Goal: Task Accomplishment & Management: Complete application form

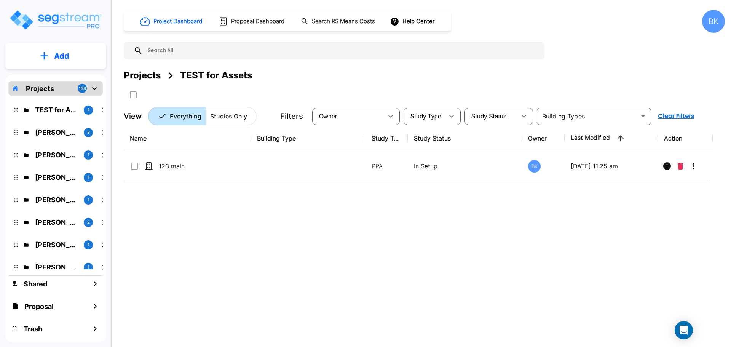
click at [262, 230] on div "Name Building Type Study Type Study Status Owner Last Modified Action 123 main …" at bounding box center [418, 232] width 589 height 215
click at [43, 113] on p "TEST for Assets" at bounding box center [56, 110] width 43 height 10
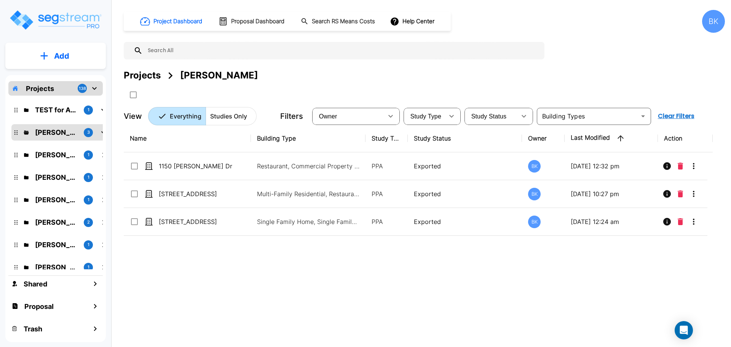
click at [174, 48] on input "text" at bounding box center [342, 51] width 398 height 18
click at [150, 72] on div "Projects" at bounding box center [142, 76] width 37 height 14
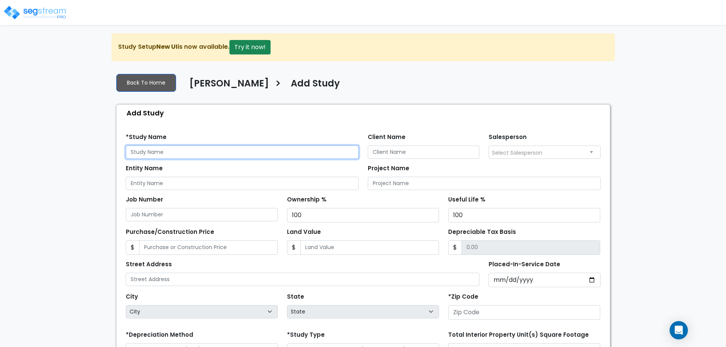
click at [171, 153] on input "text" at bounding box center [242, 151] width 233 height 13
paste input "2906 Eidson Dr., Augusta, GA 30909"
drag, startPoint x: 173, startPoint y: 150, endPoint x: 271, endPoint y: 152, distance: 97.5
click at [267, 154] on input "2906 Eidson Dr., Augusta, GA 30909" at bounding box center [242, 151] width 233 height 13
type input "2906 Eidson Dr."
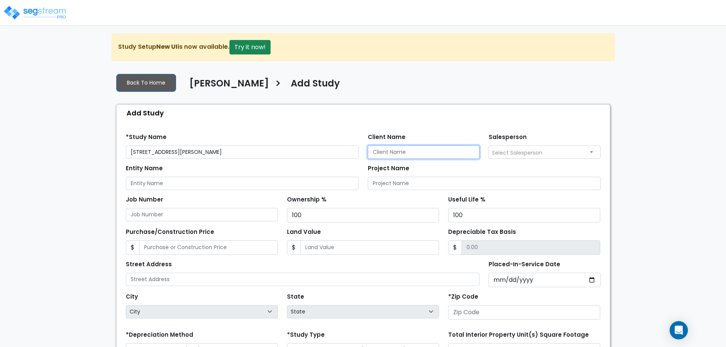
click at [387, 150] on input "Client Name" at bounding box center [424, 151] width 112 height 13
type input "A"
type input "Scot Poore"
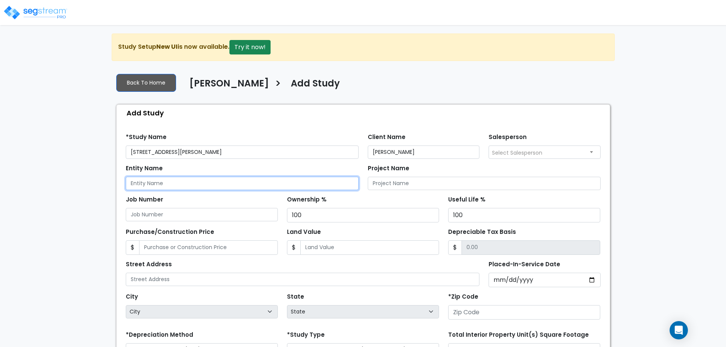
click at [252, 189] on input "Entity Name" at bounding box center [242, 183] width 233 height 13
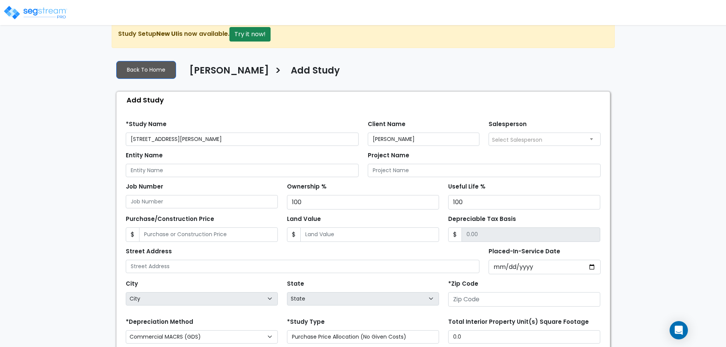
scroll to position [38, 0]
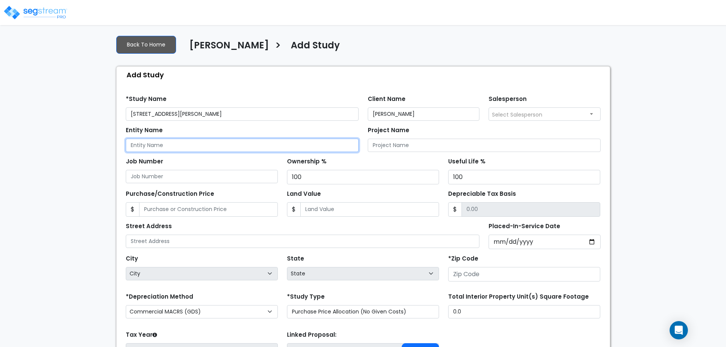
click at [176, 142] on input "Entity Name" at bounding box center [242, 145] width 233 height 13
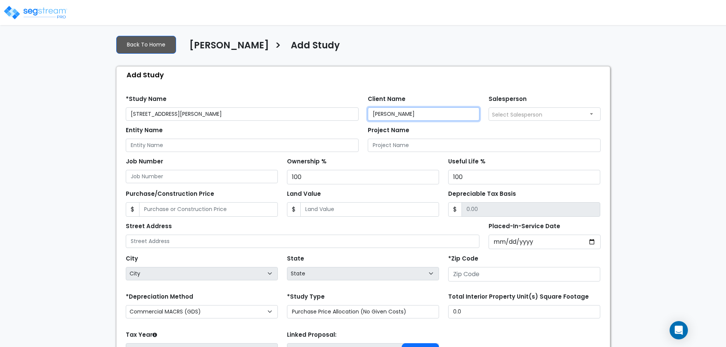
click at [382, 110] on input "Scot Poore" at bounding box center [424, 113] width 112 height 13
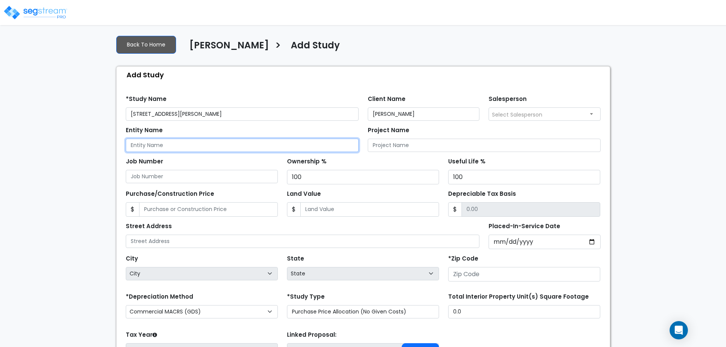
click at [205, 143] on input "Entity Name" at bounding box center [242, 145] width 233 height 13
paste input "Scot Poore"
type input "Scot Poore"
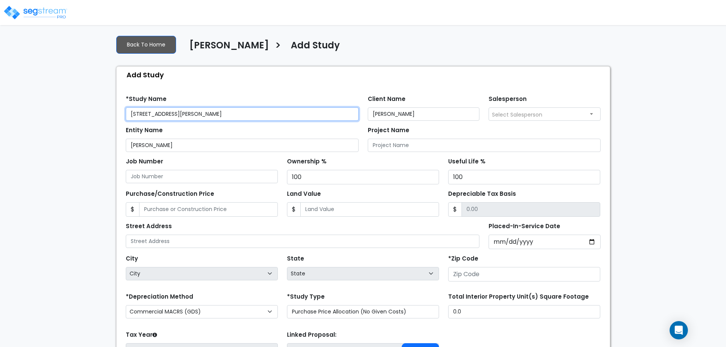
click at [208, 111] on input "2906 Eidson Dr." at bounding box center [242, 113] width 233 height 13
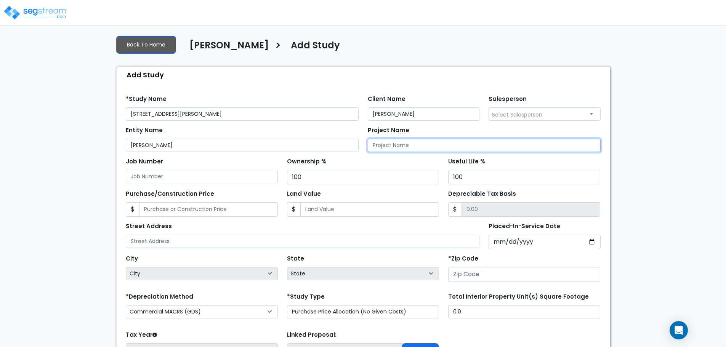
click at [431, 148] on input "Project Name" at bounding box center [484, 145] width 233 height 13
paste input "2906 Eidson Dr."
type input "2906 Eidson Dr."
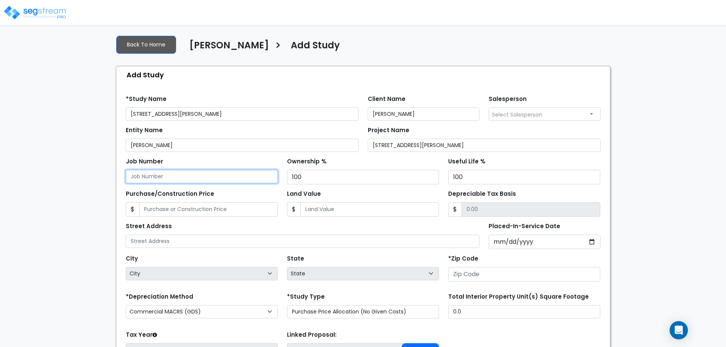
click at [187, 181] on input "Job Number" at bounding box center [202, 176] width 152 height 13
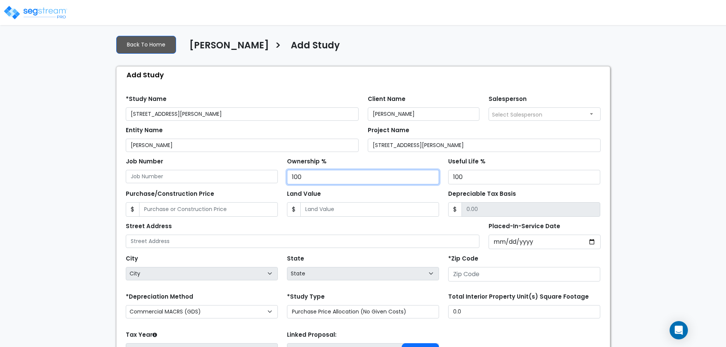
click at [354, 178] on input "100" at bounding box center [363, 177] width 152 height 14
click at [503, 186] on div "Purchase/Construction Price $ Land Value $ Depreciable Tax Basis $" at bounding box center [363, 200] width 484 height 32
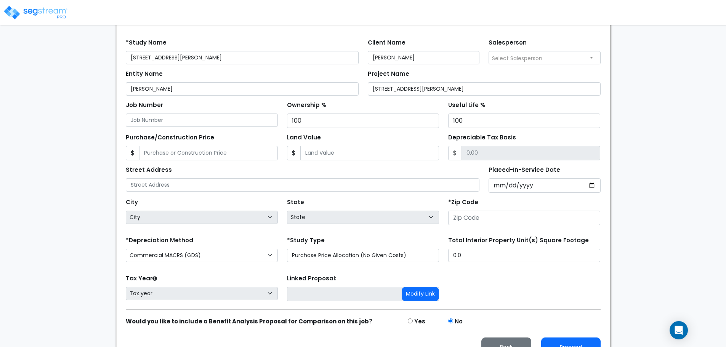
scroll to position [111, 0]
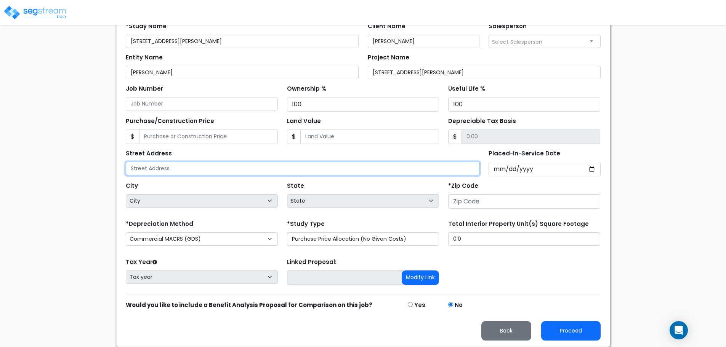
click at [193, 169] on input "text" at bounding box center [303, 168] width 354 height 13
paste input "2906 Eidson Dr., Augusta, GA 30909"
type input "2906 Eidson Dr."
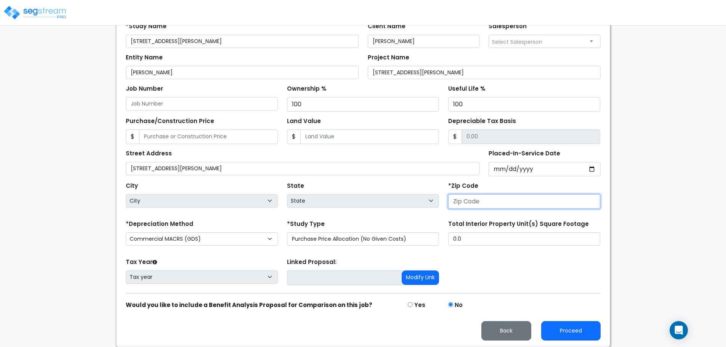
click at [489, 198] on input "number" at bounding box center [524, 201] width 152 height 14
paste input "30909"
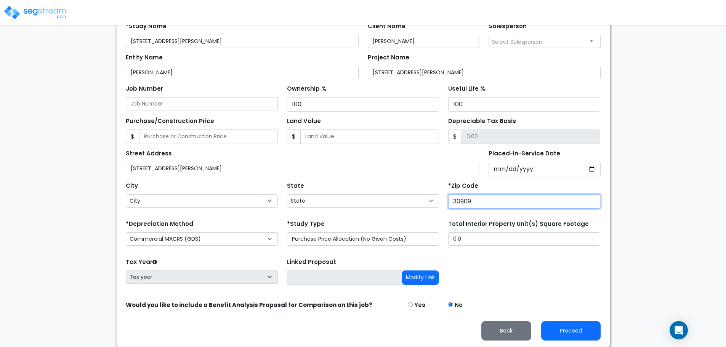
type input "30909"
click at [23, 179] on div "We are Building your Study. So please grab a coffee and let us do the heavy lif…" at bounding box center [363, 135] width 726 height 424
select select "GA"
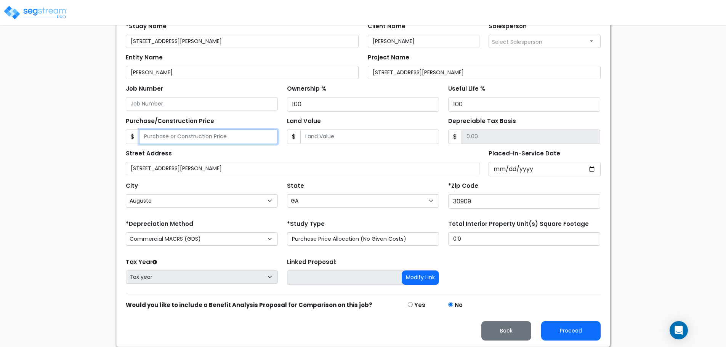
click at [187, 138] on input "Purchase/Construction Price" at bounding box center [208, 136] width 139 height 14
click at [178, 135] on input "Purchase/Construction Price" at bounding box center [208, 136] width 139 height 14
paste input "$75,000.00"
type input "75,000.00"
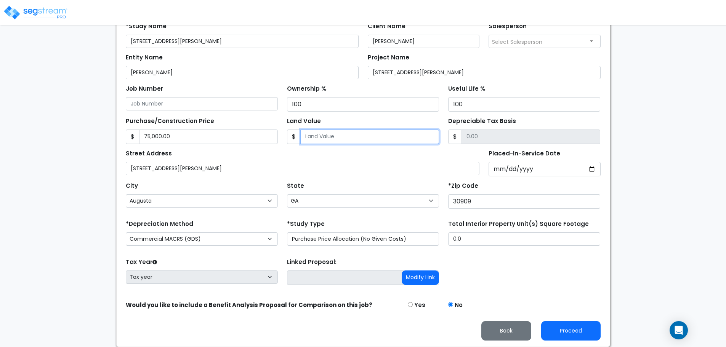
click at [315, 134] on input "Land Value" at bounding box center [369, 136] width 139 height 14
click at [304, 138] on input "Land Value" at bounding box center [369, 136] width 139 height 14
paste input "$2,797.50"
type input "$2,797.50"
type input "75,000.00"
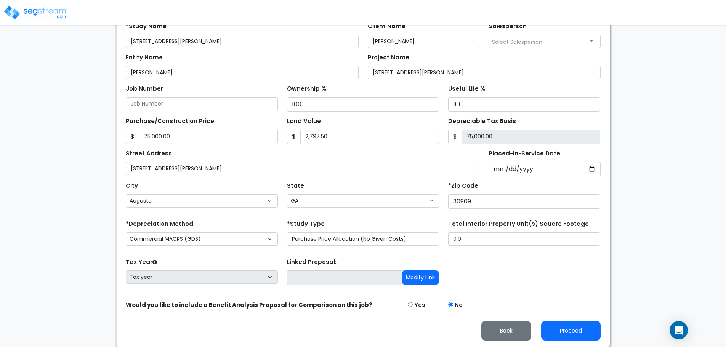
click at [107, 141] on div "We are Building your Study. So please grab a coffee and let us do the heavy lif…" at bounding box center [363, 135] width 726 height 424
click at [494, 134] on input "75,000.00" at bounding box center [530, 136] width 139 height 14
click at [356, 135] on input "2,797.50" at bounding box center [369, 136] width 139 height 14
click at [350, 140] on input "2,797.50" at bounding box center [369, 136] width 139 height 14
type input "2,797.5"
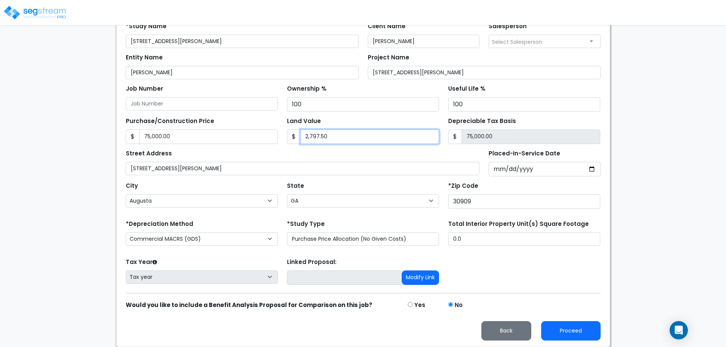
type input "72,202.50"
type input "2,797."
type input "72,203.00"
type input "2,797.5"
type input "72,202.50"
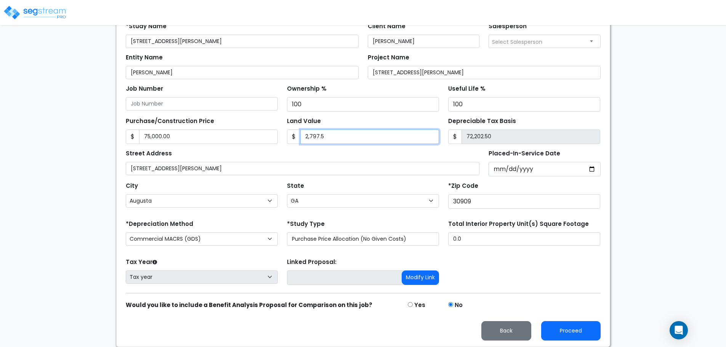
type input "2,797.5"
click at [297, 152] on div "Street Address 2906 Eidson Dr." at bounding box center [303, 161] width 354 height 27
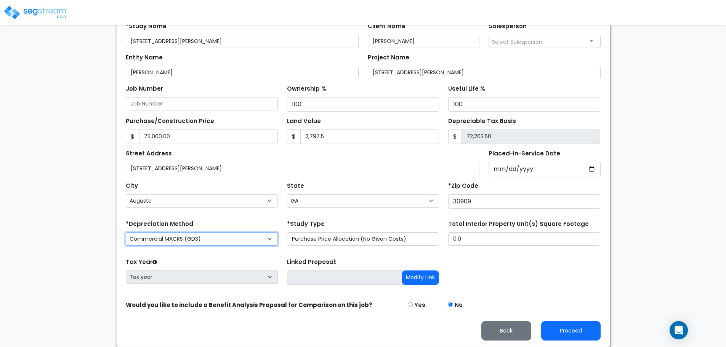
click at [245, 240] on select "Commercial MACRS (GDS) Residential Rental MACRS (GDS) + AmeriSouth Rules Commer…" at bounding box center [202, 238] width 152 height 13
select select "RRM(+AR_1"
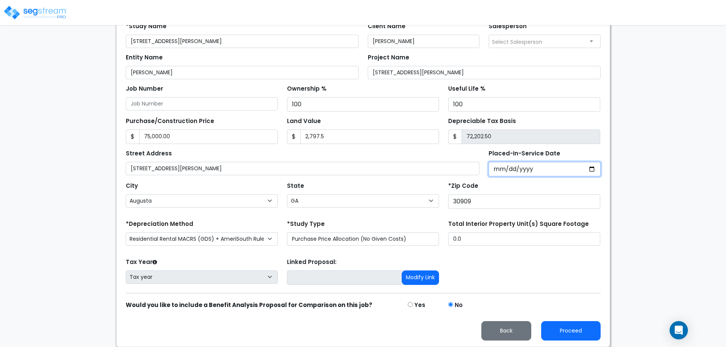
click at [495, 168] on input "Placed-In-Service Date" at bounding box center [544, 169] width 112 height 14
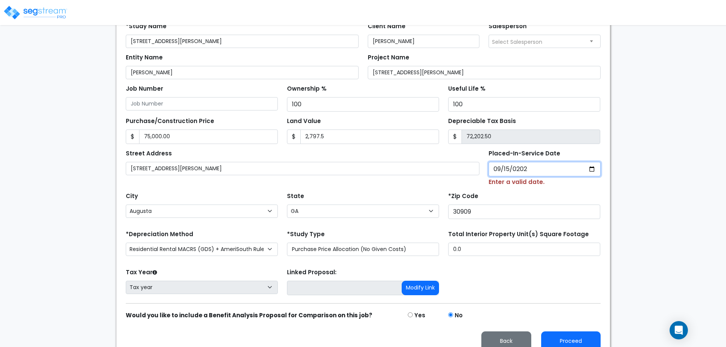
type input "2024-09-15"
select select "2024"
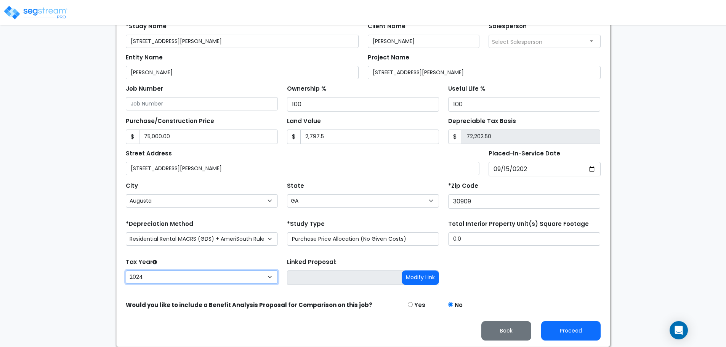
click at [214, 278] on select "2026 2025 2024" at bounding box center [202, 276] width 152 height 13
click at [505, 271] on div "Tax Year Please Enter The Placed In Service Date First. 2026 2025 2024 Prior Ye…" at bounding box center [363, 271] width 484 height 30
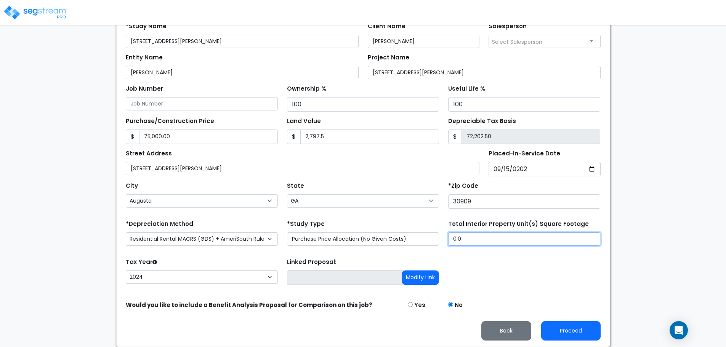
click at [468, 239] on input "0.0" at bounding box center [524, 238] width 152 height 13
type input "9"
type input "690"
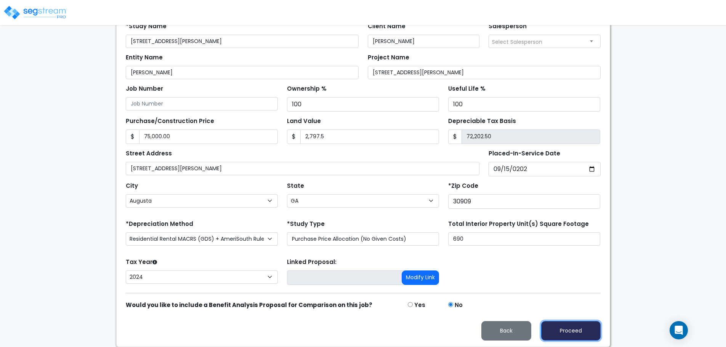
click at [586, 328] on button "Proceed" at bounding box center [570, 330] width 59 height 19
type input "75000"
type input "2797.5"
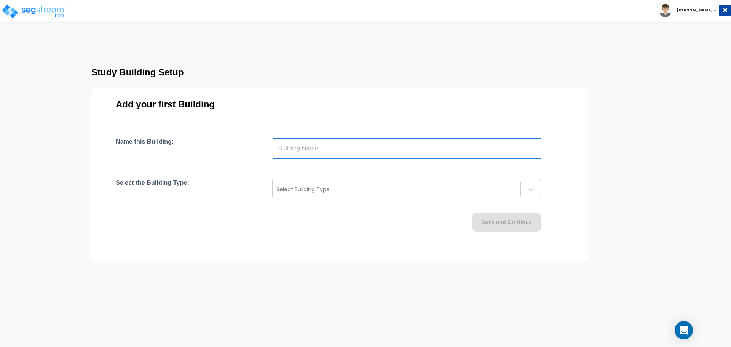
click at [313, 149] on input "text" at bounding box center [407, 148] width 269 height 21
type input "SFR"
click at [306, 186] on div at bounding box center [397, 189] width 240 height 9
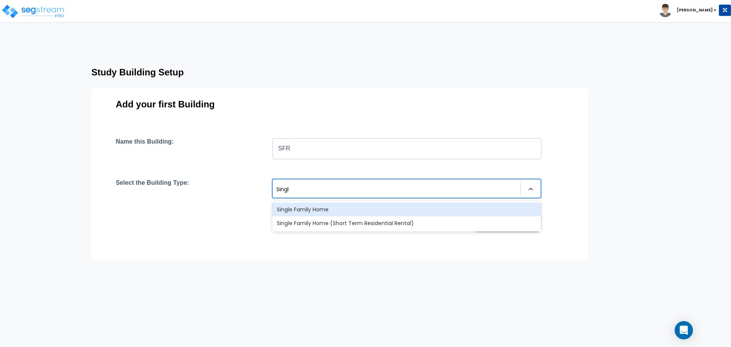
type input "Single"
click at [313, 209] on div "Single Family Home" at bounding box center [406, 210] width 269 height 14
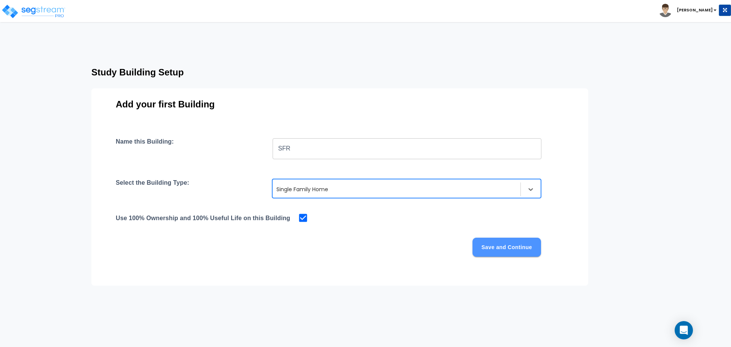
click at [498, 252] on button "Save and Continue" at bounding box center [507, 247] width 69 height 19
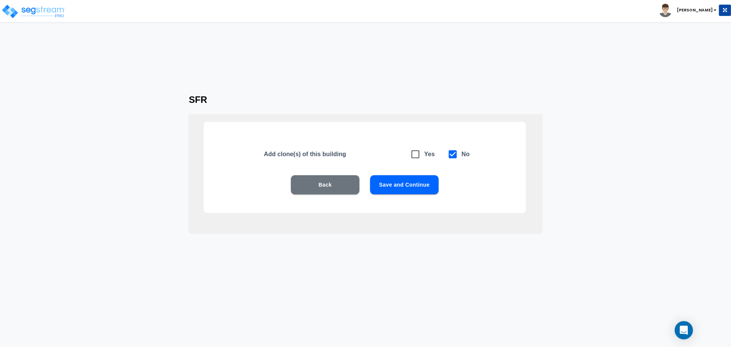
click at [413, 183] on button "Save and Continue" at bounding box center [404, 184] width 69 height 19
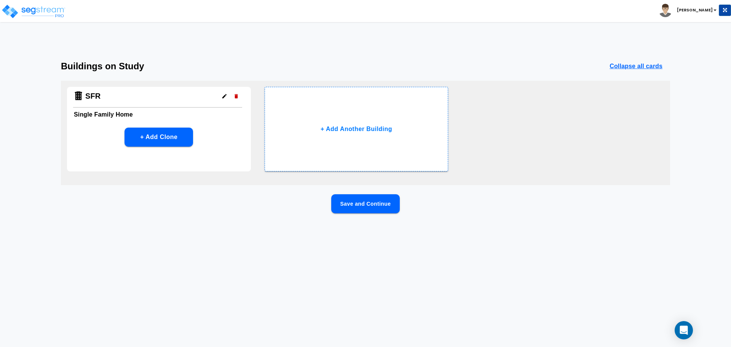
click at [368, 206] on button "Save and Continue" at bounding box center [365, 203] width 69 height 19
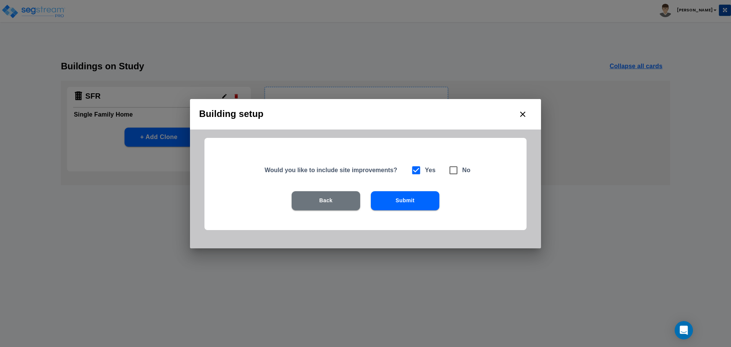
click at [410, 188] on div "Would you like to include site improvements? Yes No Back Submit" at bounding box center [366, 184] width 322 height 92
click at [406, 200] on button "Submit" at bounding box center [405, 200] width 69 height 19
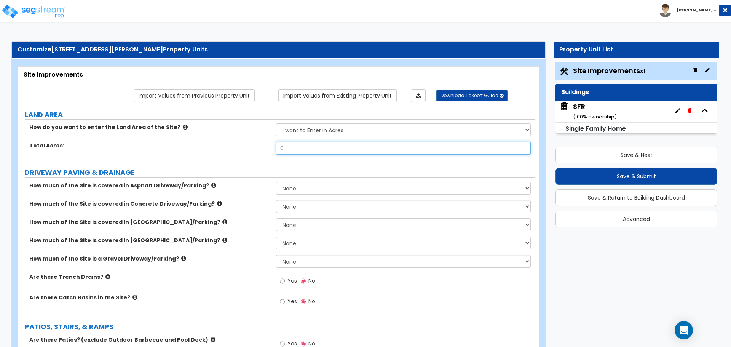
click at [302, 150] on input "0" at bounding box center [403, 148] width 254 height 13
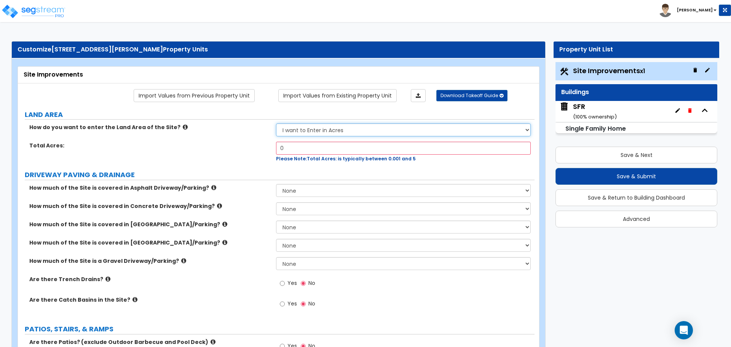
click at [314, 129] on select "I want to Enter in Acres I want to Enter in Square Feet" at bounding box center [403, 129] width 254 height 13
select select "2"
click at [276, 123] on select "I want to Enter in Acres I want to Enter in Square Feet" at bounding box center [403, 129] width 254 height 13
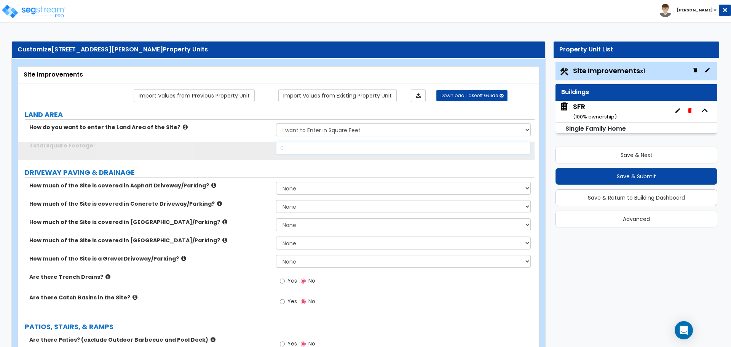
click at [305, 147] on input "0" at bounding box center [403, 148] width 254 height 13
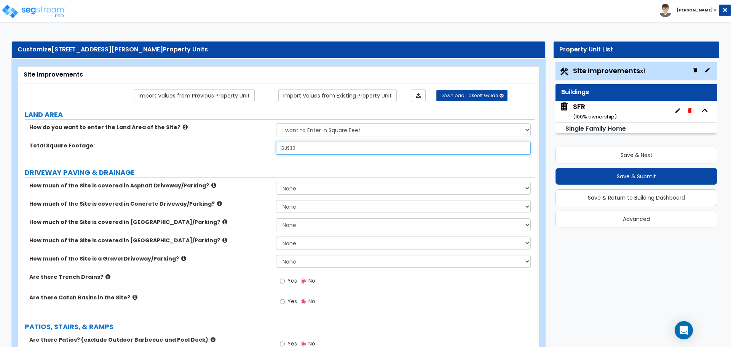
type input "12,632"
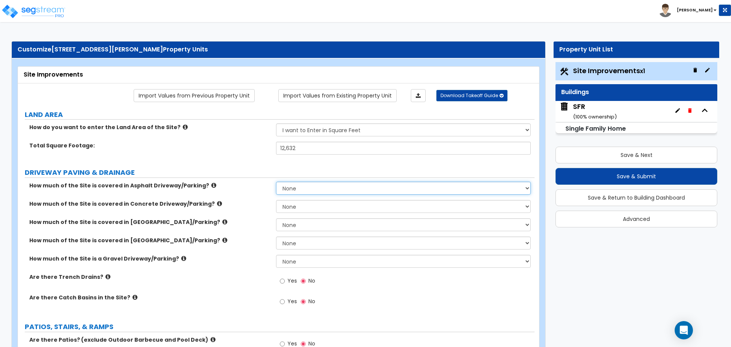
click at [319, 190] on select "None I want to Enter an Approximate Percentage I want to Enter the Square Foota…" at bounding box center [403, 188] width 254 height 13
select select "2"
click at [276, 182] on select "None I want to Enter an Approximate Percentage I want to Enter the Square Foota…" at bounding box center [403, 188] width 254 height 13
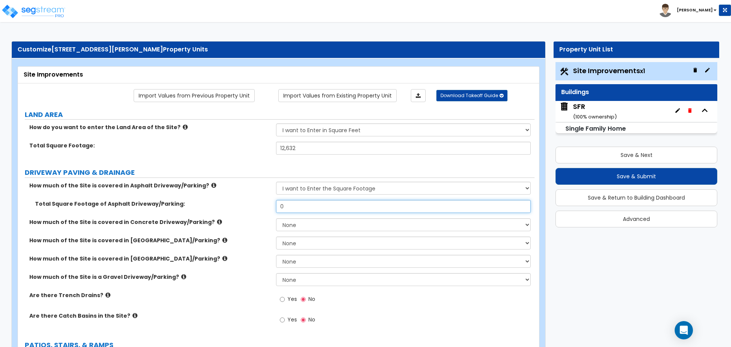
click at [297, 204] on input "0" at bounding box center [403, 206] width 254 height 13
type input "639"
click at [294, 207] on input "639" at bounding box center [403, 206] width 254 height 13
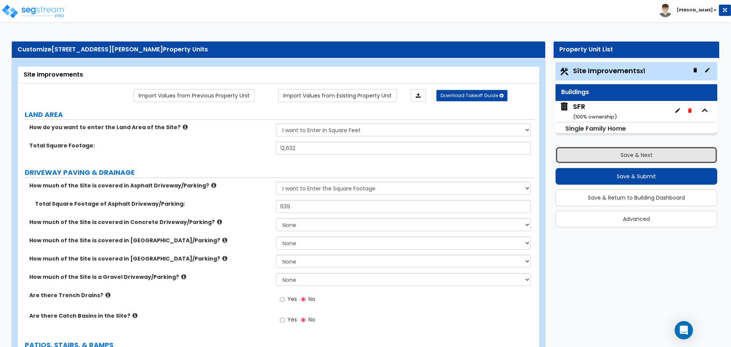
click at [626, 159] on button "Save & Next" at bounding box center [637, 155] width 162 height 17
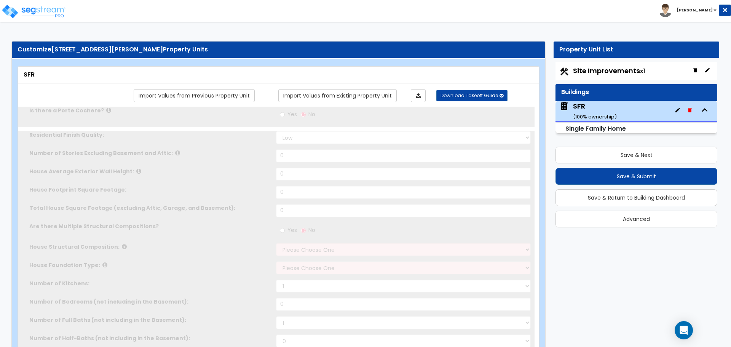
type input "1"
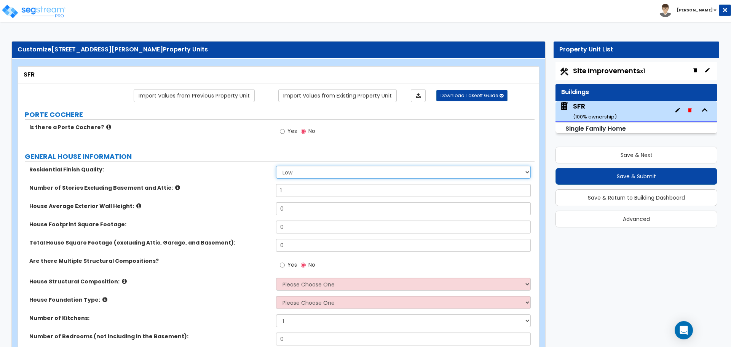
click at [288, 176] on select "Low Average High" at bounding box center [403, 172] width 254 height 13
drag, startPoint x: 628, startPoint y: 72, endPoint x: 415, endPoint y: 99, distance: 215.0
click at [628, 72] on span "Site Improvements x1" at bounding box center [609, 71] width 72 height 10
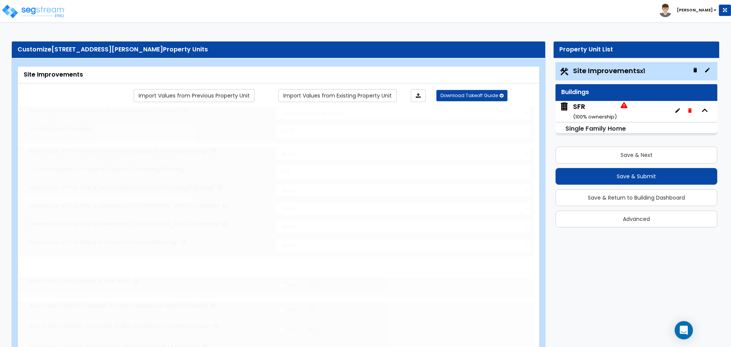
select select "2"
type input "12632"
select select "2"
type input "639"
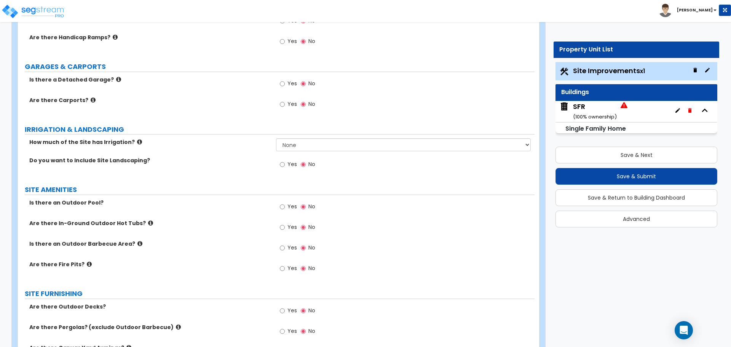
scroll to position [419, 0]
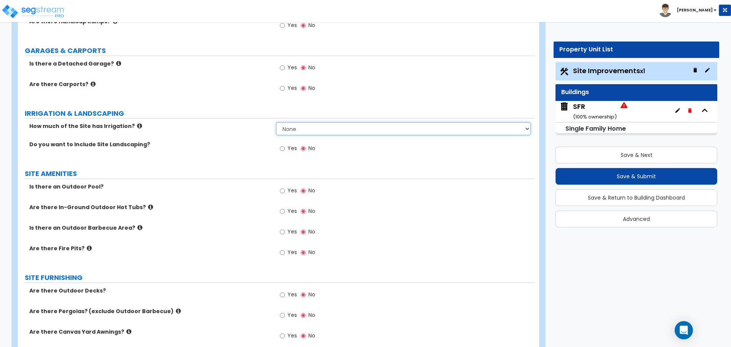
click at [287, 129] on select "None I want to Enter an Approximate Percentage I want to Enter the Square Foota…" at bounding box center [403, 128] width 254 height 13
click at [284, 148] on input "Yes" at bounding box center [282, 148] width 5 height 8
radio input "true"
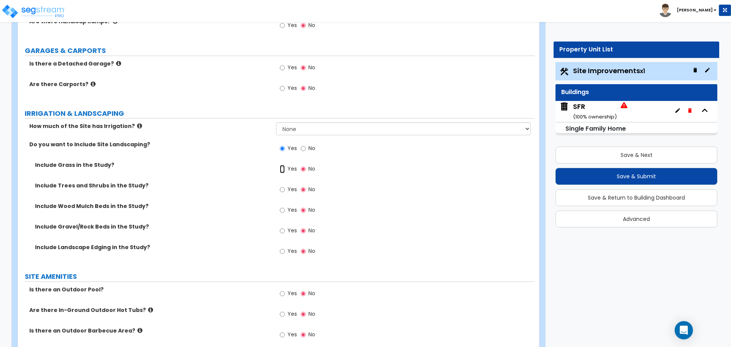
click at [282, 169] on input "Yes" at bounding box center [282, 169] width 5 height 8
radio input "true"
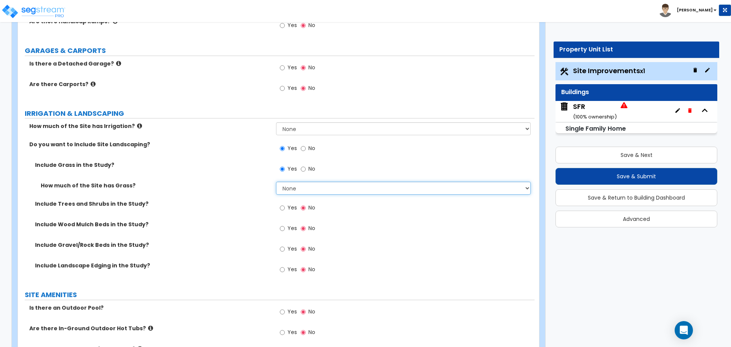
click at [300, 189] on select "None I want to Enter an Approximate Percentage I want to Enter the Square Foota…" at bounding box center [403, 188] width 254 height 13
select select "2"
click at [276, 182] on select "None I want to Enter an Approximate Percentage I want to Enter the Square Foota…" at bounding box center [403, 188] width 254 height 13
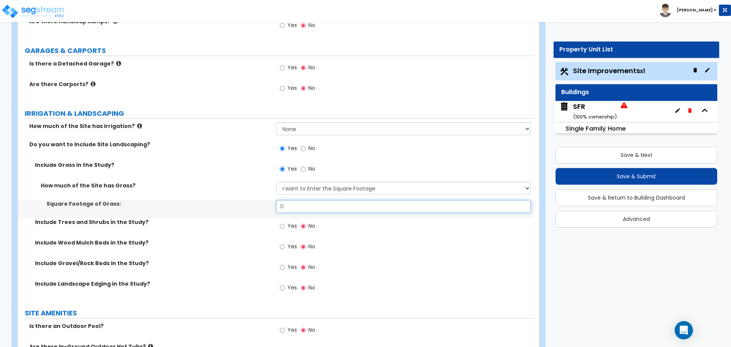
click at [298, 208] on input "0" at bounding box center [403, 206] width 254 height 13
type input "792"
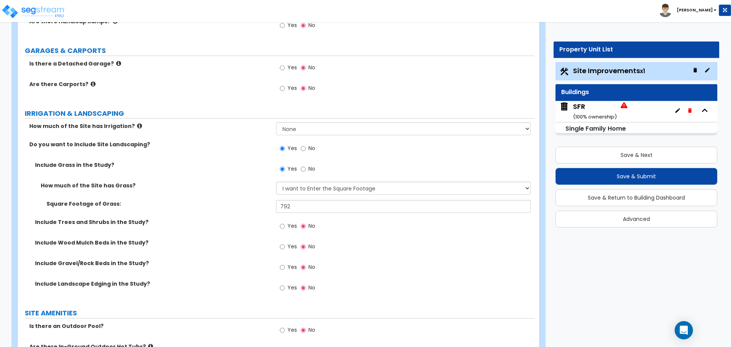
click at [255, 203] on label "Square Footage of Grass:" at bounding box center [158, 204] width 224 height 8
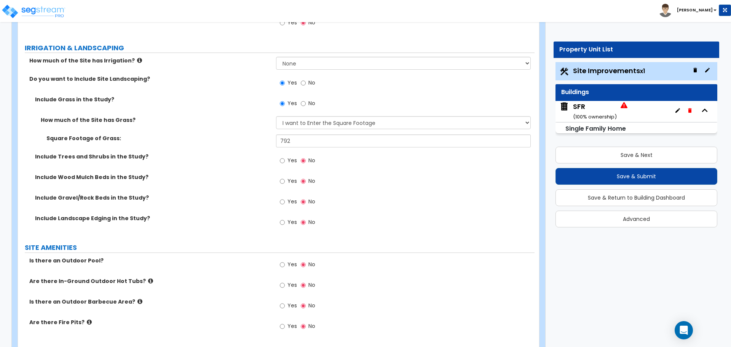
scroll to position [495, 0]
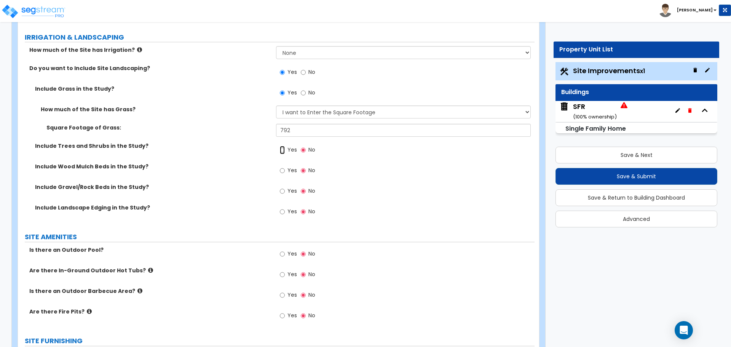
click at [283, 152] on input "Yes" at bounding box center [282, 150] width 5 height 8
radio input "true"
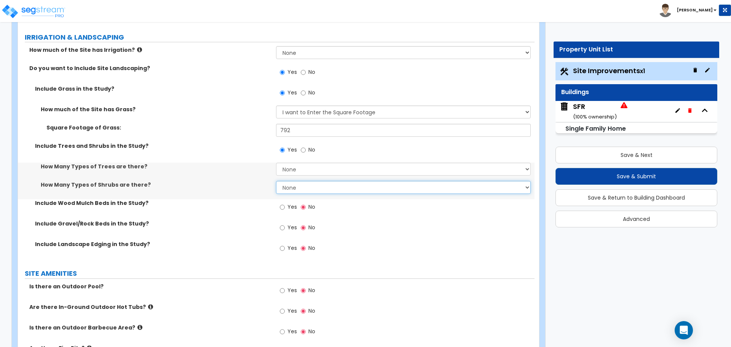
click at [285, 185] on select "None 1 2 3" at bounding box center [403, 187] width 254 height 13
select select "1"
click at [276, 181] on select "None 1 2 3" at bounding box center [403, 187] width 254 height 13
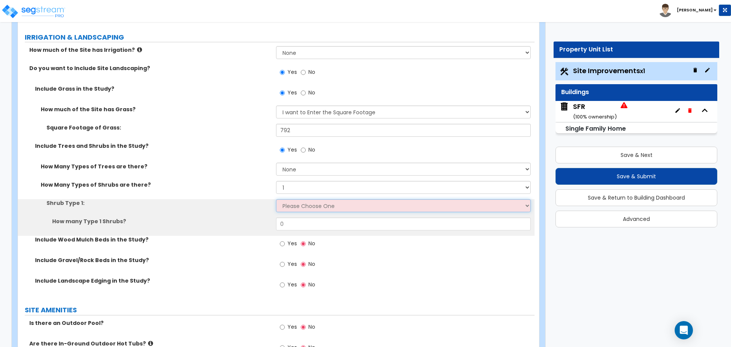
click at [287, 208] on select "Please Choose One Arborvitae Azalea Yew Boxwood Juniper Holly Cotoneaster Euony…" at bounding box center [403, 205] width 254 height 13
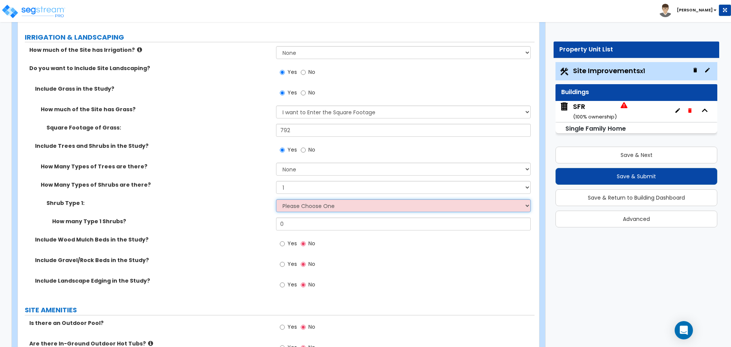
select select "3"
click at [276, 199] on select "Please Choose One Arborvitae Azalea Yew Boxwood Juniper Holly Cotoneaster Euony…" at bounding box center [403, 205] width 254 height 13
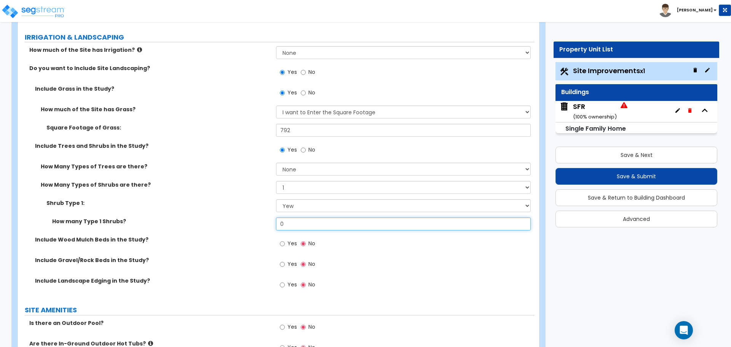
click at [301, 224] on input "0" at bounding box center [403, 223] width 254 height 13
type input "2"
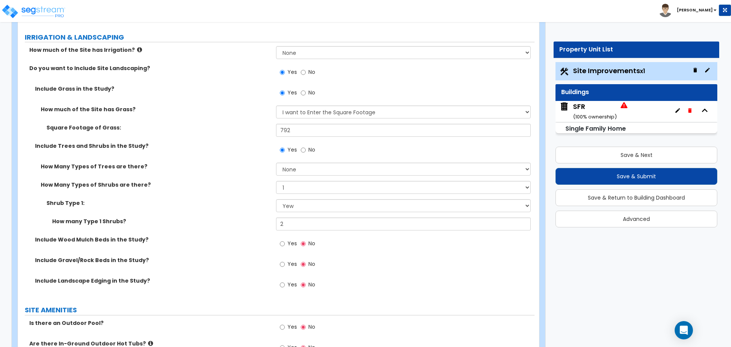
click at [250, 234] on div "How many Type 1 Shrubs? 2" at bounding box center [276, 226] width 517 height 18
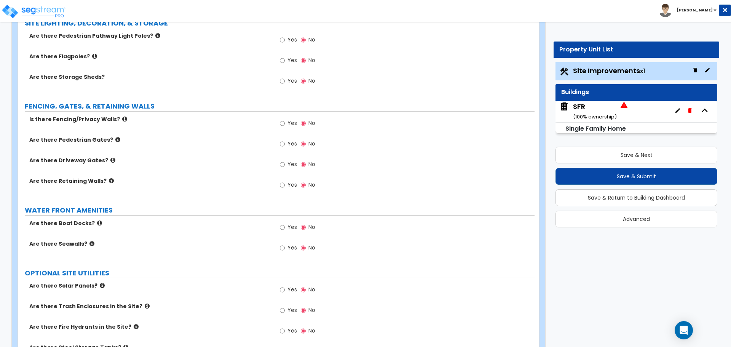
scroll to position [1104, 0]
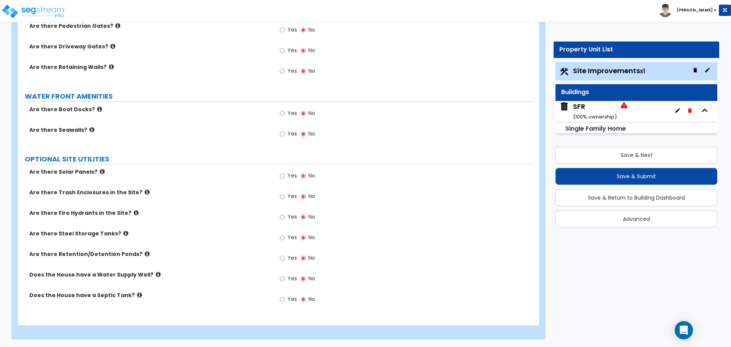
click at [604, 116] on small "( 100 % ownership)" at bounding box center [595, 116] width 44 height 7
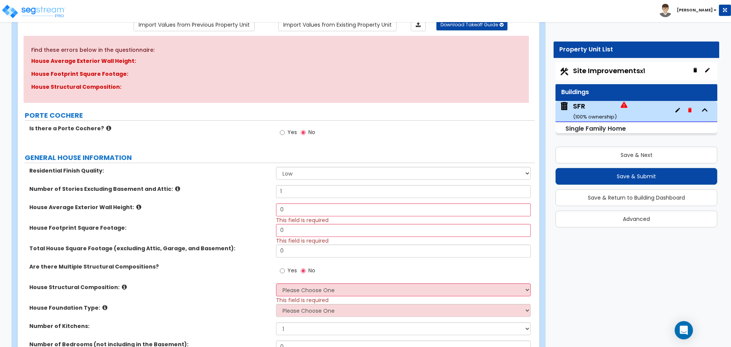
scroll to position [76, 0]
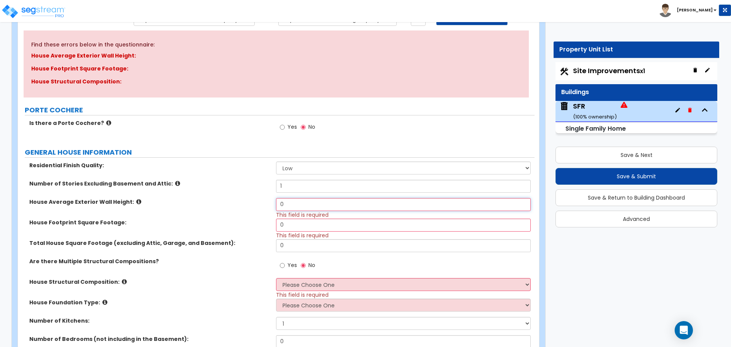
click at [290, 205] on input "0" at bounding box center [403, 204] width 254 height 13
click at [291, 202] on input "0" at bounding box center [403, 204] width 254 height 13
type input "10"
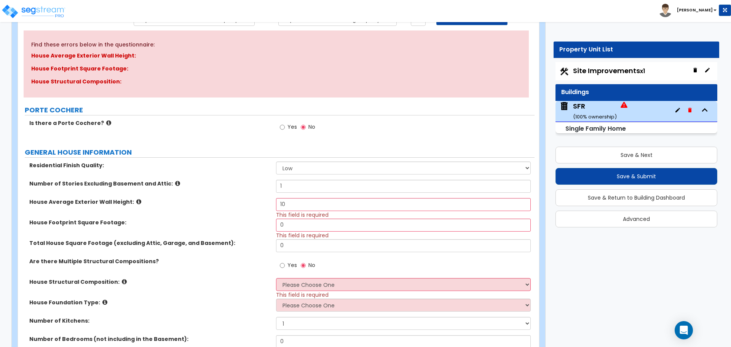
click at [255, 228] on div "House Footprint Square Footage: 0 This field is required" at bounding box center [276, 229] width 517 height 21
click at [289, 228] on input "0" at bounding box center [403, 225] width 254 height 13
click at [305, 230] on input "0" at bounding box center [403, 225] width 254 height 13
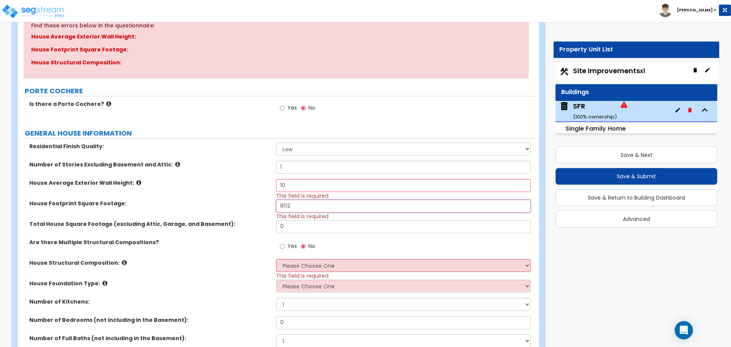
scroll to position [114, 0]
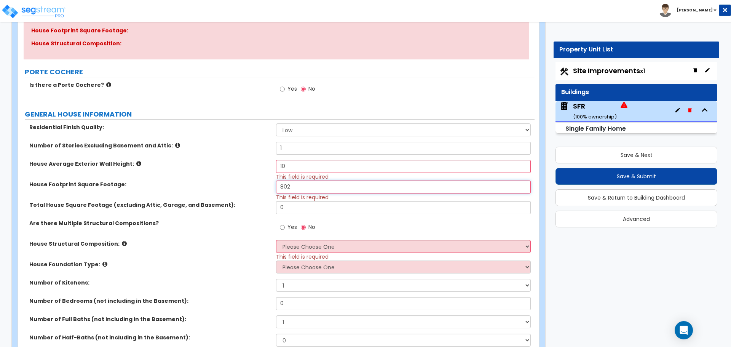
type input "802"
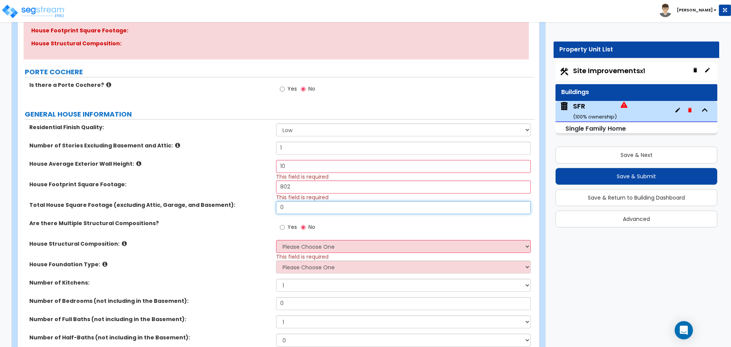
click at [303, 206] on input "0" at bounding box center [403, 207] width 254 height 13
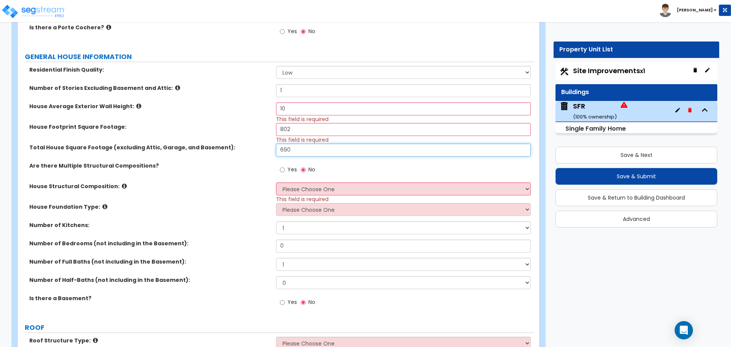
scroll to position [190, 0]
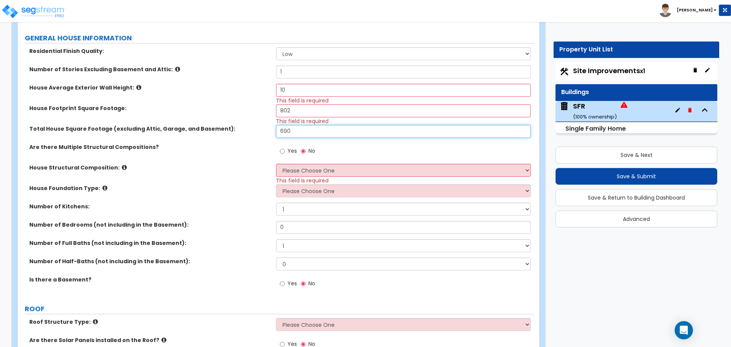
type input "690"
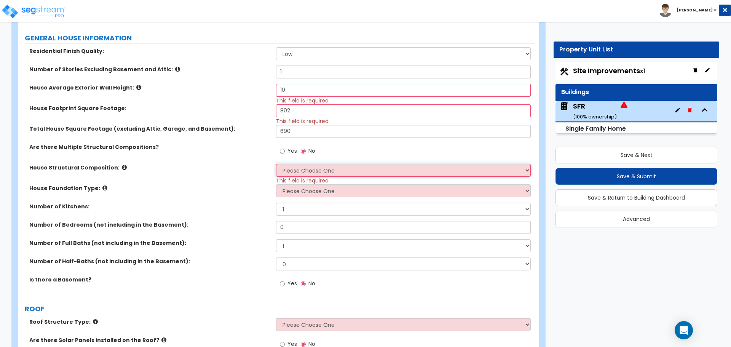
click at [299, 171] on select "Please Choose One Reinforced Concrete Structural Steel Brick Masonry CMU Masonr…" at bounding box center [403, 170] width 254 height 13
select select "7"
click at [276, 164] on select "Please Choose One Reinforced Concrete Structural Steel Brick Masonry CMU Masonr…" at bounding box center [403, 170] width 254 height 13
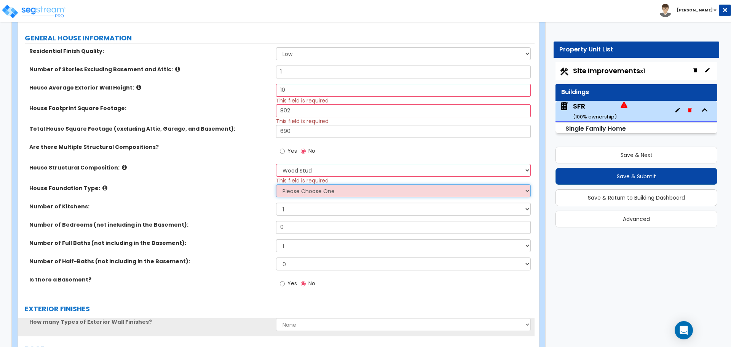
click at [300, 193] on select "Please Choose One Crawl Space Pier-Elevated First floor Slab on Grade" at bounding box center [403, 190] width 254 height 13
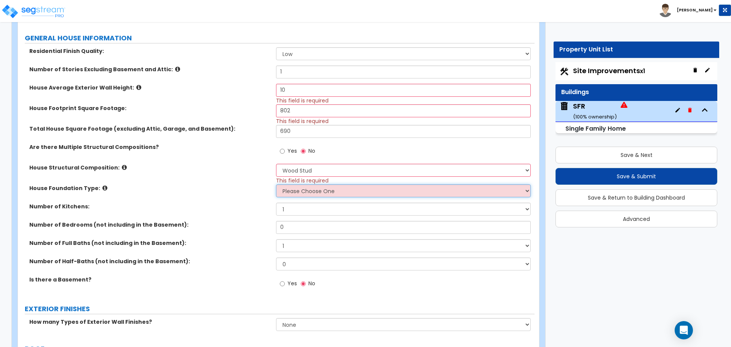
click at [316, 190] on select "Please Choose One Crawl Space Pier-Elevated First floor Slab on Grade" at bounding box center [403, 190] width 254 height 13
click at [276, 184] on select "Please Choose One Crawl Space Pier-Elevated First floor Slab on Grade" at bounding box center [403, 190] width 254 height 13
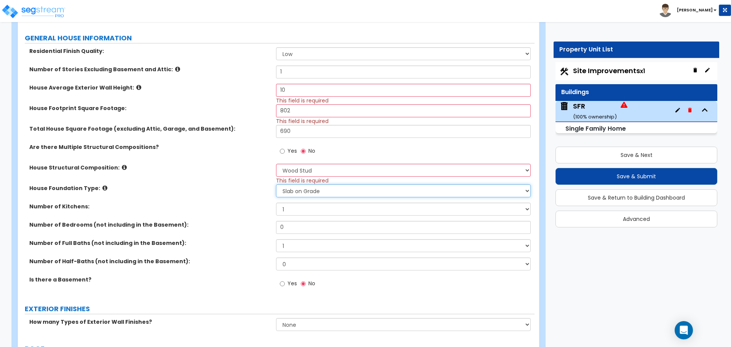
click at [309, 193] on select "Please Choose One Crawl Space Pier-Elevated First floor Slab on Grade" at bounding box center [403, 190] width 254 height 13
select select "1"
click at [276, 184] on select "Please Choose One Crawl Space Pier-Elevated First floor Slab on Grade" at bounding box center [403, 190] width 254 height 13
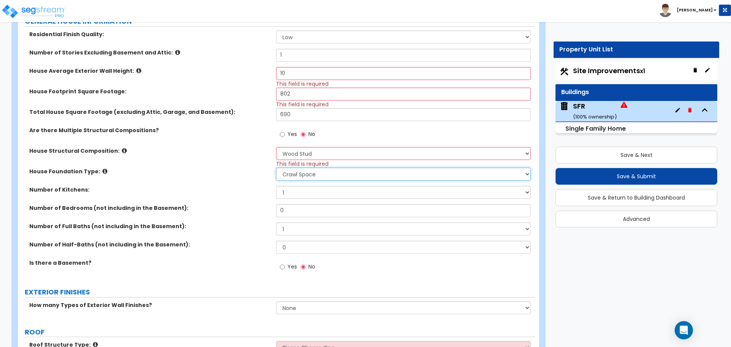
scroll to position [229, 0]
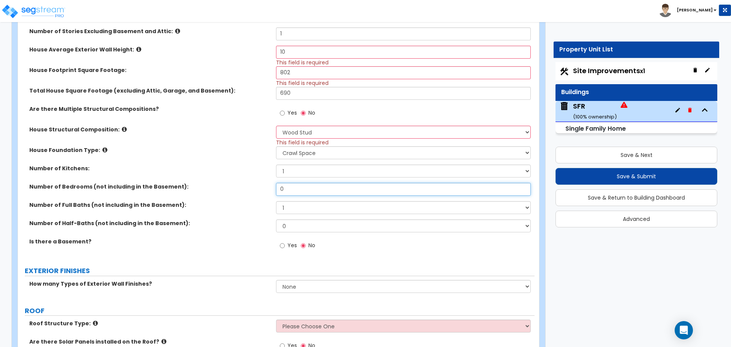
click at [292, 192] on input "0" at bounding box center [403, 189] width 254 height 13
type input "2"
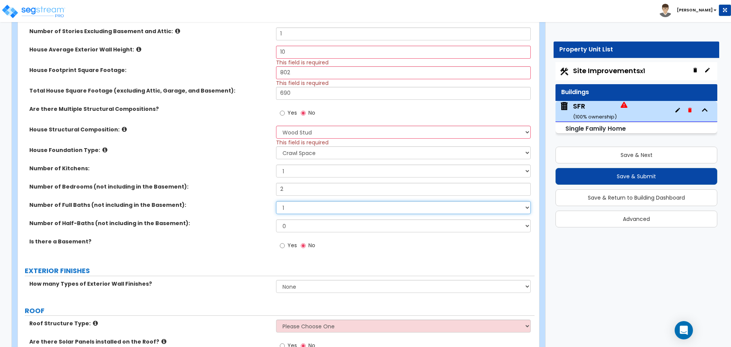
click at [292, 206] on select "1 2 3 4 5 6 7 8 9 10" at bounding box center [403, 207] width 254 height 13
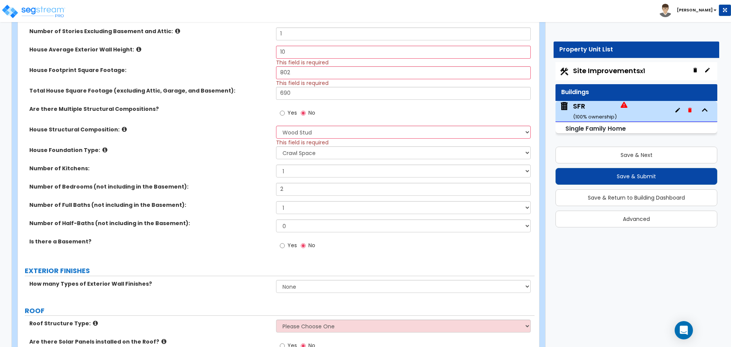
click at [254, 202] on label "Number of Full Baths (not including in the Basement):" at bounding box center [149, 205] width 241 height 8
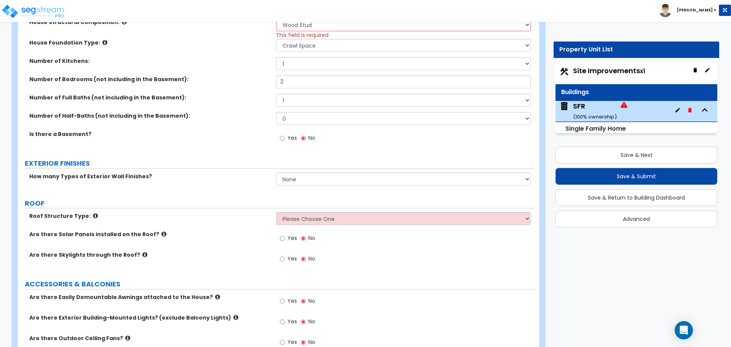
scroll to position [343, 0]
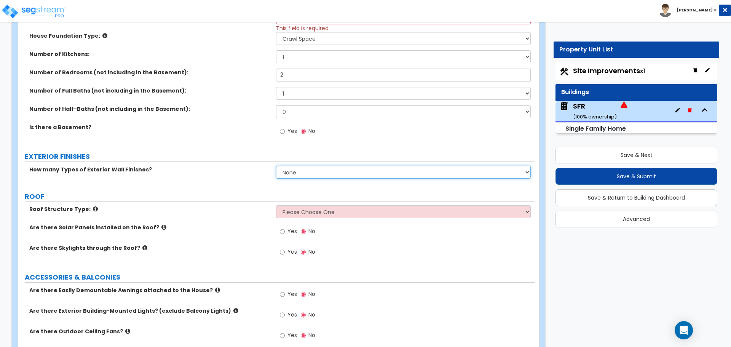
click at [304, 171] on select "None 1 2 3" at bounding box center [403, 172] width 254 height 13
click at [293, 171] on select "None 1 2 3" at bounding box center [403, 172] width 254 height 13
select select "1"
click at [276, 166] on select "None 1 2 3" at bounding box center [403, 172] width 254 height 13
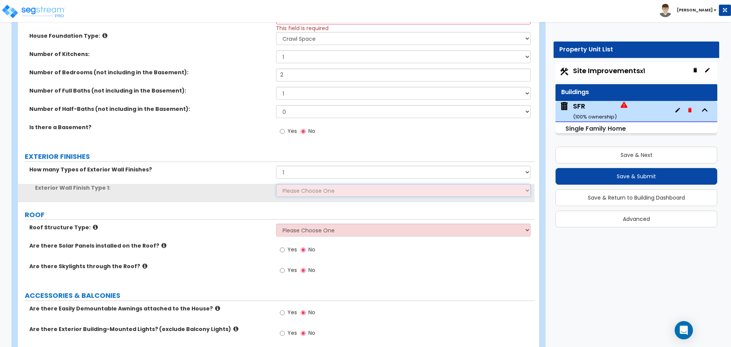
click at [301, 193] on select "Please Choose One No Finish/Shared Wall No Wall Brick Finish Stone Finish Wood …" at bounding box center [403, 190] width 254 height 13
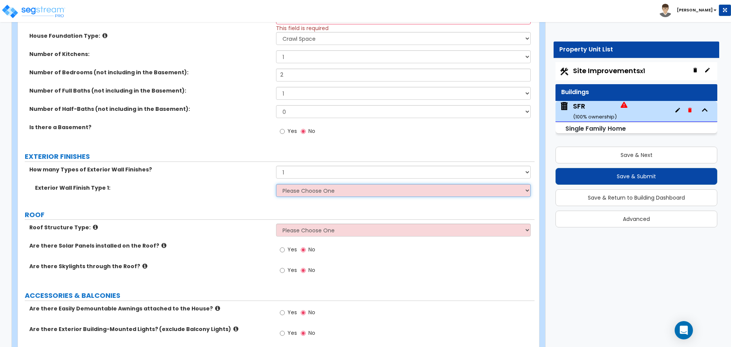
select select "10"
click at [276, 184] on select "Please Choose One No Finish/Shared Wall No Wall Brick Finish Stone Finish Wood …" at bounding box center [403, 190] width 254 height 13
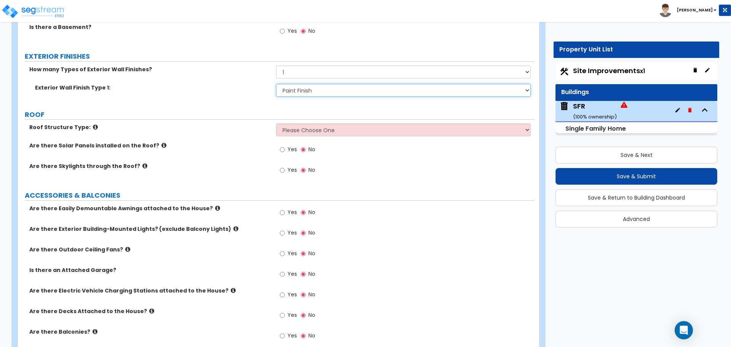
scroll to position [457, 0]
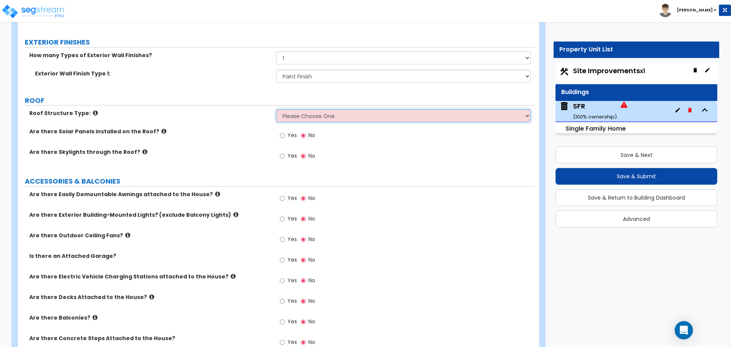
click at [317, 119] on select "Please Choose One Gable Roof Flat Roof Hybrid Gable & Flat Roof" at bounding box center [403, 115] width 254 height 13
select select "1"
click at [276, 109] on select "Please Choose One Gable Roof Flat Roof Hybrid Gable & Flat Roof" at bounding box center [403, 115] width 254 height 13
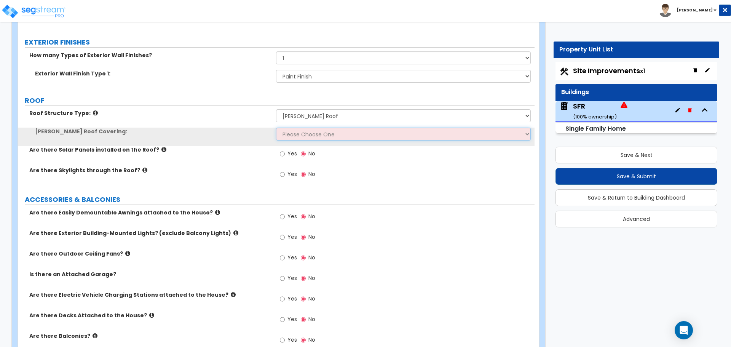
click at [297, 134] on select "Please Choose One Asphalt Shingle Clay Tile Wood Shingle Metal Shingle Standing…" at bounding box center [403, 134] width 254 height 13
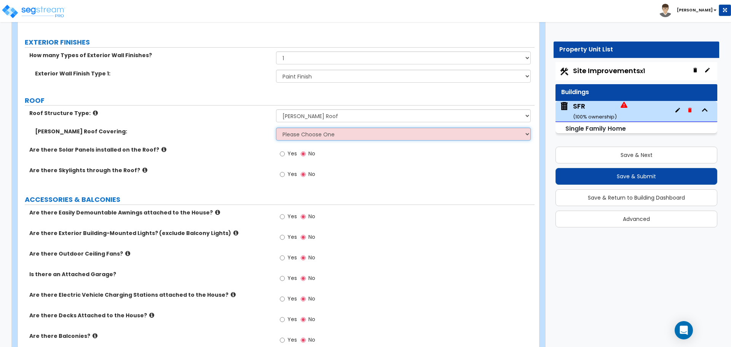
select select "1"
click at [276, 128] on select "Please Choose One Asphalt Shingle Clay Tile Wood Shingle Metal Shingle Standing…" at bounding box center [403, 134] width 254 height 13
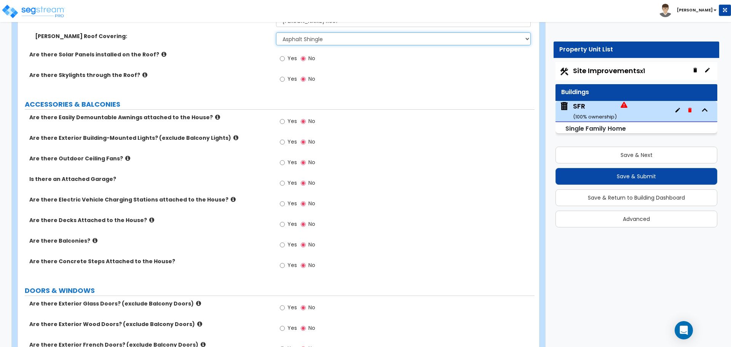
scroll to position [571, 0]
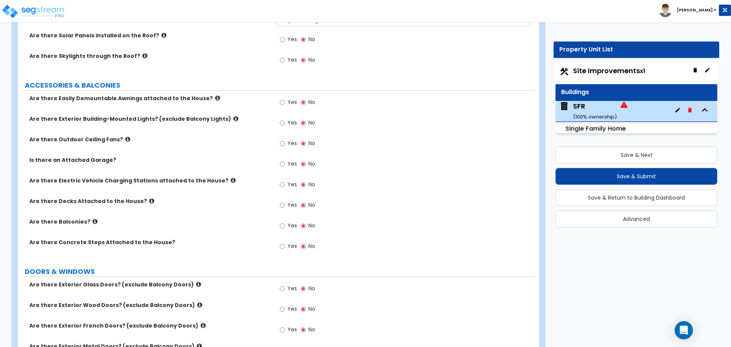
click at [286, 123] on label "Yes" at bounding box center [288, 123] width 17 height 13
click at [285, 123] on input "Yes" at bounding box center [282, 123] width 5 height 8
radio input "true"
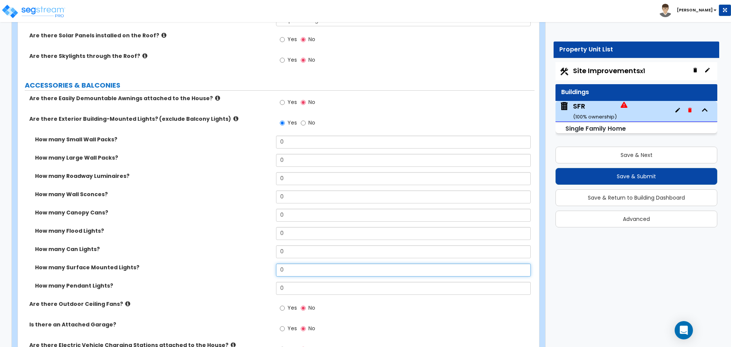
click at [286, 268] on input "0" at bounding box center [403, 270] width 254 height 13
type input "1"
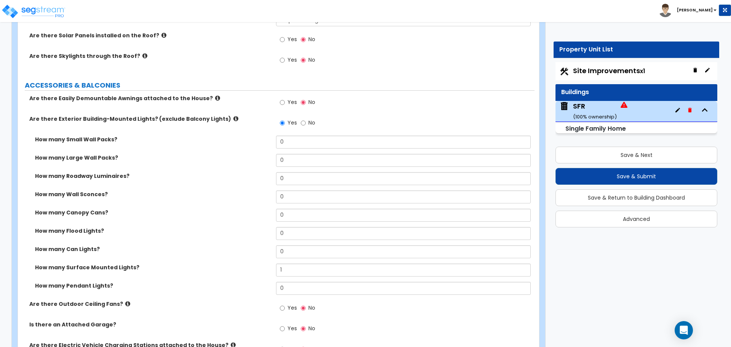
click at [243, 257] on div "How many Can Lights? 0" at bounding box center [276, 254] width 517 height 18
click at [615, 72] on span "Site Improvements x1" at bounding box center [609, 71] width 72 height 10
select select "2"
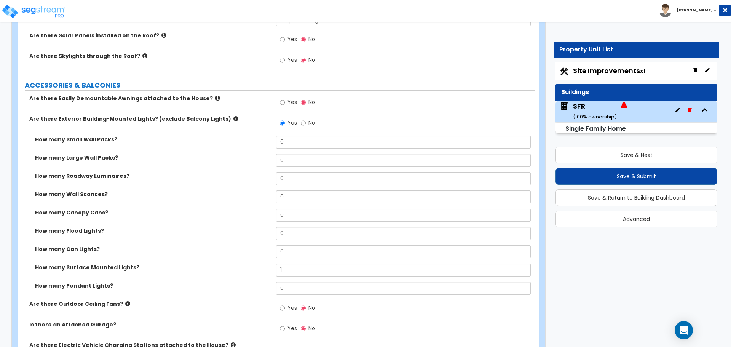
select select "1"
select select "3"
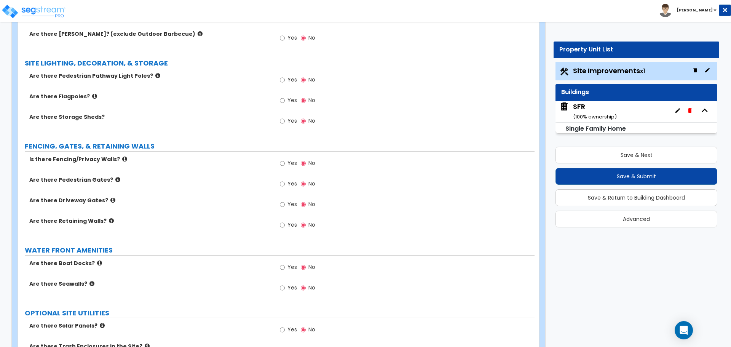
scroll to position [952, 0]
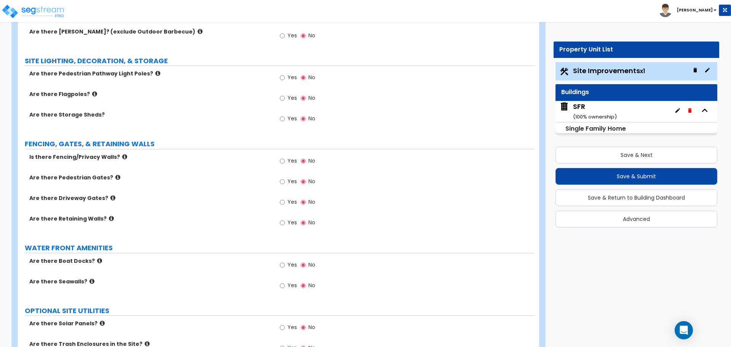
click at [280, 160] on div "Yes No" at bounding box center [297, 162] width 43 height 18
click at [283, 161] on input "Yes" at bounding box center [282, 161] width 5 height 8
radio input "true"
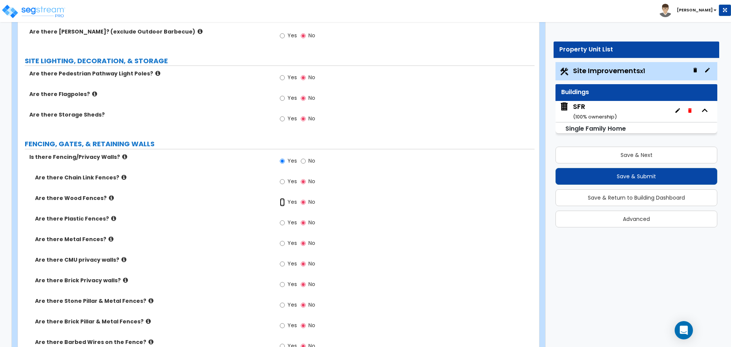
click at [283, 203] on input "Yes" at bounding box center [282, 202] width 5 height 8
radio input "true"
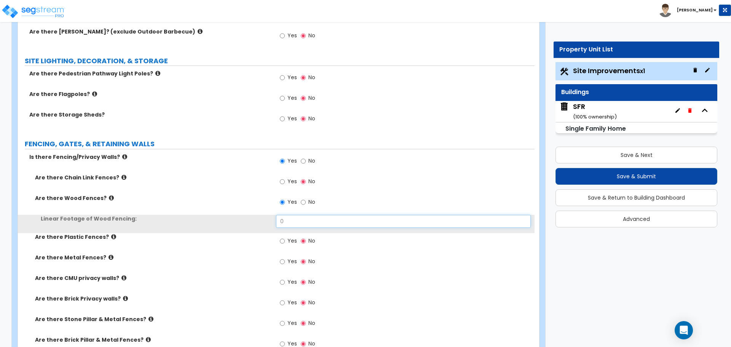
click at [296, 218] on input "0" at bounding box center [403, 221] width 254 height 13
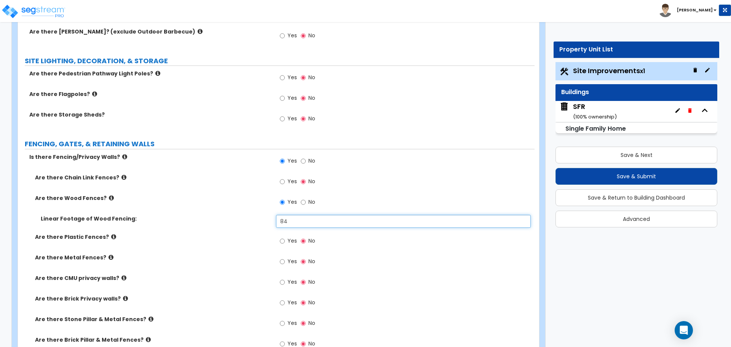
type input "84"
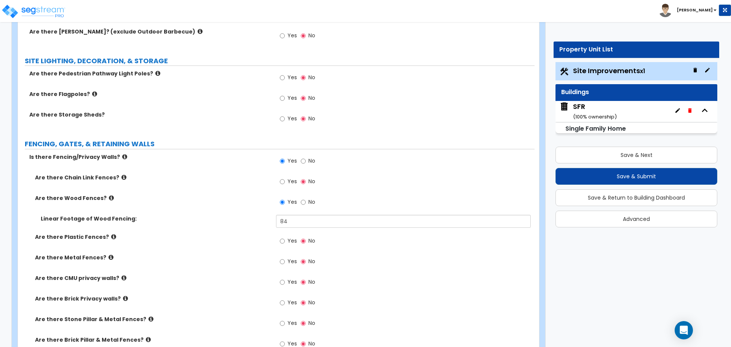
click at [221, 206] on div "Are there Wood Fences? Yes No" at bounding box center [276, 204] width 517 height 21
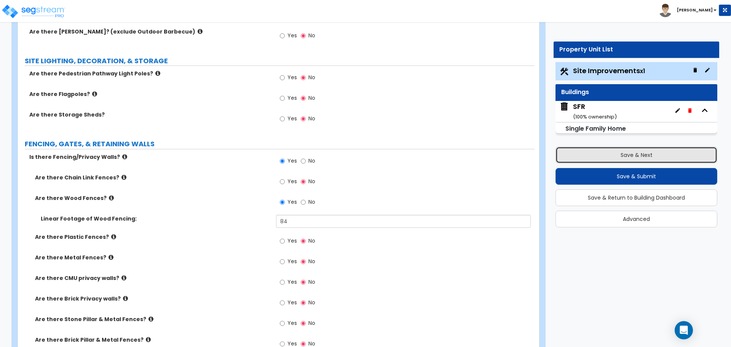
click at [651, 159] on button "Save & Next" at bounding box center [637, 155] width 162 height 17
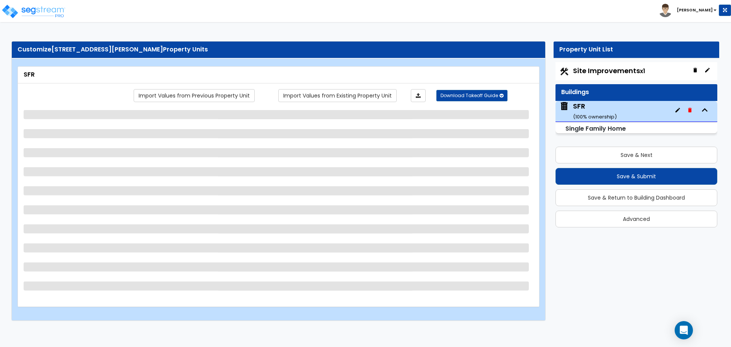
scroll to position [0, 0]
select select "7"
select select "1"
select select "10"
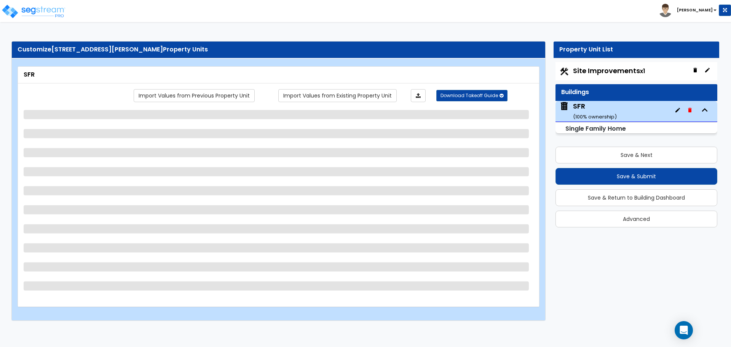
select select "1"
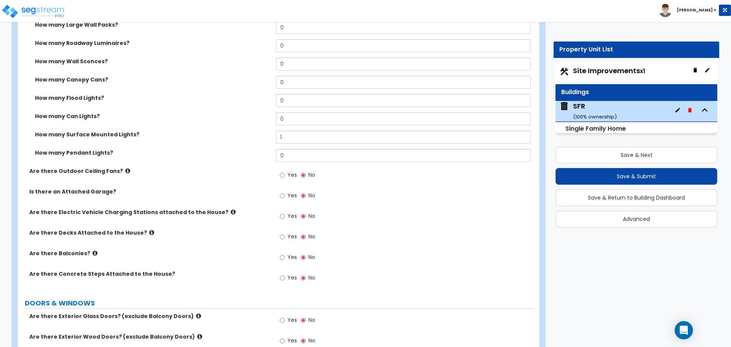
scroll to position [609, 0]
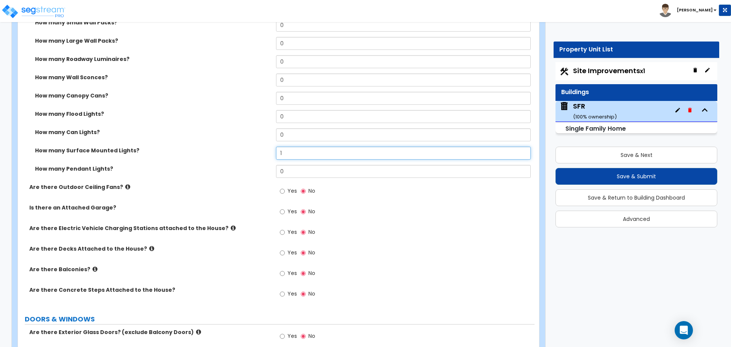
click at [296, 156] on input "1" at bounding box center [403, 153] width 254 height 13
type input "2"
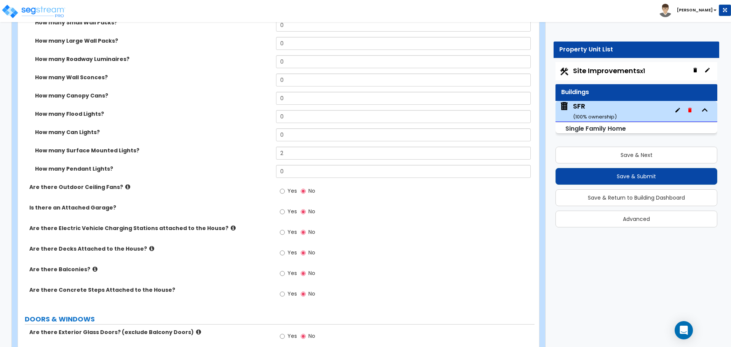
click at [248, 147] on label "How many Surface Mounted Lights?" at bounding box center [152, 151] width 235 height 8
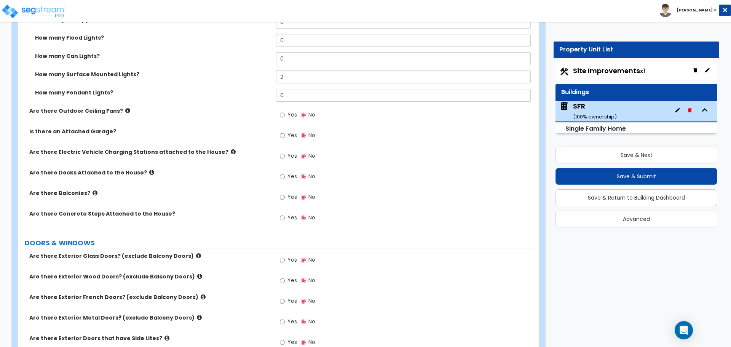
scroll to position [724, 0]
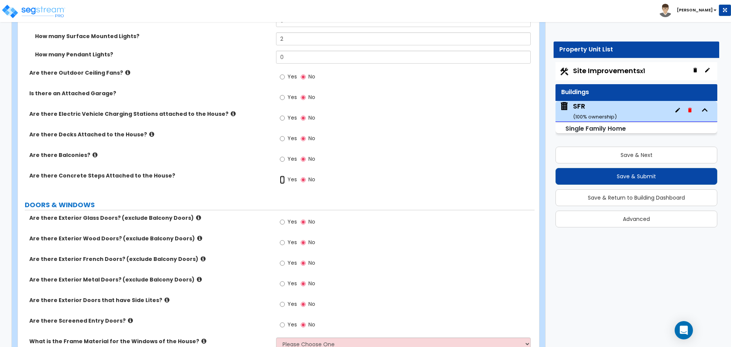
click at [283, 182] on input "Yes" at bounding box center [282, 180] width 5 height 8
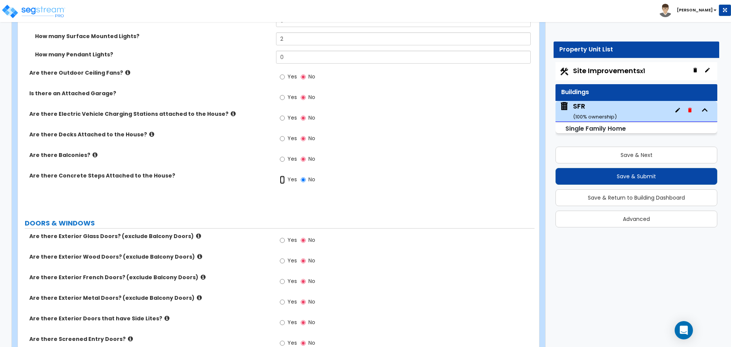
radio input "true"
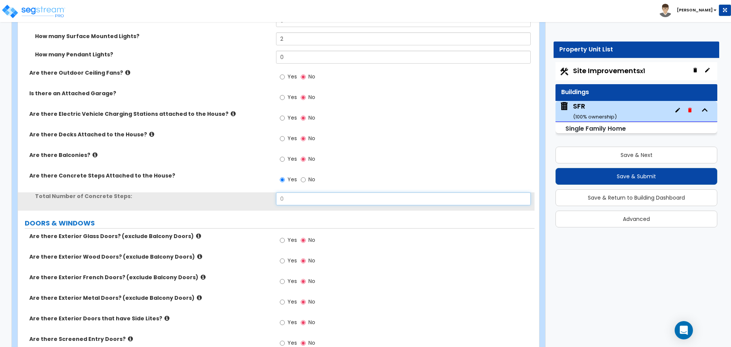
click at [290, 198] on input "0" at bounding box center [403, 198] width 254 height 13
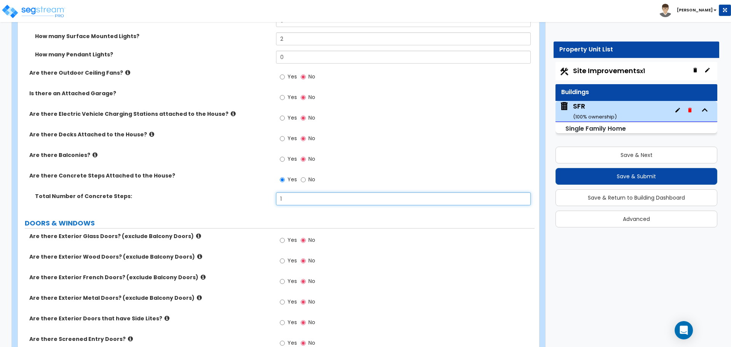
type input "1"
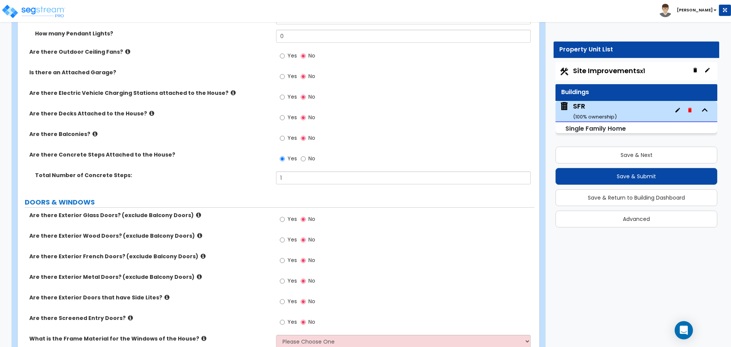
scroll to position [800, 0]
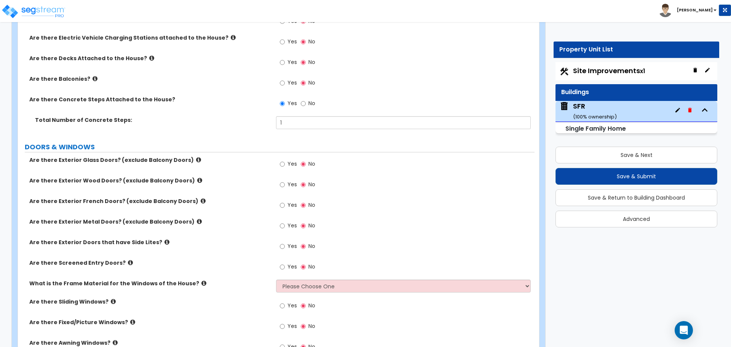
drag, startPoint x: 286, startPoint y: 184, endPoint x: 288, endPoint y: 187, distance: 4.3
click at [285, 184] on label "Yes" at bounding box center [288, 185] width 17 height 13
click at [285, 184] on input "Yes" at bounding box center [282, 185] width 5 height 8
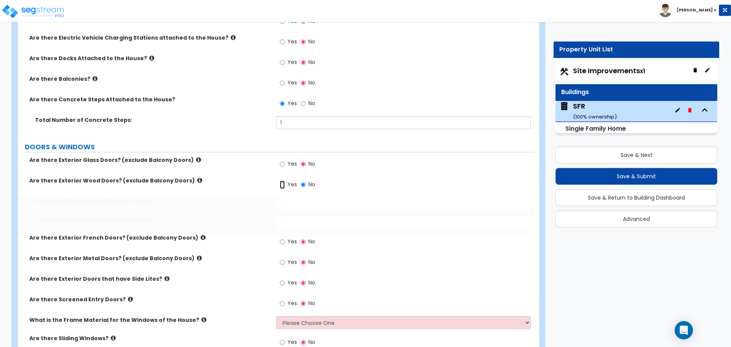
radio input "true"
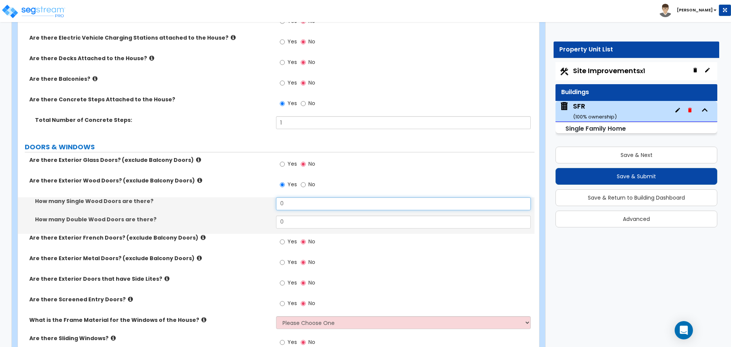
click at [288, 204] on input "0" at bounding box center [403, 203] width 254 height 13
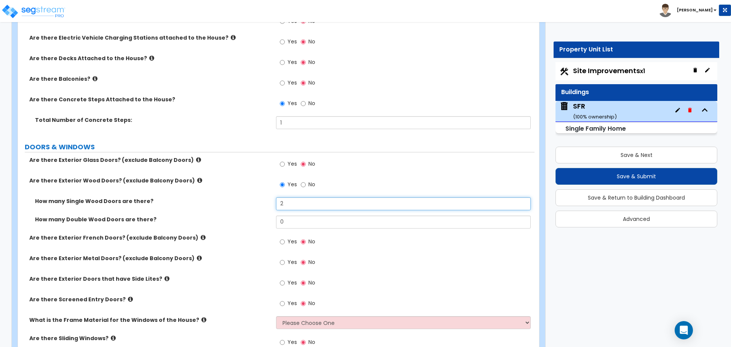
type input "2"
click at [255, 204] on label "How many Single Wood Doors are there?" at bounding box center [152, 201] width 235 height 8
click at [224, 219] on label "How many Double Wood Doors are there?" at bounding box center [152, 220] width 235 height 8
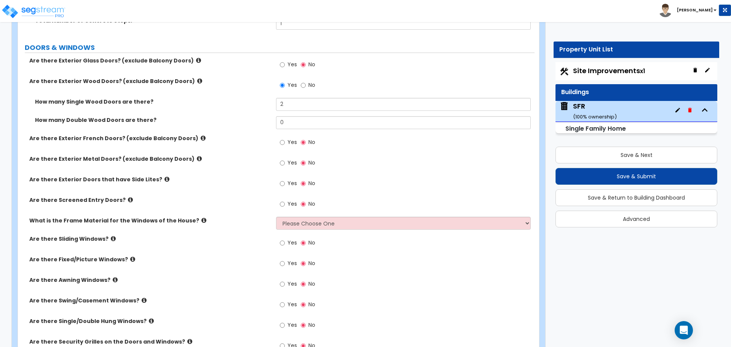
scroll to position [914, 0]
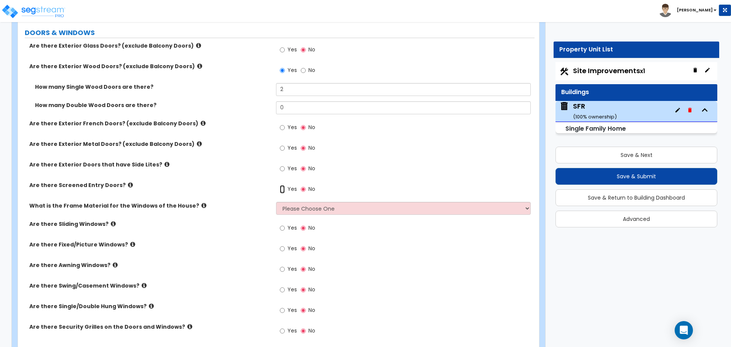
click at [285, 191] on input "Yes" at bounding box center [282, 189] width 5 height 8
radio input "true"
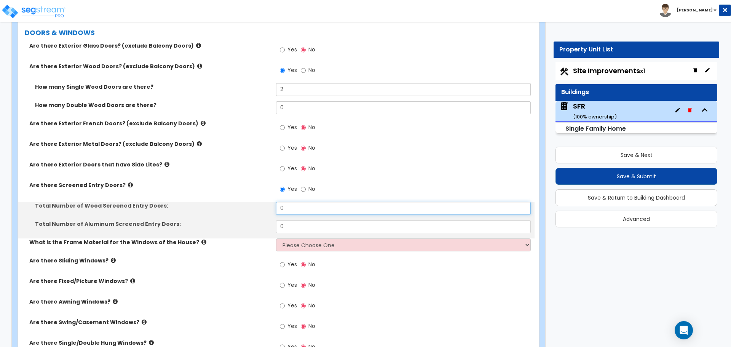
click at [285, 206] on input "0" at bounding box center [403, 208] width 254 height 13
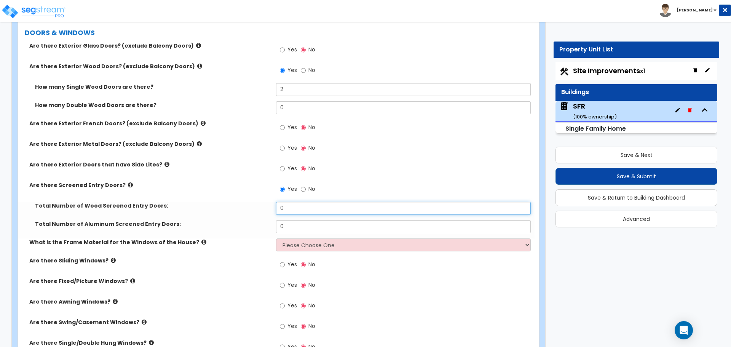
click at [285, 206] on input "0" at bounding box center [403, 208] width 254 height 13
type input "1"
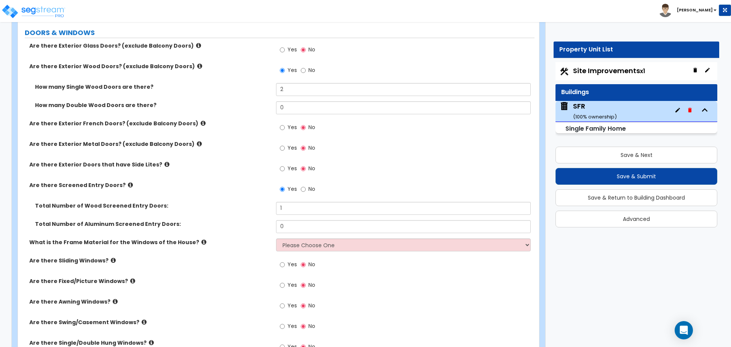
click at [257, 216] on div "Total Number of Wood Screened Entry Doors: 1" at bounding box center [276, 211] width 517 height 18
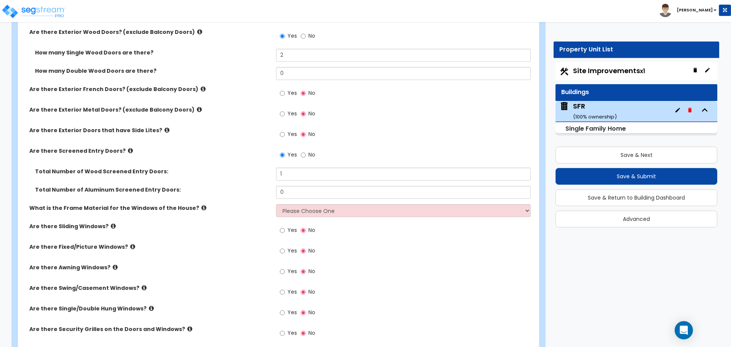
scroll to position [952, 0]
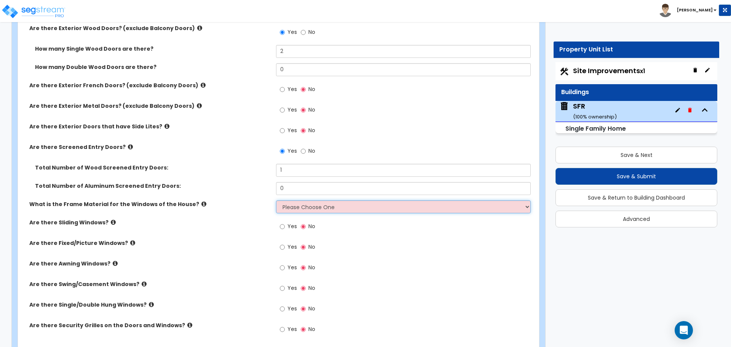
click at [302, 207] on select "Please Choose One Vinyl Aluminum Wood" at bounding box center [403, 206] width 254 height 13
select select "1"
click at [276, 200] on select "Please Choose One Vinyl Aluminum Wood" at bounding box center [403, 206] width 254 height 13
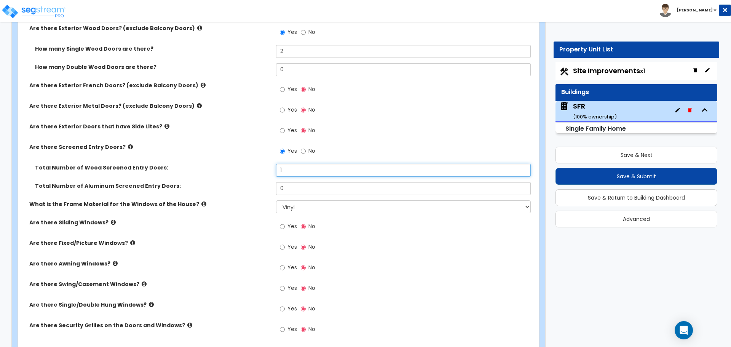
click at [291, 170] on input "1" at bounding box center [403, 170] width 254 height 13
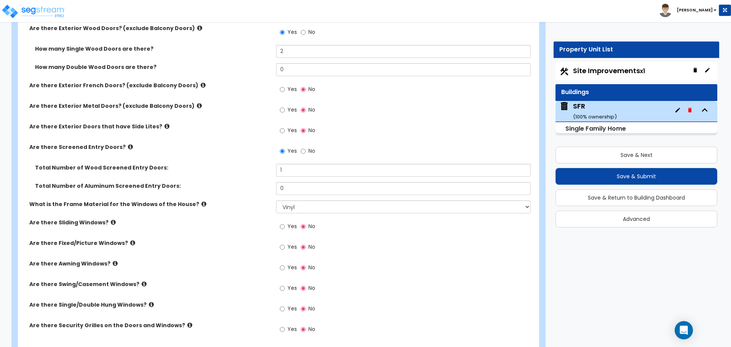
click at [254, 197] on div "Total Number of Aluminum Screened Entry Doors: 0" at bounding box center [276, 191] width 517 height 18
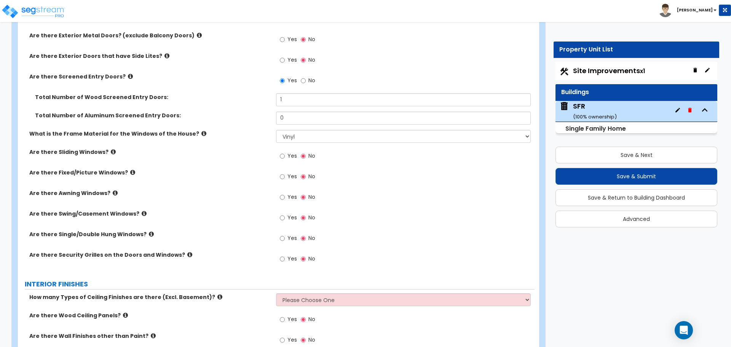
scroll to position [1028, 0]
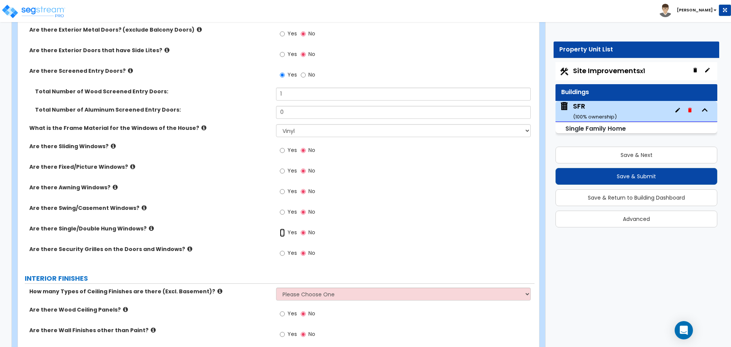
click at [283, 233] on input "Yes" at bounding box center [282, 233] width 5 height 8
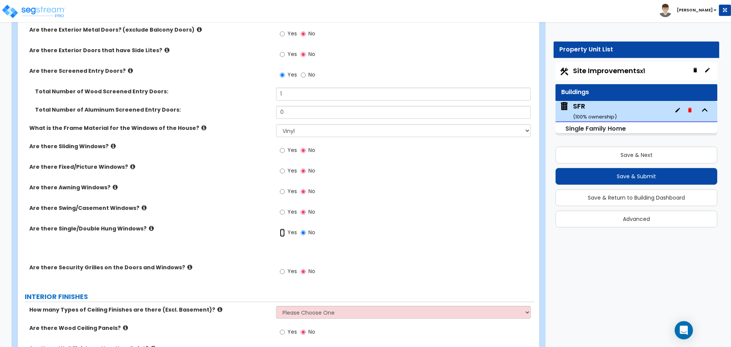
radio input "true"
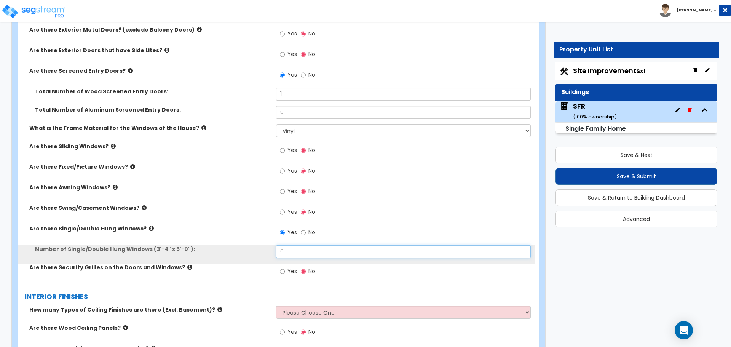
click at [305, 251] on input "0" at bounding box center [403, 251] width 254 height 13
type input "4"
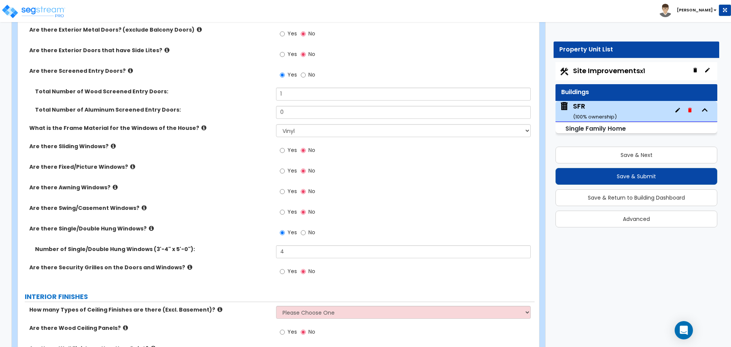
click at [254, 236] on div "Are there Single/Double Hung Windows? Yes No" at bounding box center [276, 235] width 517 height 21
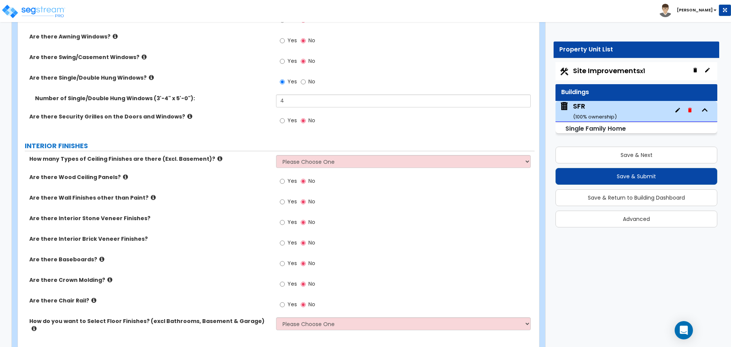
scroll to position [1181, 0]
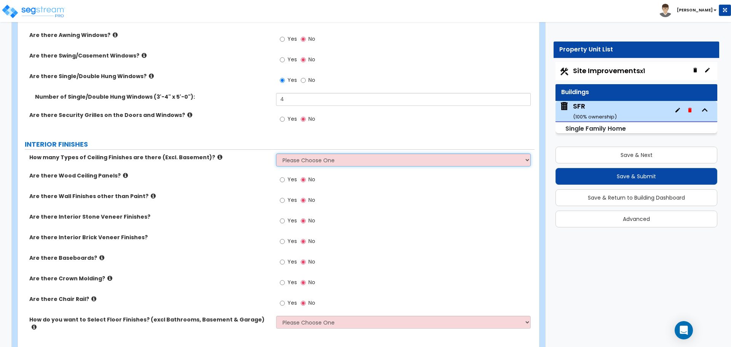
click at [293, 160] on select "Please Choose One 1 2 3" at bounding box center [403, 159] width 254 height 13
select select "1"
click at [276, 153] on select "Please Choose One 1 2 3" at bounding box center [403, 159] width 254 height 13
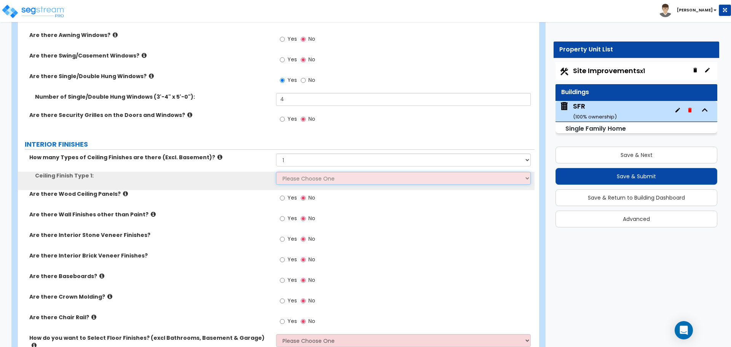
click at [297, 177] on select "Please Choose One Drop Ceiling Drywall Ceiling Open Ceiling" at bounding box center [403, 178] width 254 height 13
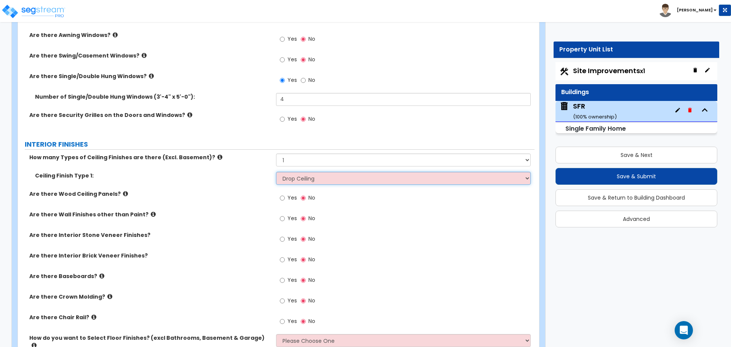
click at [276, 172] on select "Please Choose One Drop Ceiling Drywall Ceiling Open Ceiling" at bounding box center [403, 178] width 254 height 13
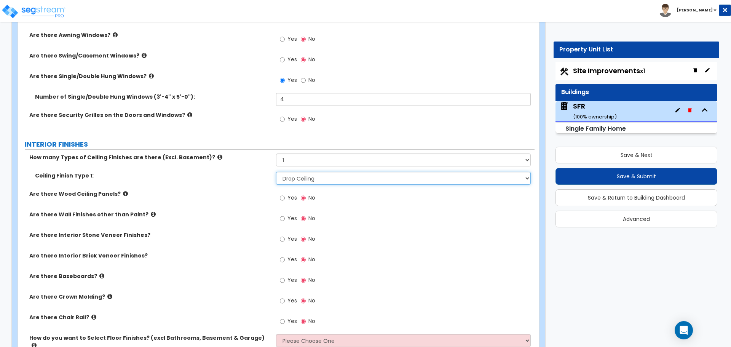
click at [298, 179] on select "Please Choose One Drop Ceiling Drywall Ceiling Open Ceiling" at bounding box center [403, 178] width 254 height 13
select select "2"
click at [276, 172] on select "Please Choose One Drop Ceiling Drywall Ceiling Open Ceiling" at bounding box center [403, 178] width 254 height 13
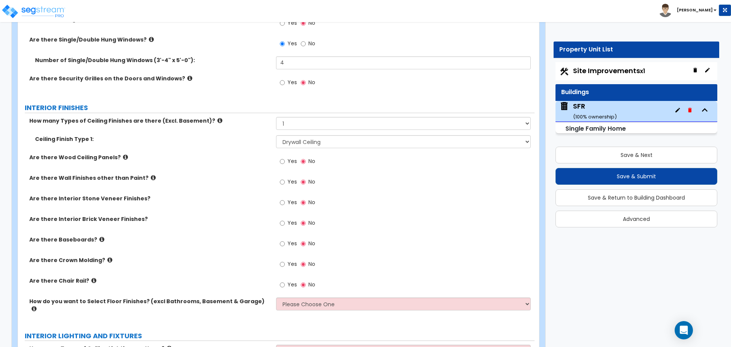
scroll to position [1219, 0]
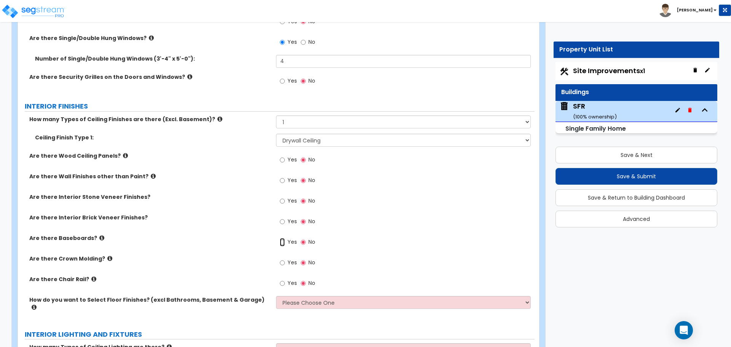
click at [285, 243] on input "Yes" at bounding box center [282, 242] width 5 height 8
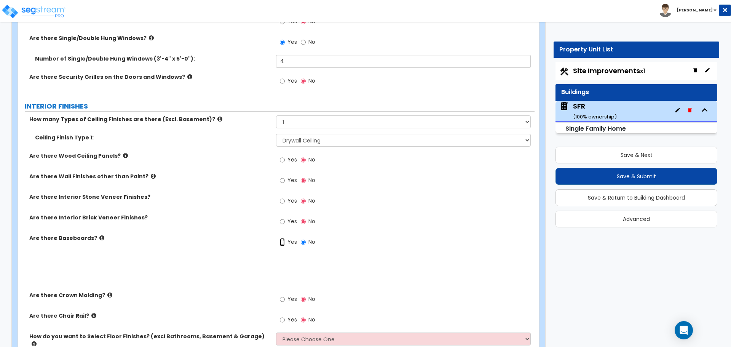
radio input "true"
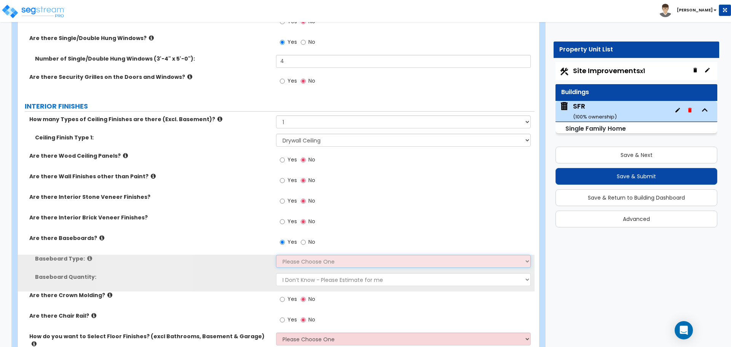
click at [289, 258] on select "Please Choose One Wood Vinyl Carpet Tile" at bounding box center [403, 261] width 254 height 13
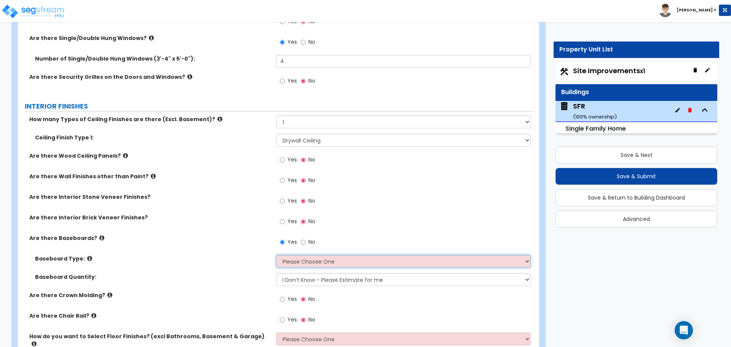
select select "1"
click at [276, 255] on select "Please Choose One Wood Vinyl Carpet Tile" at bounding box center [403, 261] width 254 height 13
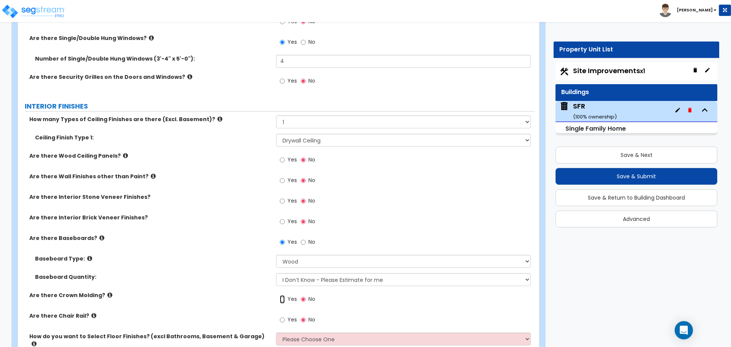
click at [282, 299] on input "Yes" at bounding box center [282, 299] width 5 height 8
radio input "true"
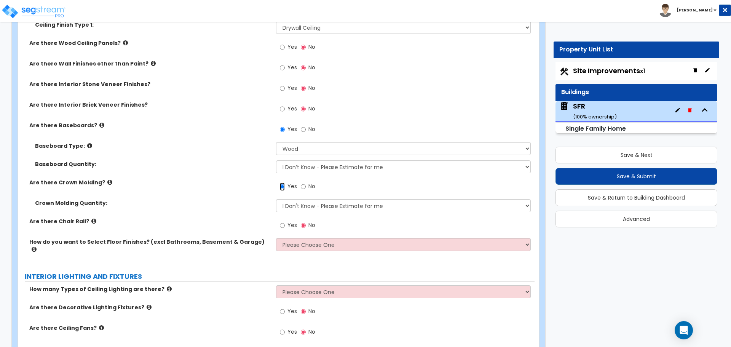
scroll to position [1333, 0]
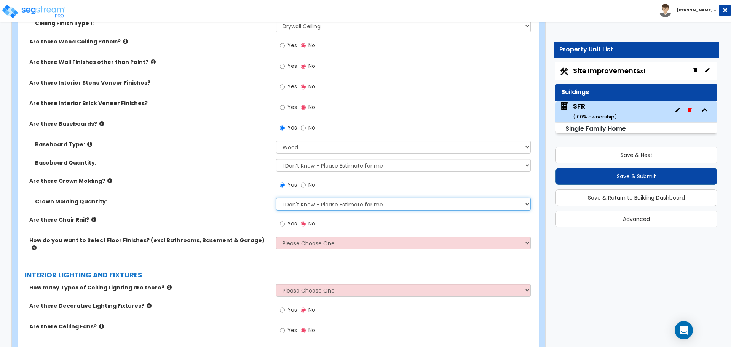
click at [304, 206] on select "I Don't Know - Please Estimate for me I want to Enter the Linear Footage" at bounding box center [403, 204] width 254 height 13
click at [301, 242] on select "Please Choose One I want to Select Floor Finishes for the Areas of the House I …" at bounding box center [403, 243] width 254 height 13
click at [276, 237] on select "Please Choose One I want to Select Floor Finishes for the Areas of the House I …" at bounding box center [403, 243] width 254 height 13
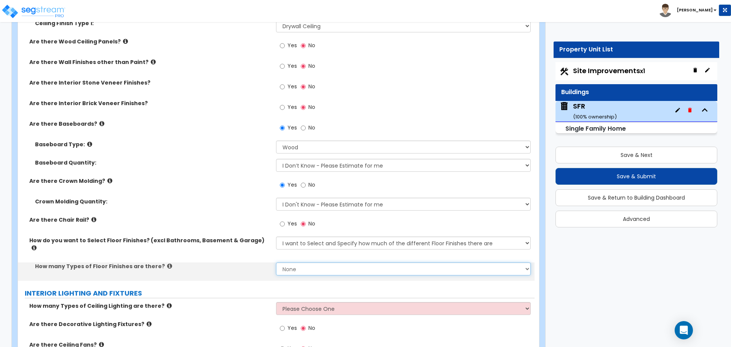
click at [299, 262] on select "None 1 2 3 4" at bounding box center [403, 268] width 254 height 13
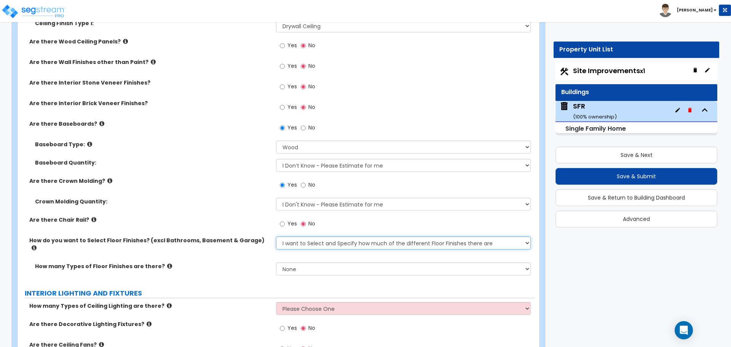
click at [316, 243] on select "Please Choose One I want to Select Floor Finishes for the Areas of the House I …" at bounding box center [403, 243] width 254 height 13
select select "1"
click at [276, 237] on select "Please Choose One I want to Select Floor Finishes for the Areas of the House I …" at bounding box center [403, 243] width 254 height 13
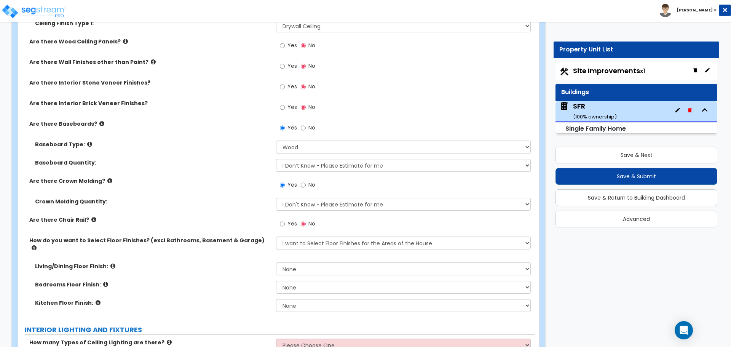
click at [301, 268] on div "Living/Dining Floor Finish: None Tile Flooring Hardwood Flooring Resilient Lami…" at bounding box center [276, 271] width 517 height 18
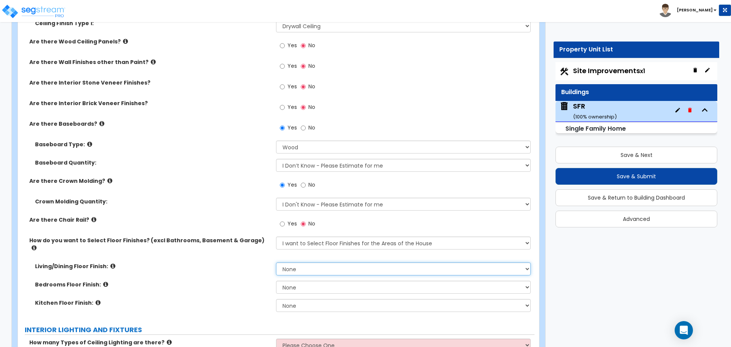
click at [305, 263] on select "None Tile Flooring Hardwood Flooring Resilient Laminate Flooring VCT Flooring S…" at bounding box center [403, 268] width 254 height 13
select select "5"
click at [276, 262] on select "None Tile Flooring Hardwood Flooring Resilient Laminate Flooring VCT Flooring S…" at bounding box center [403, 268] width 254 height 13
click at [302, 282] on select "None Tile Flooring Hardwood Flooring Resilient Laminate Flooring VCT Flooring S…" at bounding box center [403, 287] width 254 height 13
select select "5"
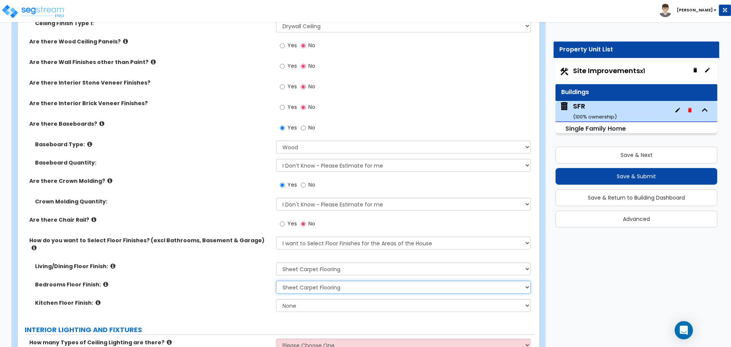
click at [276, 281] on select "None Tile Flooring Hardwood Flooring Resilient Laminate Flooring VCT Flooring S…" at bounding box center [403, 287] width 254 height 13
click at [297, 300] on select "None Tile Flooring Hardwood Flooring Resilient Laminate Flooring VCT Flooring S…" at bounding box center [403, 305] width 254 height 13
select select "1"
click at [276, 299] on select "None Tile Flooring Hardwood Flooring Resilient Laminate Flooring VCT Flooring S…" at bounding box center [403, 305] width 254 height 13
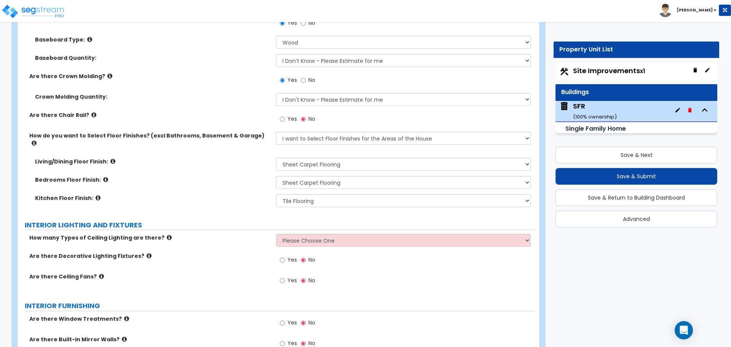
scroll to position [1447, 0]
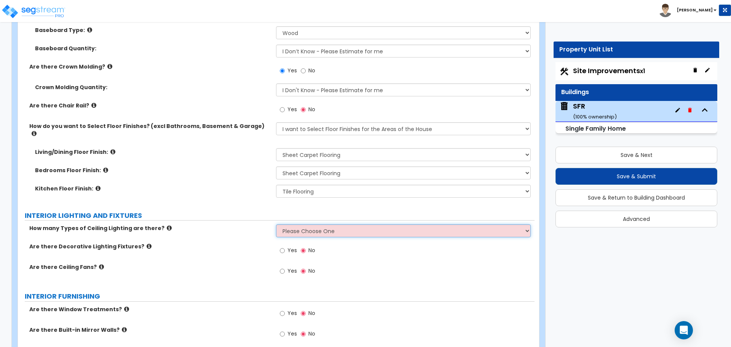
click at [327, 226] on select "Please Choose One 1 2 3" at bounding box center [403, 230] width 254 height 13
select select "1"
click at [276, 224] on select "Please Choose One 1 2 3" at bounding box center [403, 230] width 254 height 13
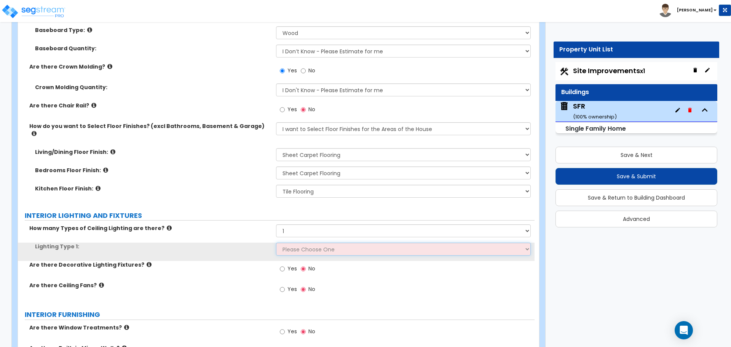
click at [298, 243] on select "Please Choose One LED Surface-Mounted LED Recessed Fluorescent Surface-Mounted …" at bounding box center [403, 249] width 254 height 13
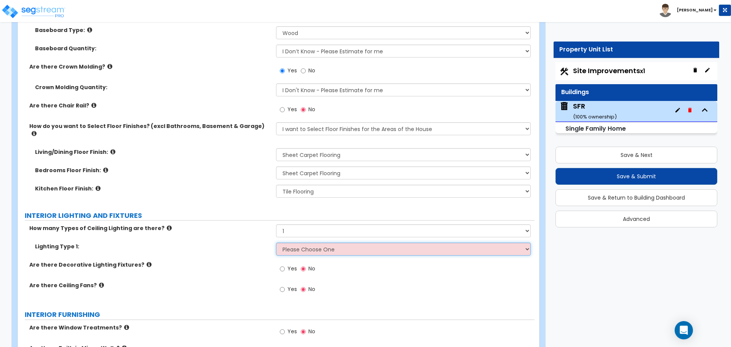
select select "3"
click at [276, 243] on select "Please Choose One LED Surface-Mounted LED Recessed Fluorescent Surface-Mounted …" at bounding box center [403, 249] width 254 height 13
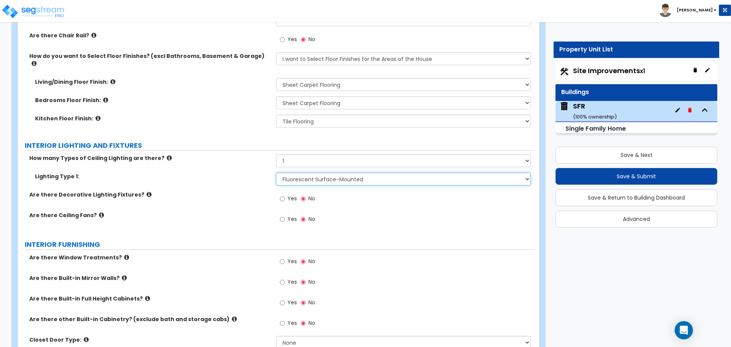
scroll to position [1523, 0]
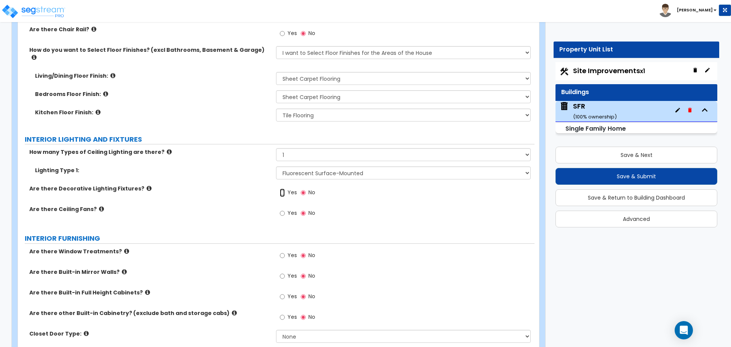
click at [281, 189] on input "Yes" at bounding box center [282, 193] width 5 height 8
radio input "true"
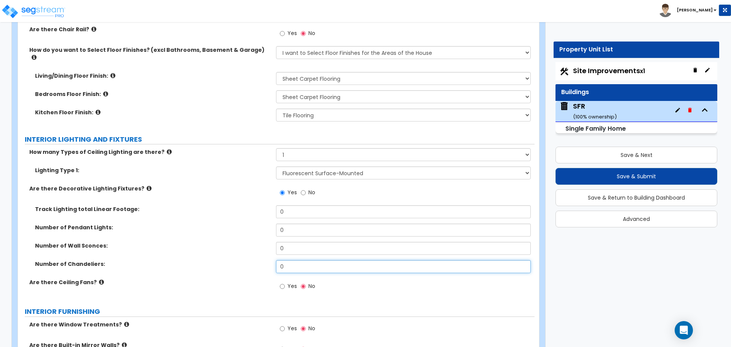
click at [289, 260] on input "0" at bounding box center [403, 266] width 254 height 13
click at [293, 260] on input "1" at bounding box center [403, 266] width 254 height 13
type input "1"
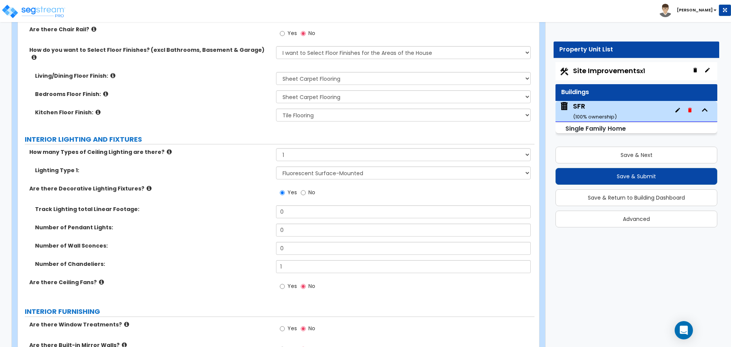
click at [264, 260] on label "Number of Chandeliers:" at bounding box center [152, 264] width 235 height 8
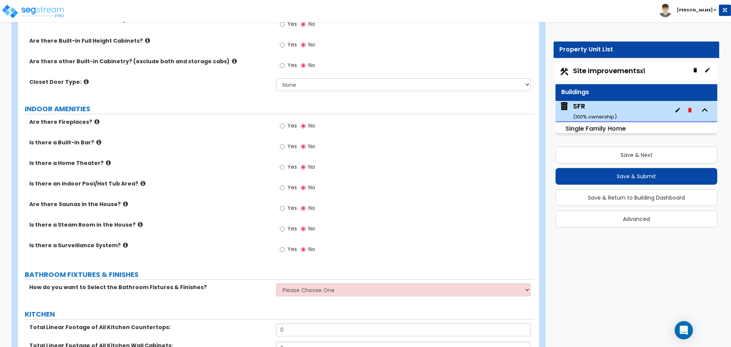
scroll to position [1866, 0]
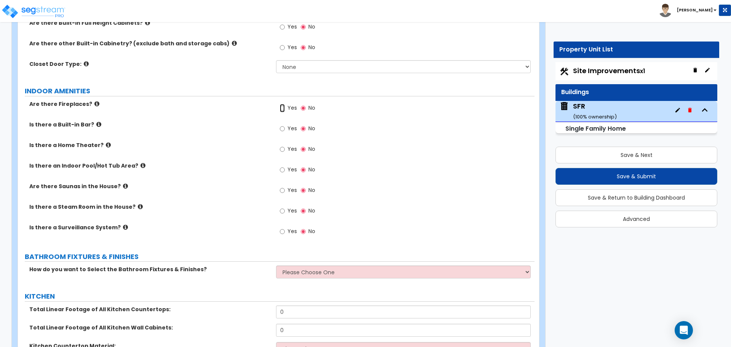
click at [281, 104] on input "Yes" at bounding box center [282, 108] width 5 height 8
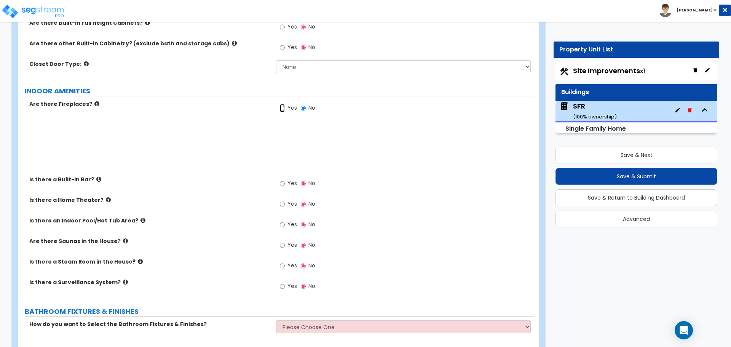
radio input "true"
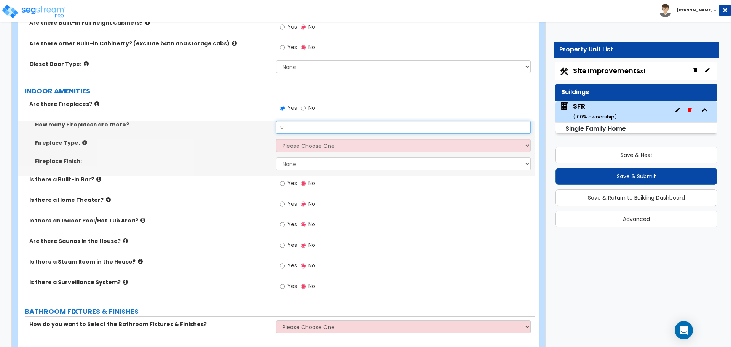
click at [297, 121] on input "0" at bounding box center [403, 127] width 254 height 13
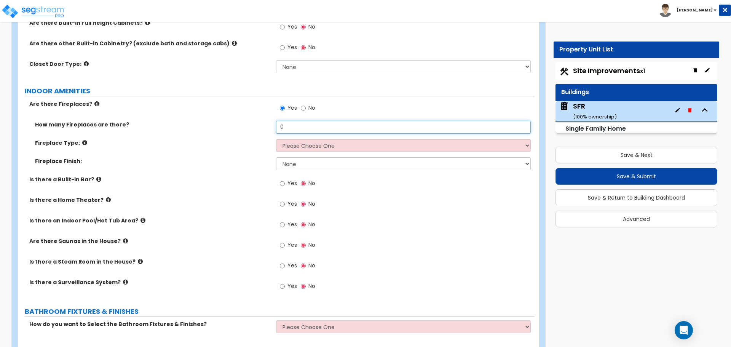
click at [297, 121] on input "0" at bounding box center [403, 127] width 254 height 13
type input "1"
click at [302, 140] on select "Please Choose One Built-in Electric Fireplace Built-in Gas Fireplace Built-in W…" at bounding box center [403, 145] width 254 height 13
select select "2"
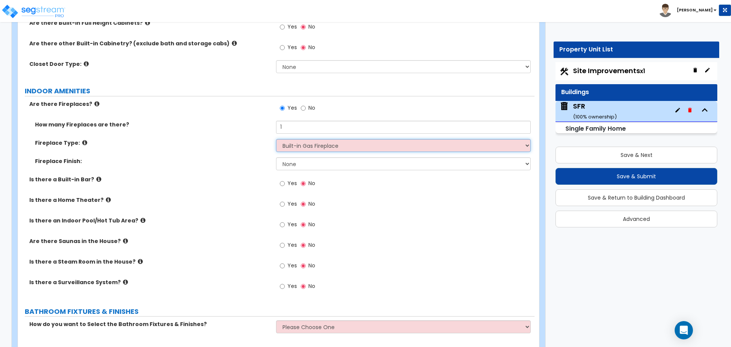
click at [276, 139] on select "Please Choose One Built-in Electric Fireplace Built-in Gas Fireplace Built-in W…" at bounding box center [403, 145] width 254 height 13
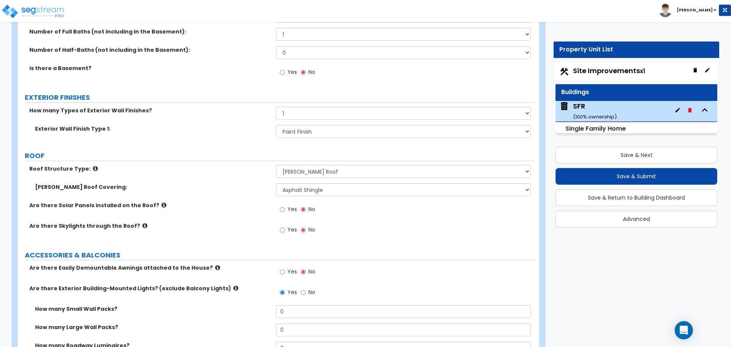
scroll to position [305, 0]
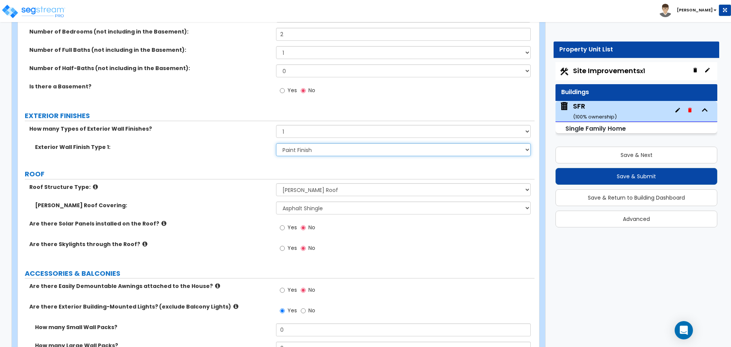
click at [308, 145] on select "Please Choose One No Finish/Shared Wall No Wall Brick Finish Stone Finish Wood …" at bounding box center [403, 149] width 254 height 13
select select "7"
click at [276, 143] on select "Please Choose One No Finish/Shared Wall No Wall Brick Finish Stone Finish Wood …" at bounding box center [403, 149] width 254 height 13
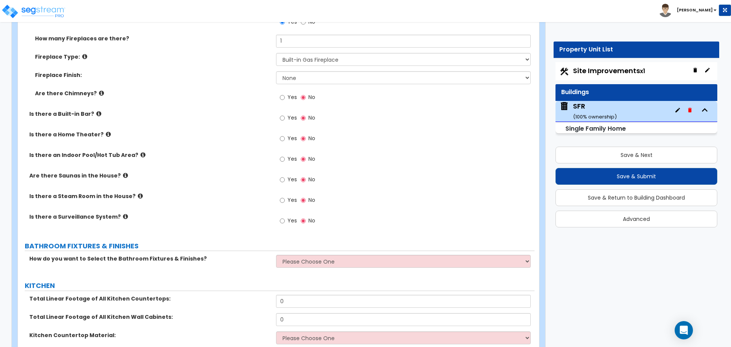
scroll to position [1980, 0]
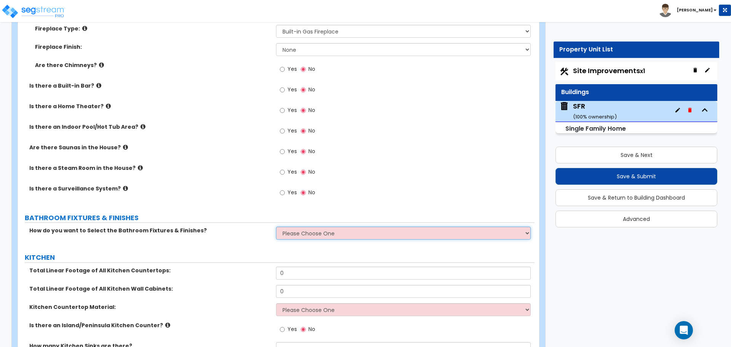
click at [299, 227] on select "Please Choose One I want to Select Fixtures and Finishes only for one Bath and …" at bounding box center [403, 233] width 254 height 13
select select "2"
click at [276, 227] on select "Please Choose One I want to Select Fixtures and Finishes only for one Bath and …" at bounding box center [403, 233] width 254 height 13
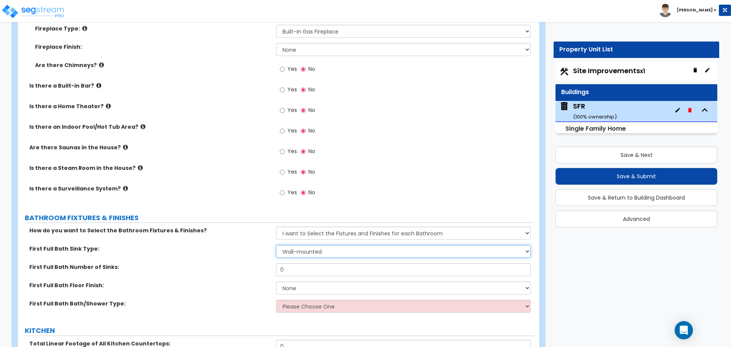
click at [300, 246] on select "Wall-mounted Pedestal-mounted Vanity-mounted" at bounding box center [403, 251] width 254 height 13
click at [303, 249] on select "Wall-mounted Pedestal-mounted Vanity-mounted" at bounding box center [403, 251] width 254 height 13
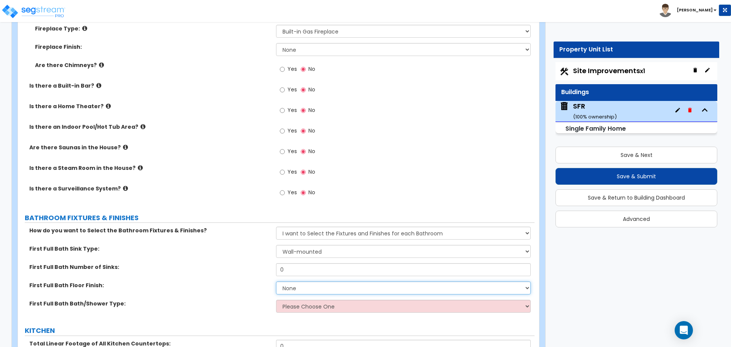
click at [311, 281] on select "None Tile Flooring Hardwood Flooring Resilient Laminate Flooring VCT Flooring S…" at bounding box center [403, 287] width 254 height 13
select select "1"
click at [276, 281] on select "None Tile Flooring Hardwood Flooring Resilient Laminate Flooring VCT Flooring S…" at bounding box center [403, 287] width 254 height 13
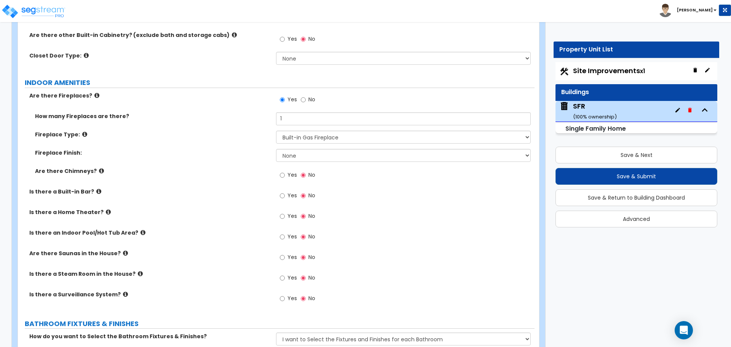
scroll to position [1813, 0]
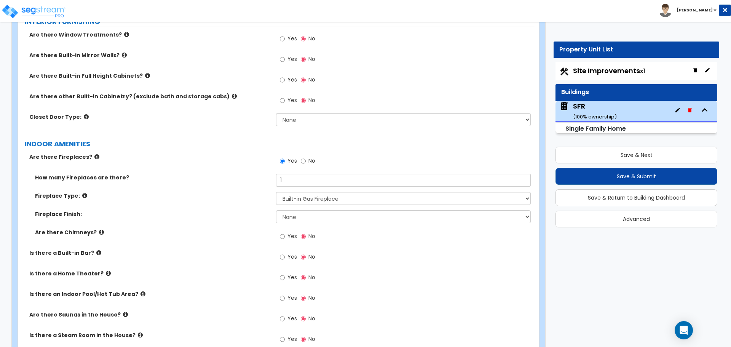
click at [294, 216] on div "Fireplace Finish: None Brick Stone Tile Painted Molding" at bounding box center [276, 219] width 517 height 18
click at [294, 211] on select "None Brick Stone Tile Painted Molding" at bounding box center [403, 216] width 254 height 13
select select "1"
click at [276, 210] on select "None Brick Stone Tile Painted Molding" at bounding box center [403, 216] width 254 height 13
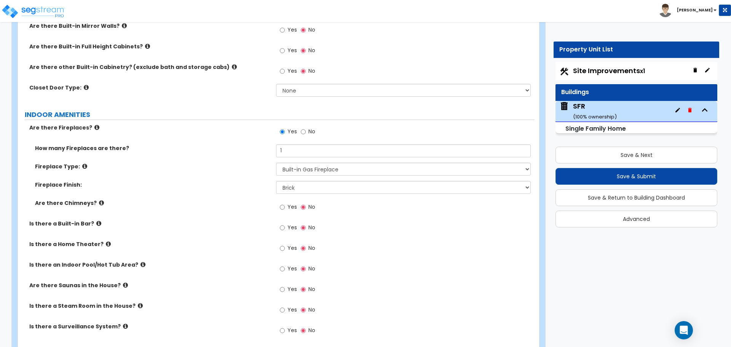
scroll to position [1889, 0]
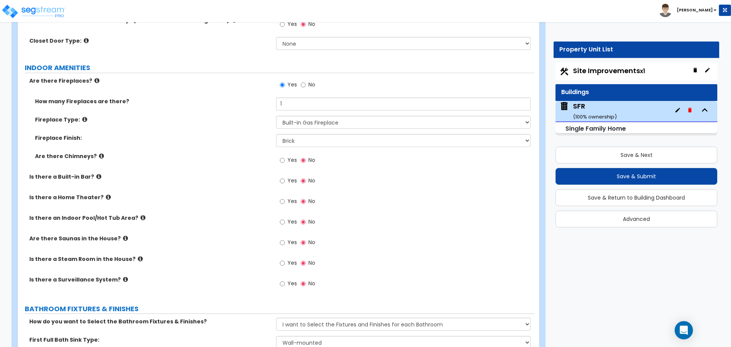
click at [280, 160] on label "Yes" at bounding box center [288, 161] width 17 height 13
click at [280, 160] on input "Yes" at bounding box center [282, 160] width 5 height 8
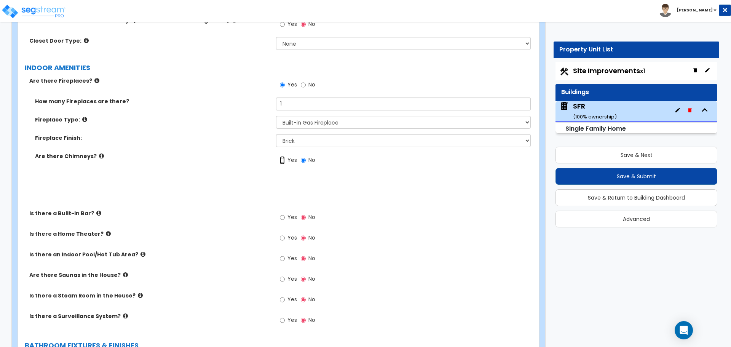
radio input "true"
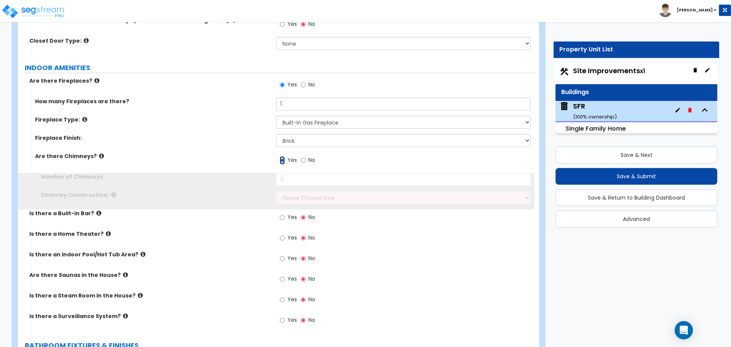
click at [281, 156] on input "Yes" at bounding box center [282, 160] width 5 height 8
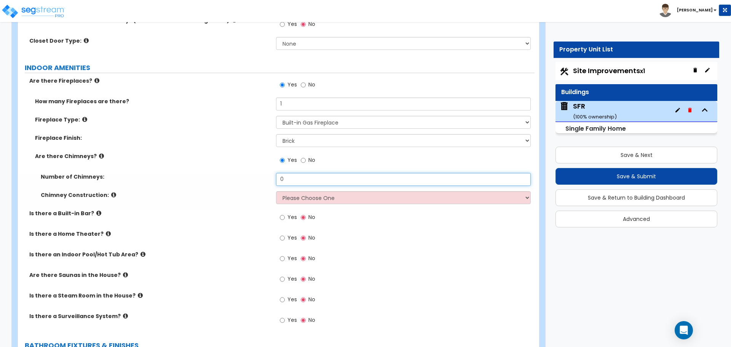
click at [296, 173] on input "0" at bounding box center [403, 179] width 254 height 13
type input "1"
click at [306, 191] on select "Please Choose One Brick Construction Cinder Block Construction Stone Constructi…" at bounding box center [403, 197] width 254 height 13
select select "2"
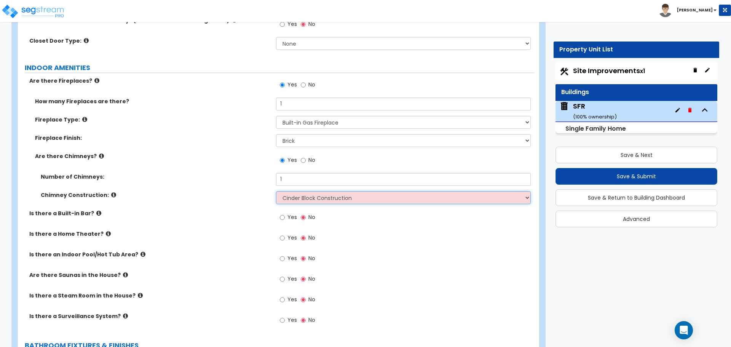
click at [276, 191] on select "Please Choose One Brick Construction Cinder Block Construction Stone Constructi…" at bounding box center [403, 197] width 254 height 13
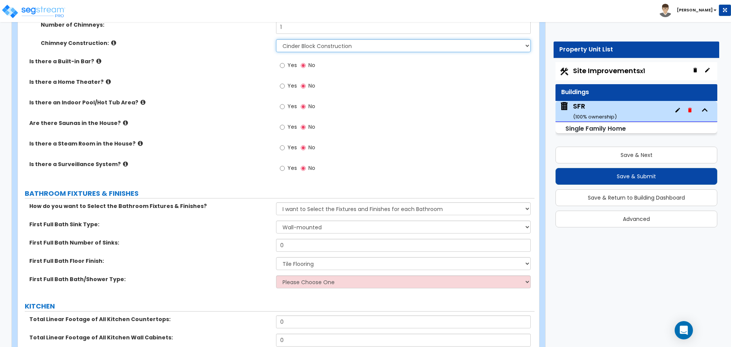
scroll to position [2042, 0]
click at [313, 220] on select "Wall-mounted Pedestal-mounted Vanity-mounted" at bounding box center [403, 226] width 254 height 13
select select "3"
click at [276, 220] on select "Wall-mounted Pedestal-mounted Vanity-mounted" at bounding box center [403, 226] width 254 height 13
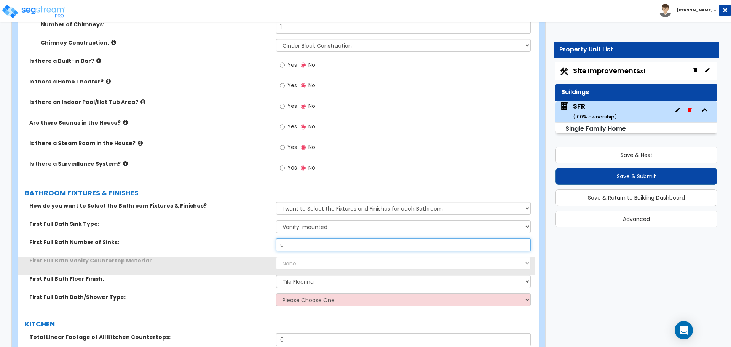
click at [299, 240] on input "0" at bounding box center [403, 244] width 254 height 13
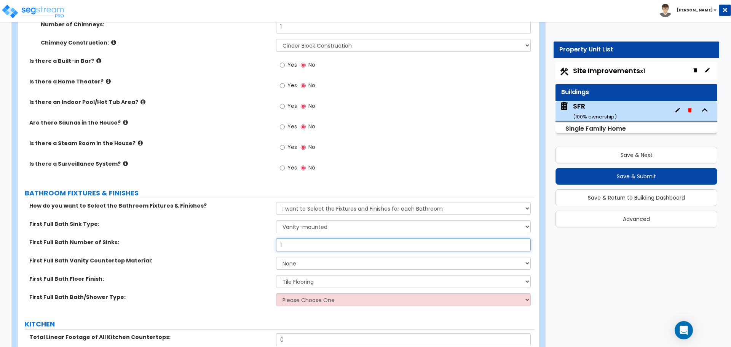
type input "1"
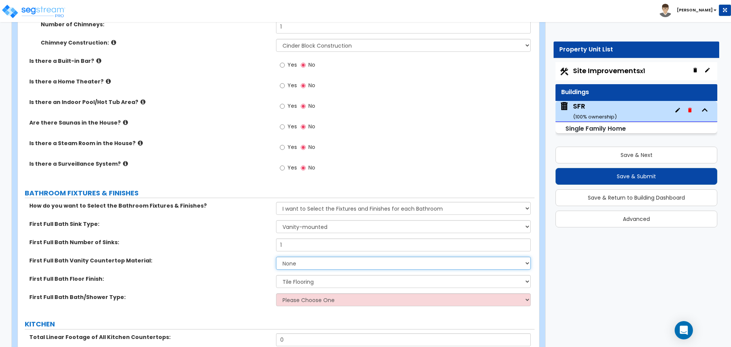
click at [295, 257] on select "None Plastic Laminate Solid Surface Stone Quartz Marble Tile Wood Stainless Ste…" at bounding box center [403, 263] width 254 height 13
select select "1"
click at [276, 257] on select "None Plastic Laminate Solid Surface Stone Quartz Marble Tile Wood Stainless Ste…" at bounding box center [403, 263] width 254 height 13
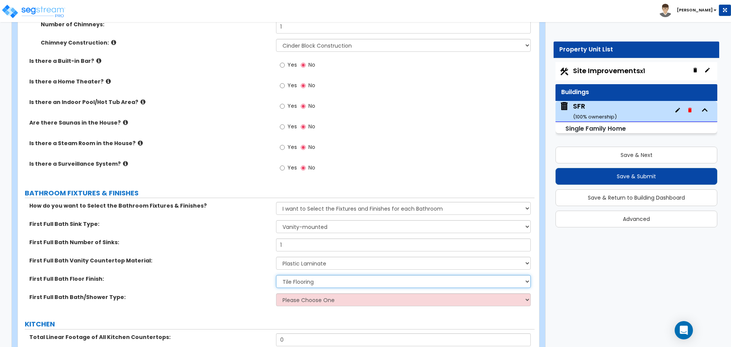
click at [295, 275] on select "None Tile Flooring Hardwood Flooring Resilient Laminate Flooring VCT Flooring S…" at bounding box center [403, 281] width 254 height 13
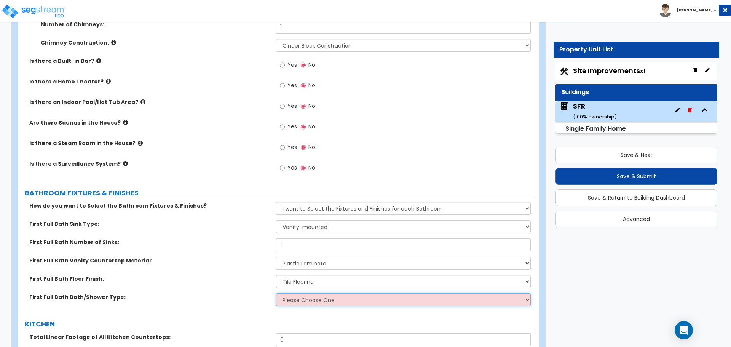
click at [301, 293] on select "Please Choose One Standalone Shower Bathtub - Shower Combo" at bounding box center [403, 299] width 254 height 13
select select "2"
click at [276, 293] on select "Please Choose One Standalone Shower Bathtub - Shower Combo" at bounding box center [403, 299] width 254 height 13
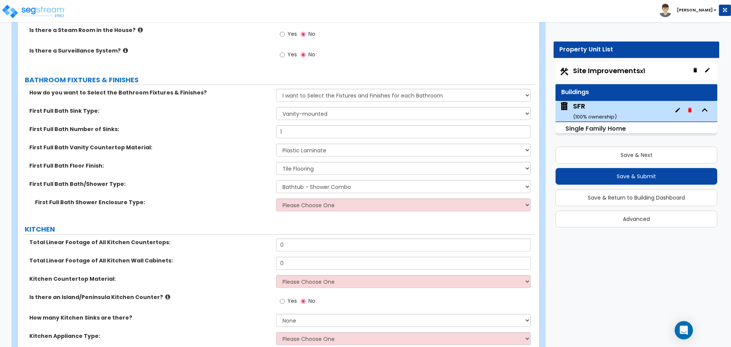
scroll to position [2156, 0]
click at [297, 197] on select "Please Choose One Curtain & Rod Glass Sliding Doors Glass Hinged Doors" at bounding box center [403, 203] width 254 height 13
click at [276, 197] on select "Please Choose One Curtain & Rod Glass Sliding Doors Glass Hinged Doors" at bounding box center [403, 203] width 254 height 13
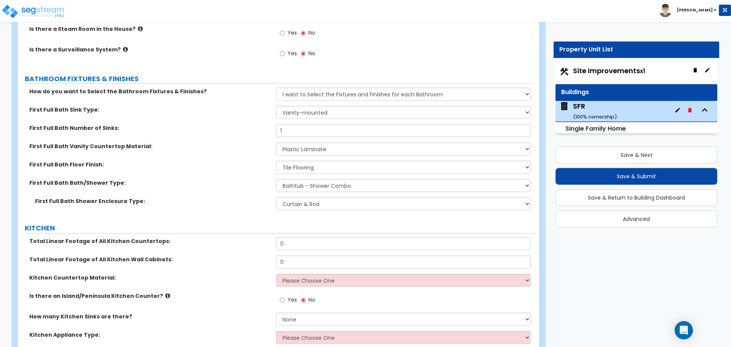
click at [305, 204] on div "First Full Bath Shower Enclosure Type: Please Choose One Curtain & Rod Glass Sl…" at bounding box center [276, 206] width 517 height 18
click at [309, 198] on select "Please Choose One Curtain & Rod Glass Sliding Doors Glass Hinged Doors" at bounding box center [403, 203] width 254 height 13
select select "0"
click at [276, 197] on select "Please Choose One Curtain & Rod Glass Sliding Doors Glass Hinged Doors" at bounding box center [403, 203] width 254 height 13
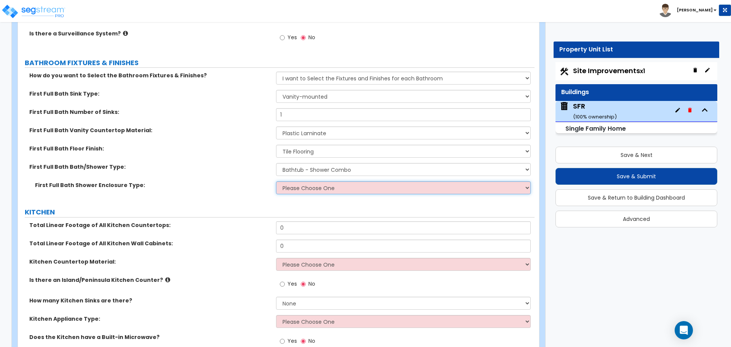
scroll to position [2194, 0]
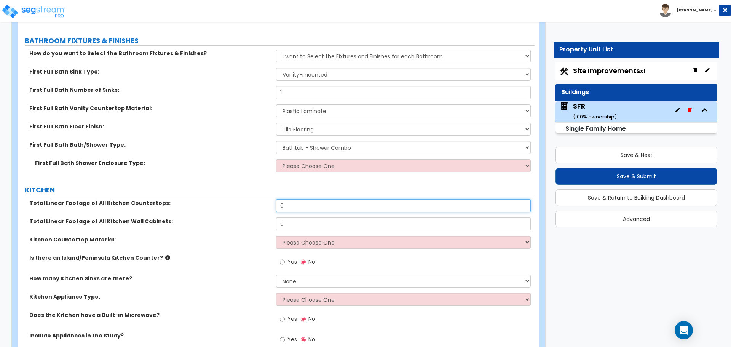
click at [306, 199] on input "0" at bounding box center [403, 205] width 254 height 13
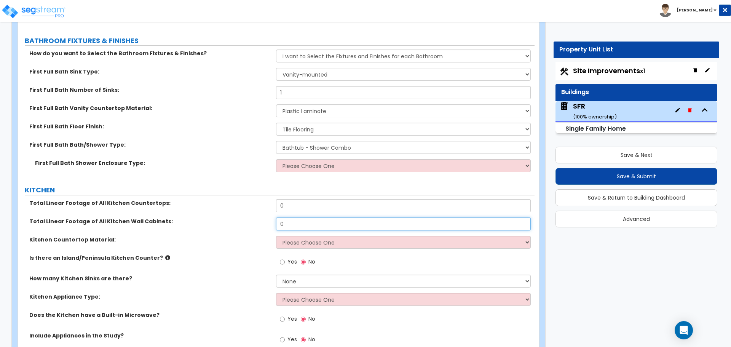
click at [301, 217] on input "0" at bounding box center [403, 223] width 254 height 13
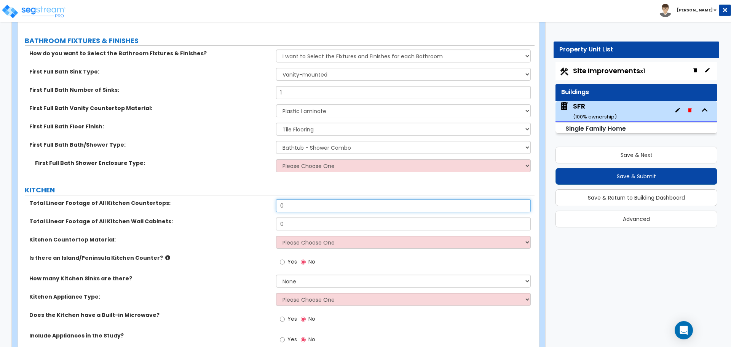
click at [299, 202] on input "0" at bounding box center [403, 205] width 254 height 13
type input "6"
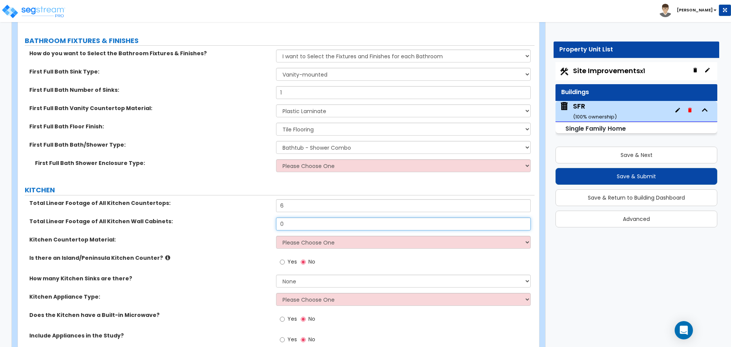
click at [293, 217] on input "0" at bounding box center [403, 223] width 254 height 13
click at [300, 217] on input "0" at bounding box center [403, 223] width 254 height 13
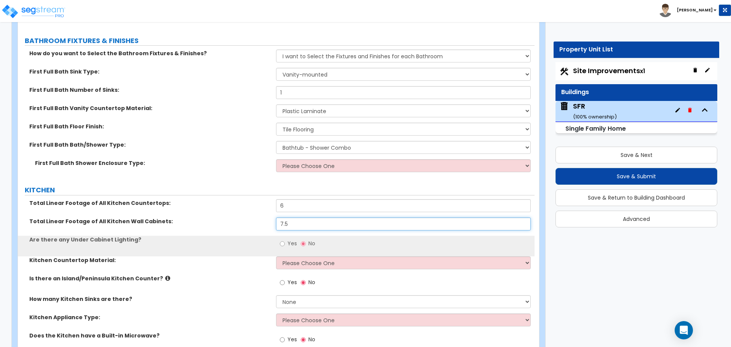
type input "7.5"
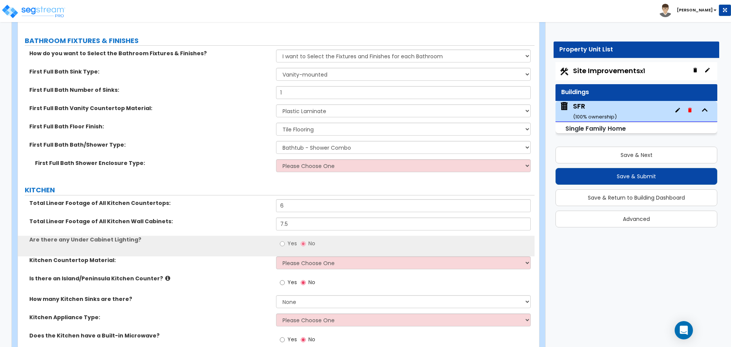
click at [254, 217] on label "Total Linear Footage of All Kitchen Wall Cabinets:" at bounding box center [149, 221] width 241 height 8
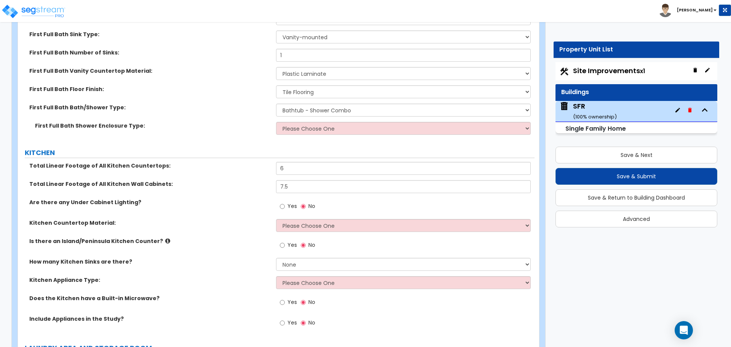
scroll to position [2232, 0]
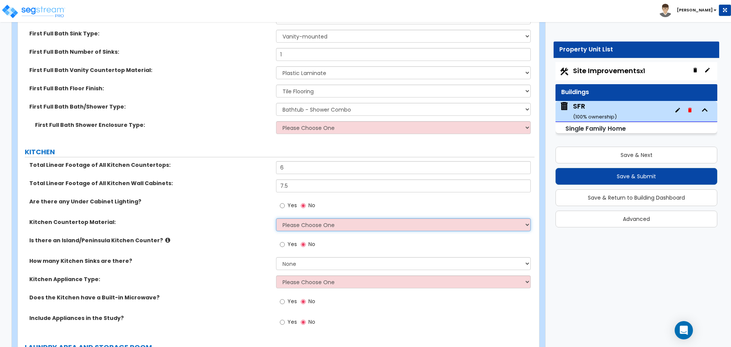
click at [298, 218] on select "Please Choose One Plastic Laminate Solid Surface Stone Quartz Marble Tile Wood …" at bounding box center [403, 224] width 254 height 13
select select "1"
click at [276, 218] on select "Please Choose One Plastic Laminate Solid Surface Stone Quartz Marble Tile Wood …" at bounding box center [403, 224] width 254 height 13
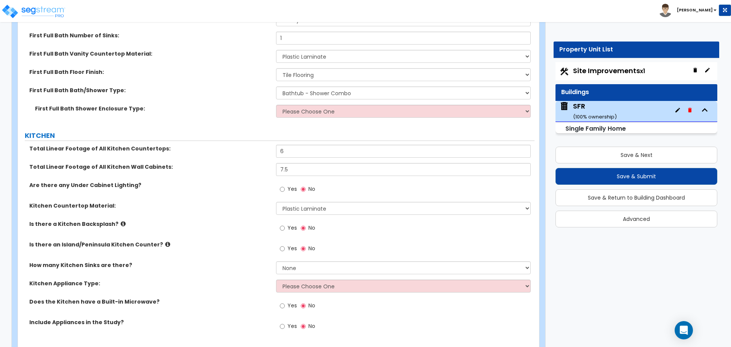
scroll to position [2270, 0]
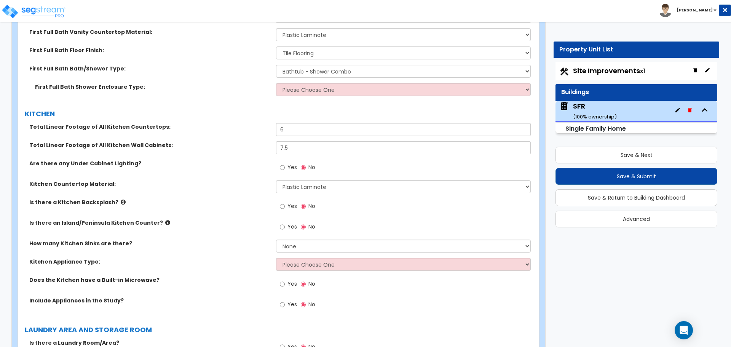
click at [286, 201] on label "Yes" at bounding box center [288, 207] width 17 height 13
click at [285, 202] on input "Yes" at bounding box center [282, 206] width 5 height 8
radio input "true"
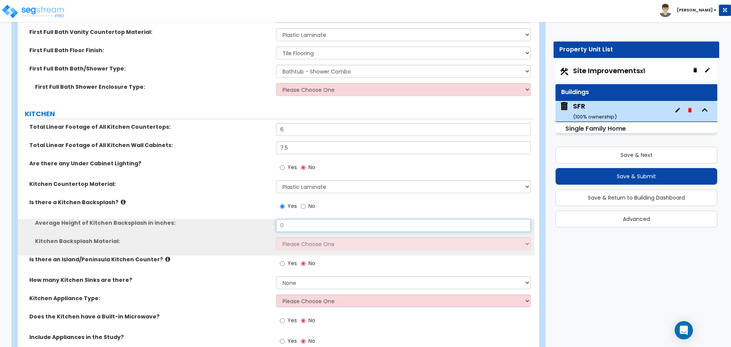
click at [289, 219] on input "0" at bounding box center [403, 225] width 254 height 13
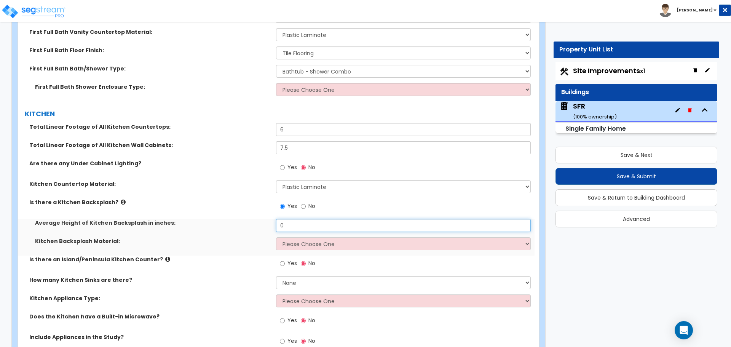
click at [289, 219] on input "0" at bounding box center [403, 225] width 254 height 13
type input "6"
click at [293, 237] on select "Please Choose One Plastic Laminate Solid Surface Stone Quartz Tile Stainless St…" at bounding box center [403, 243] width 254 height 13
select select "6"
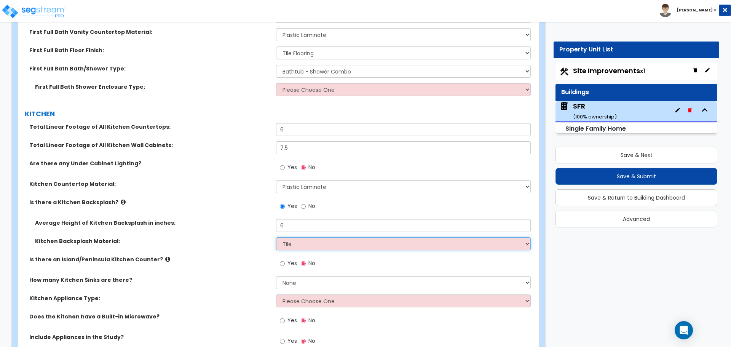
click at [276, 237] on select "Please Choose One Plastic Laminate Solid Surface Stone Quartz Tile Stainless St…" at bounding box center [403, 243] width 254 height 13
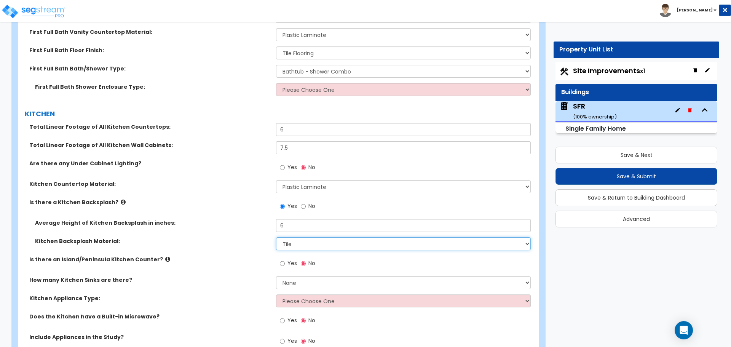
scroll to position [2308, 0]
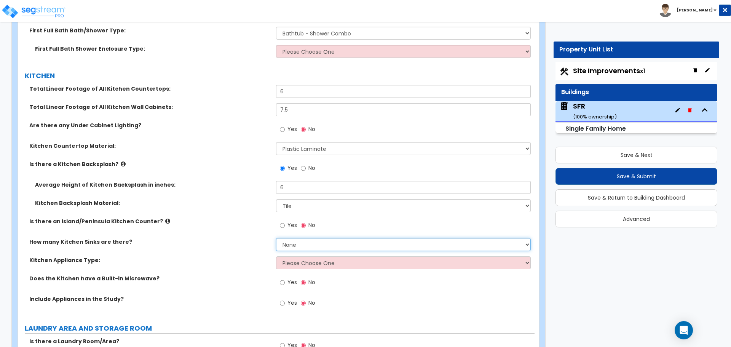
click at [309, 240] on select "None 1 2 3" at bounding box center [403, 244] width 254 height 13
select select "1"
click at [276, 238] on select "None 1 2 3" at bounding box center [403, 244] width 254 height 13
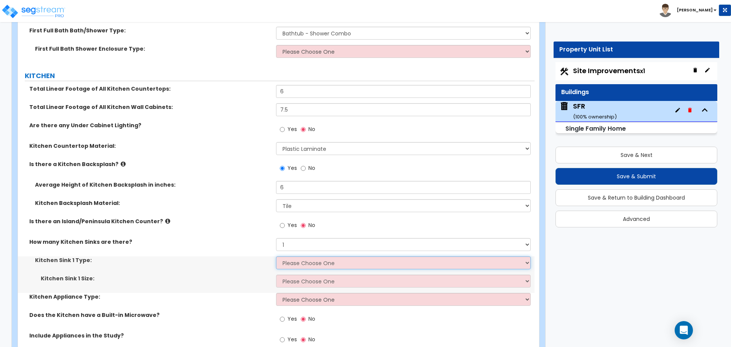
click at [296, 256] on select "Please Choose One Stainless Steel Porcelain Enamel Cast Iron Granite Composite" at bounding box center [403, 262] width 254 height 13
select select "1"
click at [276, 256] on select "Please Choose One Stainless Steel Porcelain Enamel Cast Iron Granite Composite" at bounding box center [403, 262] width 254 height 13
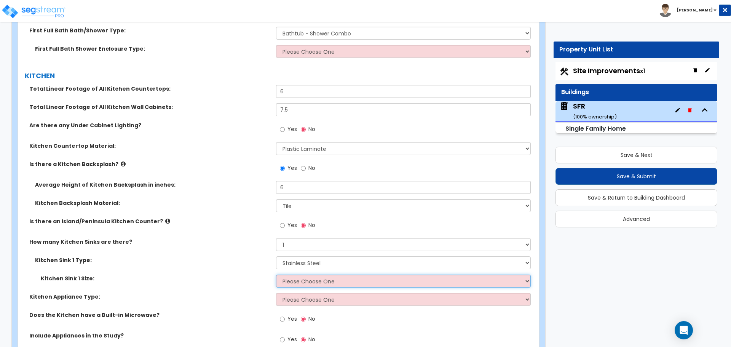
click at [301, 275] on select "Please Choose One Single Sink Double Sink" at bounding box center [403, 281] width 254 height 13
select select "1"
click at [276, 275] on select "Please Choose One Single Sink Double Sink" at bounding box center [403, 281] width 254 height 13
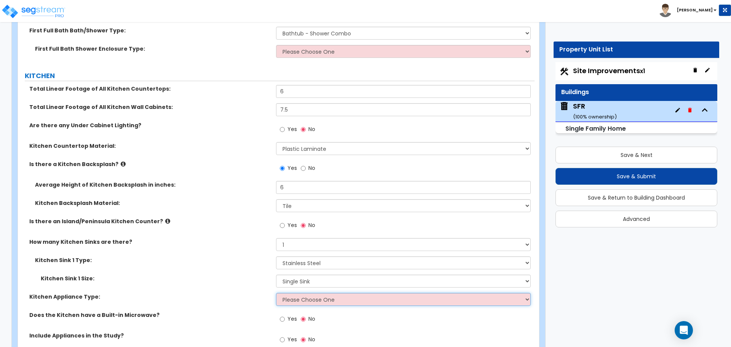
click at [301, 293] on select "Please Choose One Gas Electric" at bounding box center [403, 299] width 254 height 13
select select "1"
click at [276, 293] on select "Please Choose One Gas Electric" at bounding box center [403, 299] width 254 height 13
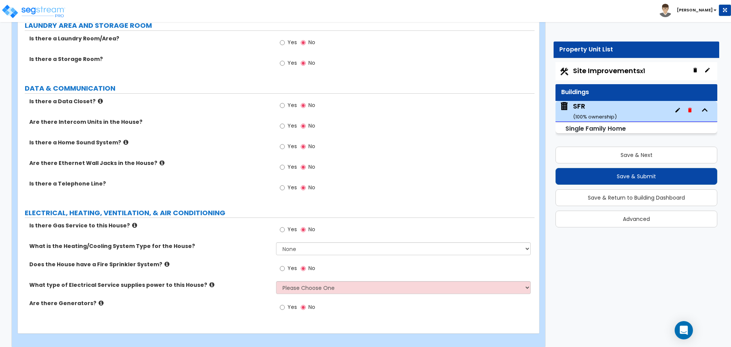
scroll to position [2648, 0]
click at [593, 65] on div "Site Improvements x1" at bounding box center [637, 71] width 162 height 18
click at [590, 68] on span "Site Improvements x1" at bounding box center [609, 71] width 72 height 10
select select "2"
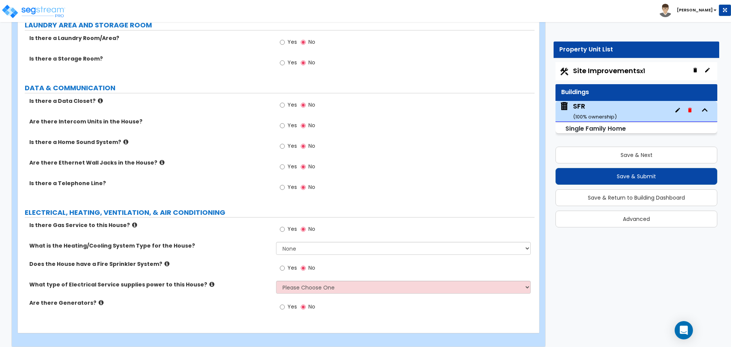
select select "2"
select select "1"
select select "3"
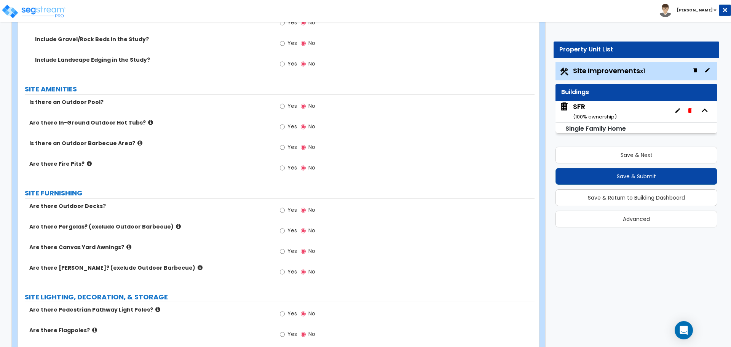
scroll to position [1328, 0]
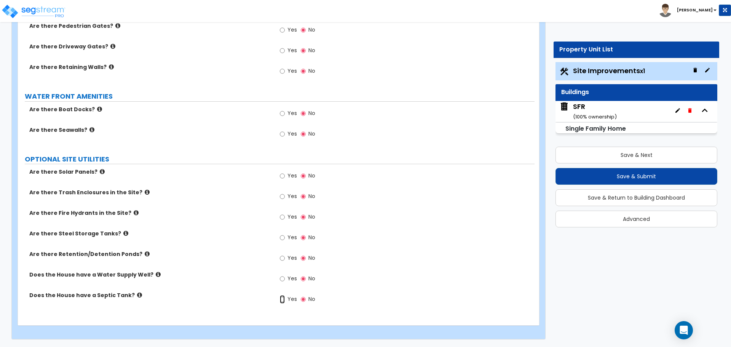
click at [285, 300] on input "Yes" at bounding box center [282, 299] width 5 height 8
radio input "false"
radio input "true"
click at [285, 301] on input "Yes" at bounding box center [282, 299] width 5 height 8
radio input "true"
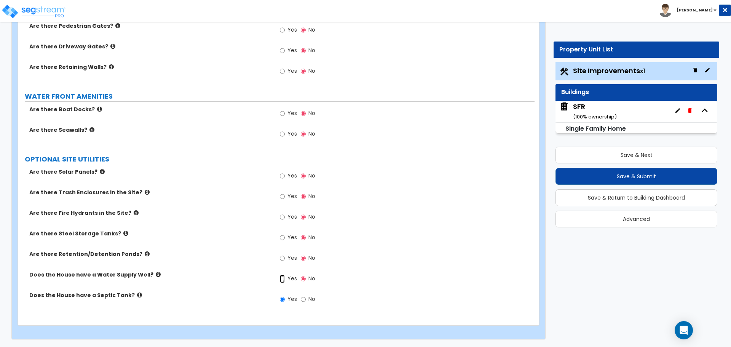
click at [281, 278] on input "Yes" at bounding box center [282, 279] width 5 height 8
radio input "true"
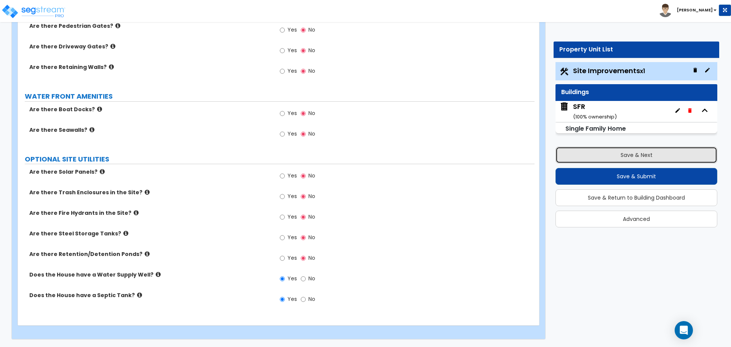
click at [630, 152] on button "Save & Next" at bounding box center [637, 155] width 162 height 17
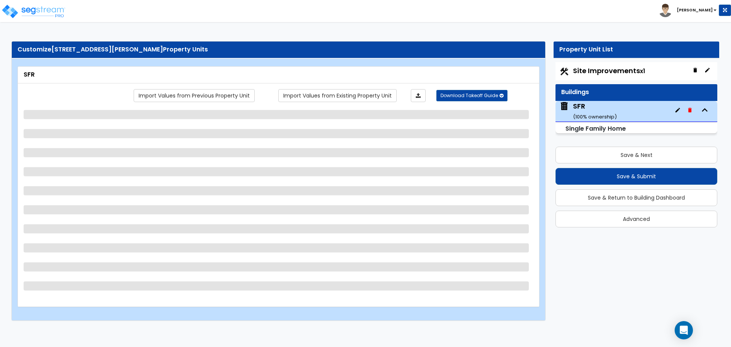
select select "7"
select select "1"
select select "7"
select select "1"
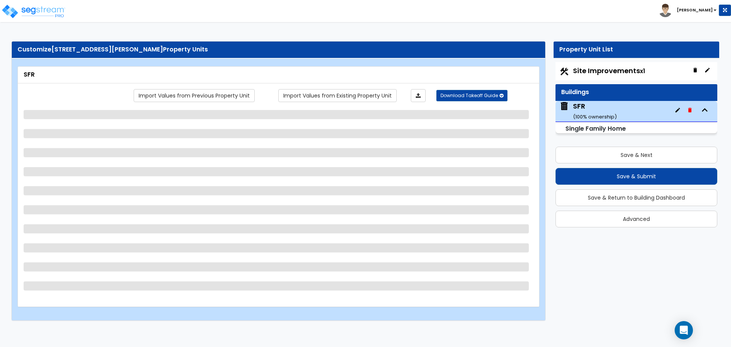
select select "1"
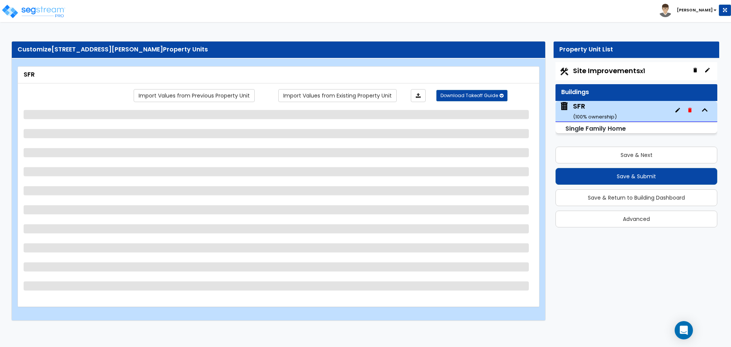
select select "5"
select select "1"
select select "3"
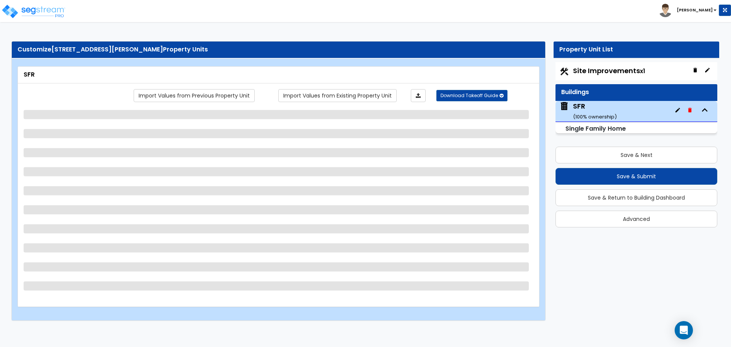
select select "2"
select select "1"
select select "2"
select select "3"
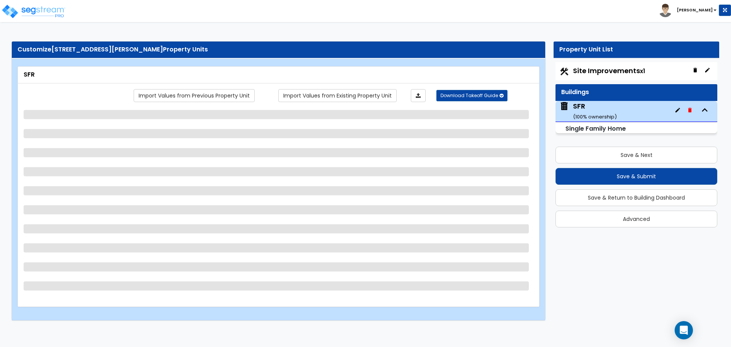
select select "1"
select select "2"
select select "1"
select select "6"
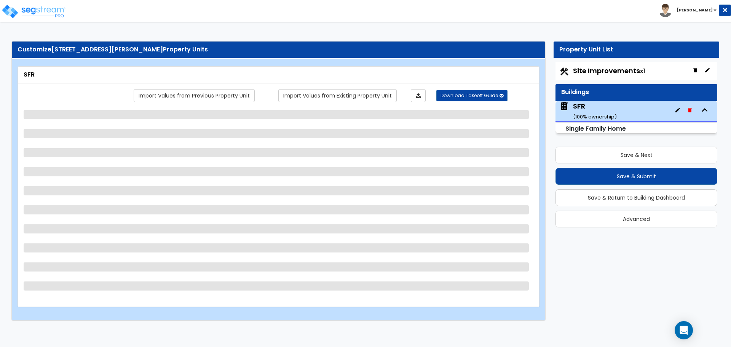
select select "1"
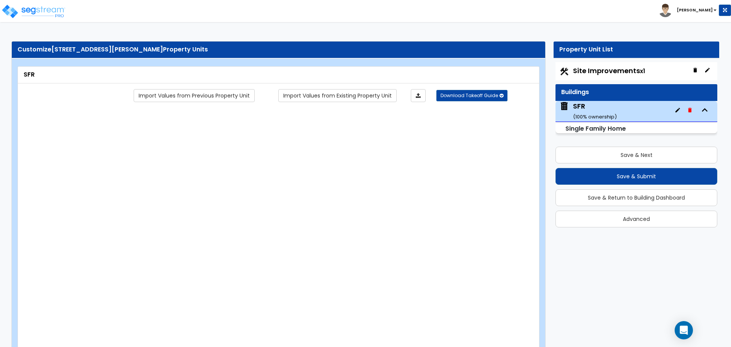
select select "2"
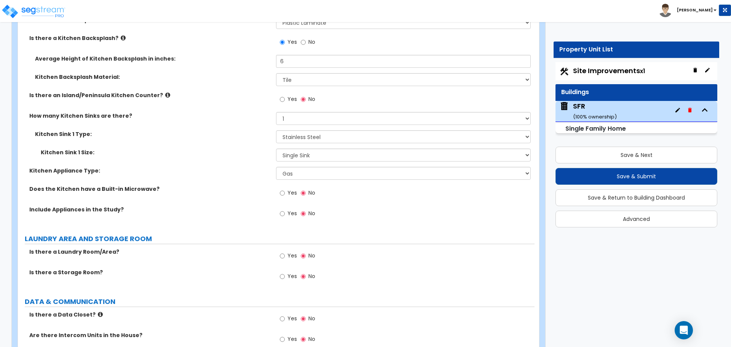
scroll to position [2438, 0]
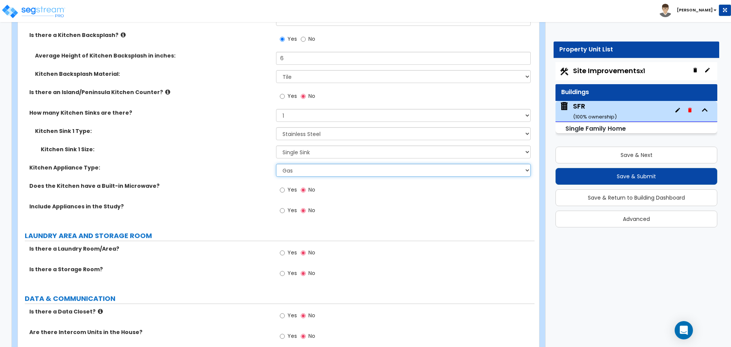
click at [300, 165] on select "Please Choose One Gas Electric" at bounding box center [403, 170] width 254 height 13
select select "2"
click at [276, 164] on select "Please Choose One Gas Electric" at bounding box center [403, 170] width 254 height 13
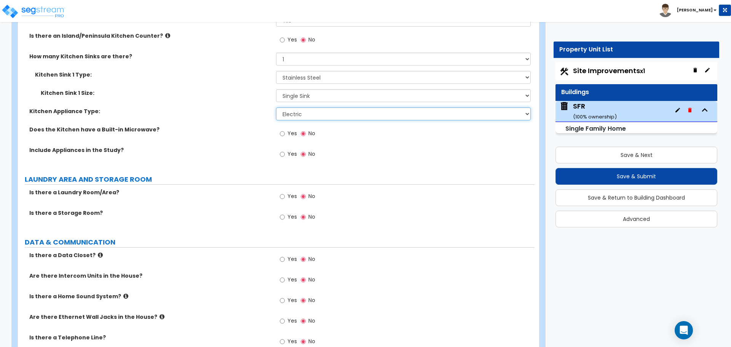
scroll to position [2514, 0]
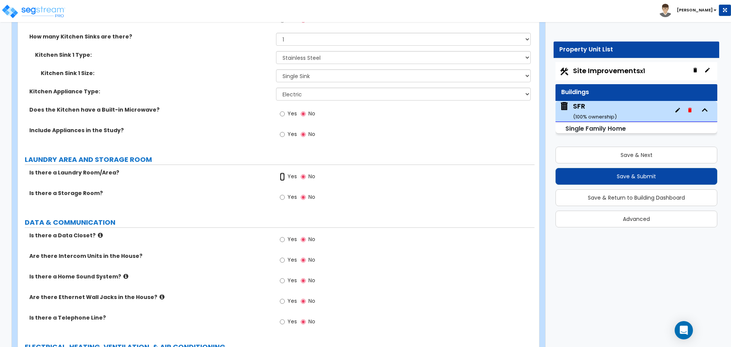
click at [285, 173] on input "Yes" at bounding box center [282, 177] width 5 height 8
radio input "true"
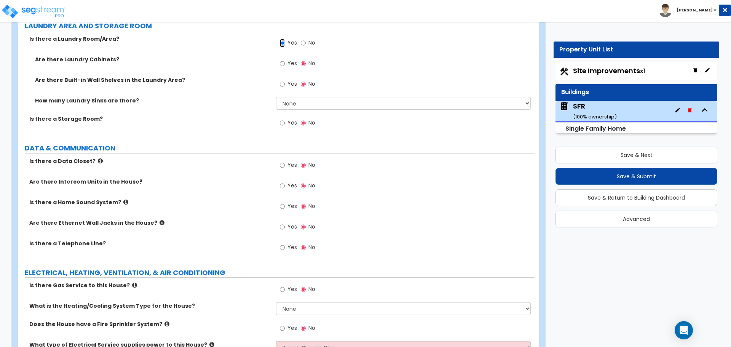
scroll to position [2666, 0]
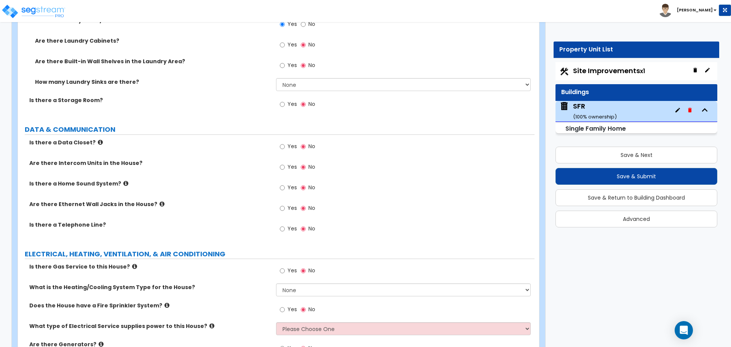
click at [285, 223] on label "Yes" at bounding box center [288, 229] width 17 height 13
click at [285, 225] on input "Yes" at bounding box center [282, 229] width 5 height 8
radio input "true"
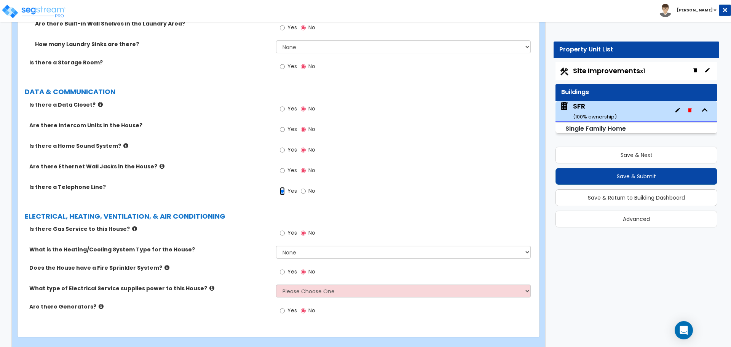
scroll to position [2708, 0]
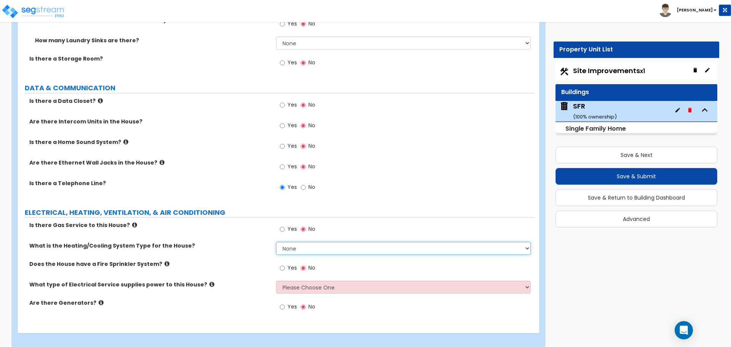
click at [290, 242] on select "None Heat Only Centralized Heating & Cooling Thru Wall Air Conditioners Mini Sp…" at bounding box center [403, 248] width 254 height 13
select select "2"
click at [276, 242] on select "None Heat Only Centralized Heating & Cooling Thru Wall Air Conditioners Mini Sp…" at bounding box center [403, 248] width 254 height 13
click at [293, 264] on span "Yes" at bounding box center [293, 268] width 10 height 8
click at [285, 264] on input "Yes" at bounding box center [282, 268] width 5 height 8
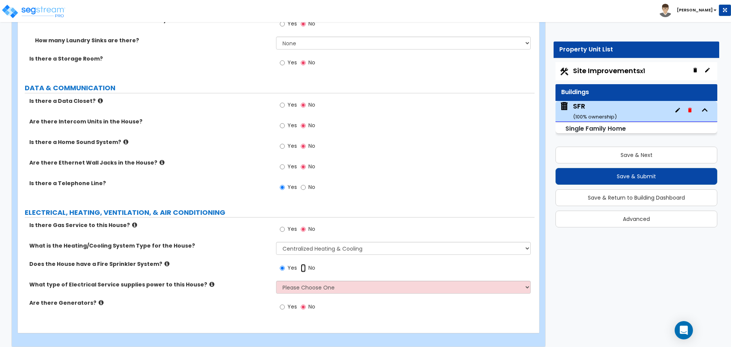
click at [302, 264] on input "No" at bounding box center [303, 268] width 5 height 8
radio input "false"
radio input "true"
click at [307, 281] on select "Please Choose One Overhead Underground" at bounding box center [403, 287] width 254 height 13
select select "2"
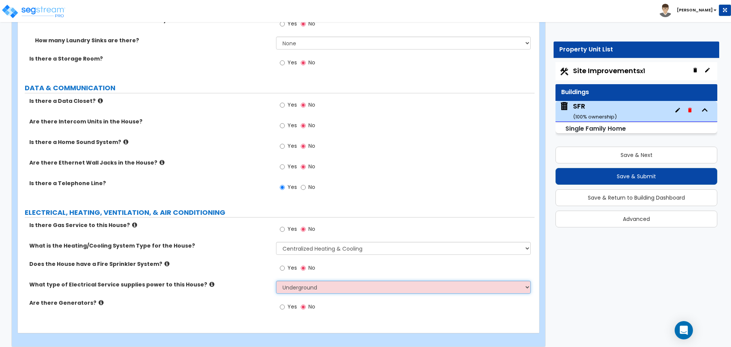
click at [276, 281] on select "Please Choose One Overhead Underground" at bounding box center [403, 287] width 254 height 13
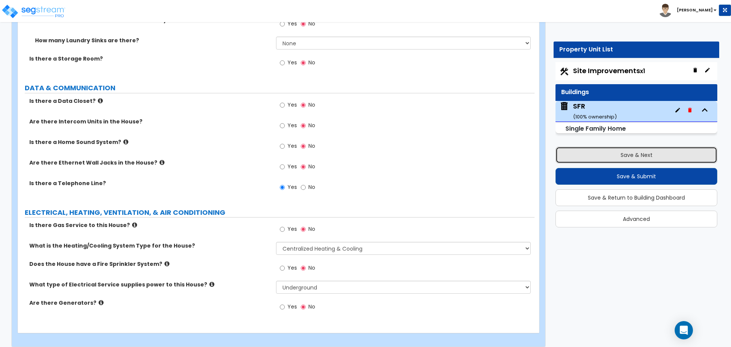
click at [624, 154] on button "Save & Next" at bounding box center [637, 155] width 162 height 17
select select "2"
select select "1"
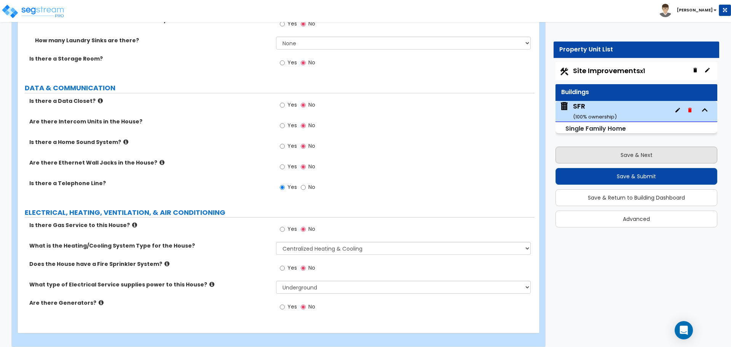
select select "3"
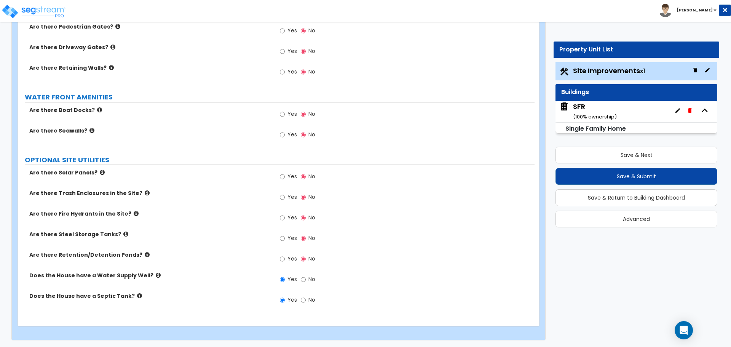
scroll to position [1328, 0]
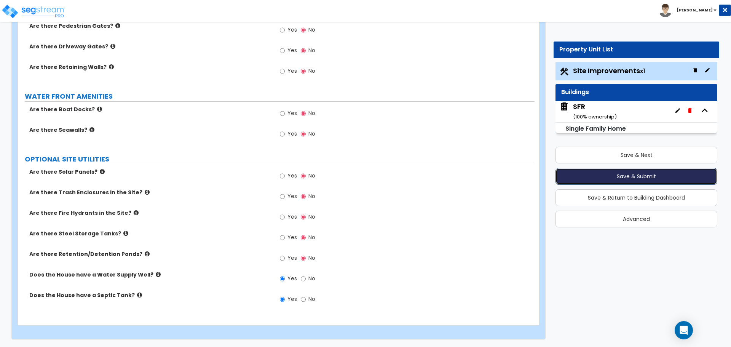
click at [614, 175] on button "Save & Submit" at bounding box center [637, 176] width 162 height 17
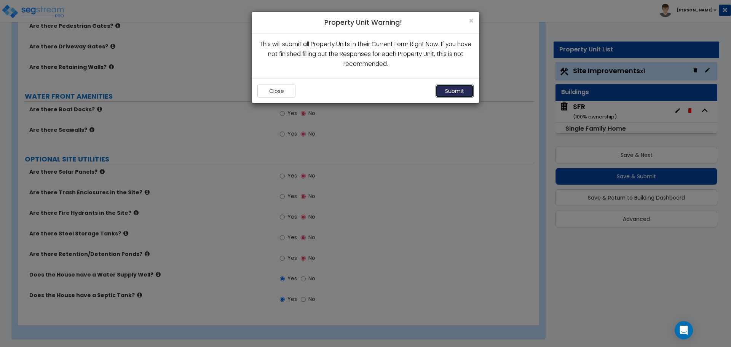
click at [454, 93] on button "Submit" at bounding box center [455, 91] width 38 height 13
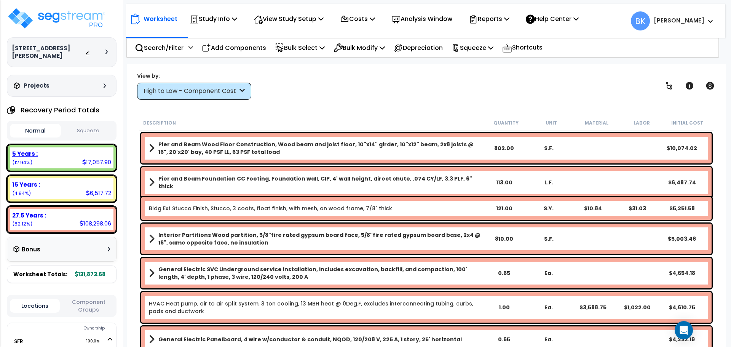
click at [83, 150] on div "5 Years :" at bounding box center [61, 154] width 99 height 8
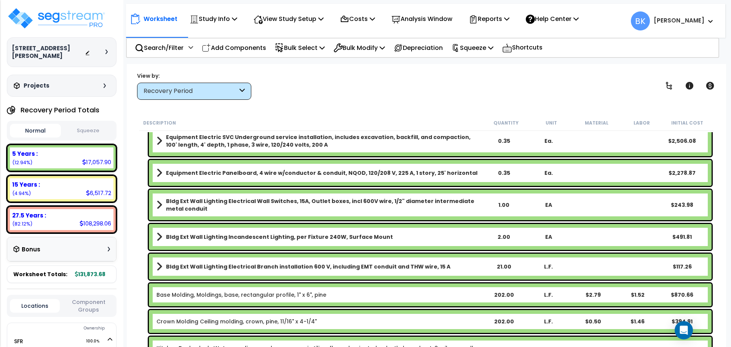
scroll to position [114, 0]
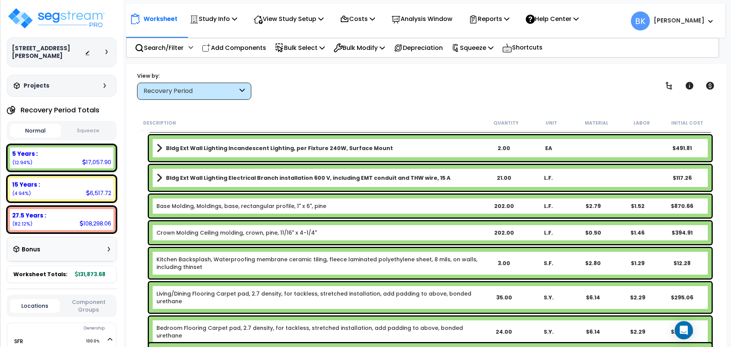
click at [211, 206] on link "Base Molding, Moldings, base, rectangular profile, 1" x 6", pine" at bounding box center [242, 206] width 170 height 8
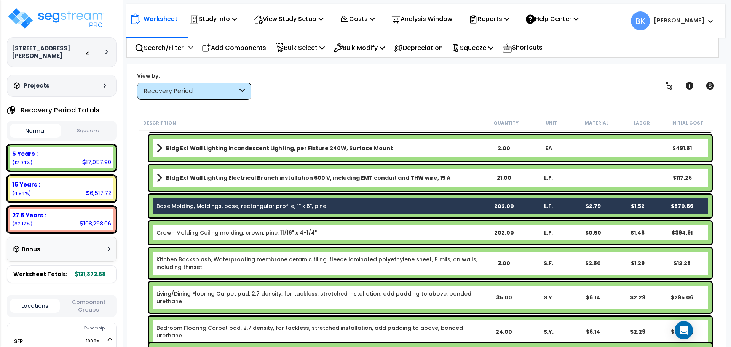
click at [214, 203] on link "Base Molding, Moldings, base, rectangular profile, 1" x 6", pine" at bounding box center [242, 206] width 170 height 8
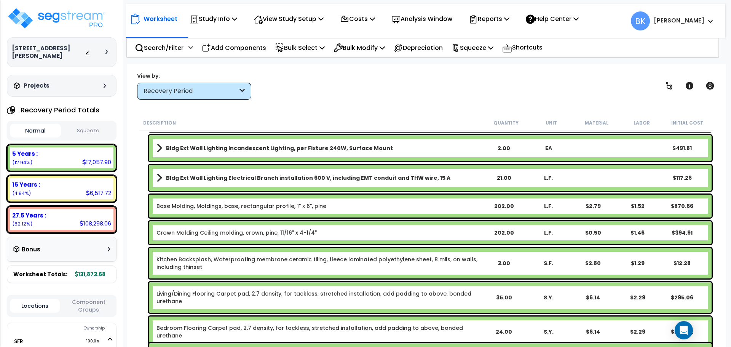
click at [218, 232] on link "Crown Molding Ceiling molding, crown, pine, 11/16" x 4-1/4"" at bounding box center [237, 233] width 160 height 8
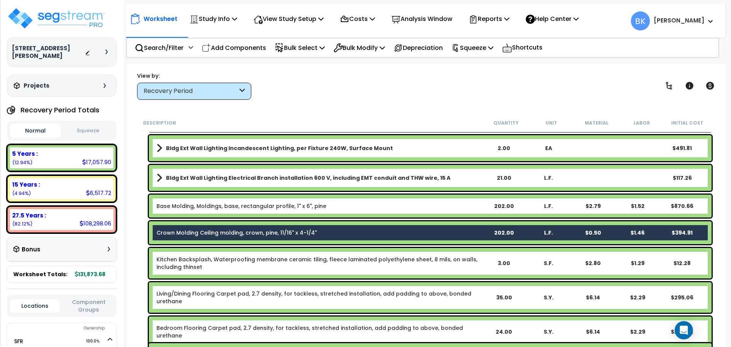
click at [225, 213] on div "Base Molding, Moldings, base, rectangular profile, 1" x 6", pine 202.00 L.F. $2…" at bounding box center [430, 206] width 563 height 23
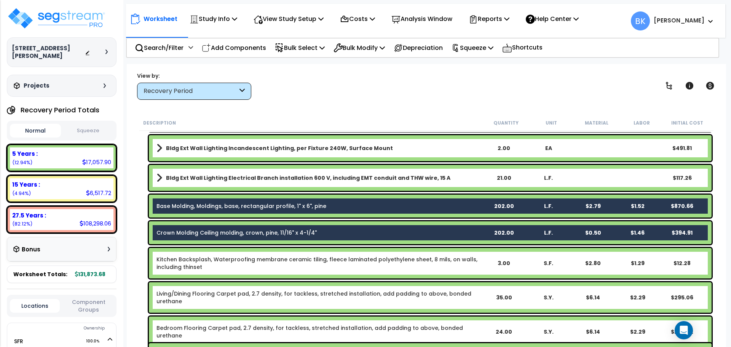
click at [218, 238] on div "Crown Molding Ceiling molding, crown, pine, 11/16" x 4-1/4" 202.00 L.F. $0.50 $…" at bounding box center [430, 232] width 563 height 23
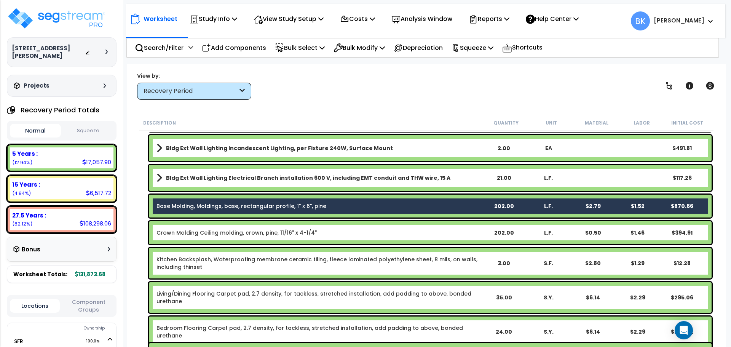
click at [228, 207] on link "Base Molding, Moldings, base, rectangular profile, 1" x 6", pine" at bounding box center [242, 206] width 170 height 8
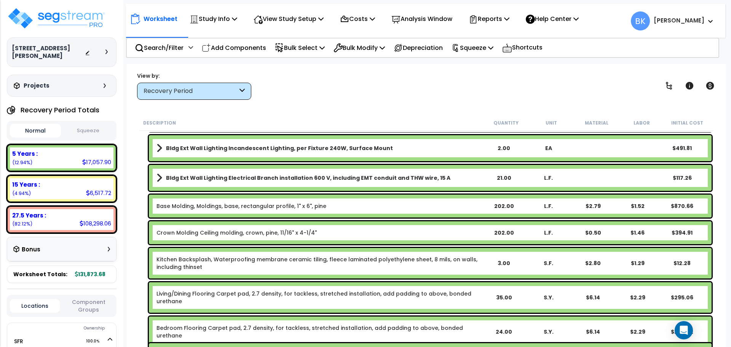
click at [210, 204] on link "Base Molding, Moldings, base, rectangular profile, 1" x 6", pine" at bounding box center [242, 206] width 170 height 8
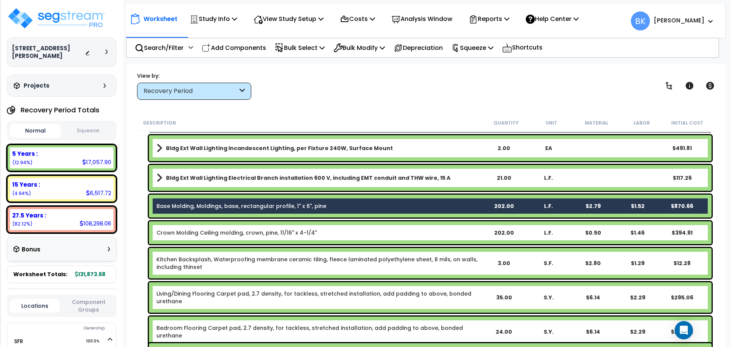
click at [189, 206] on link "Base Molding, Moldings, base, rectangular profile, 1" x 6", pine" at bounding box center [242, 206] width 170 height 8
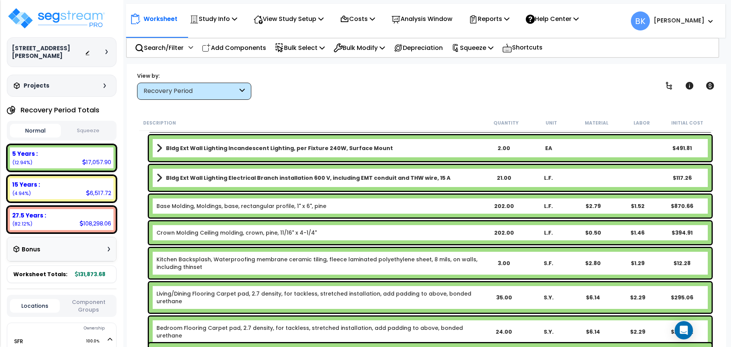
click at [194, 211] on div "Base Molding, Moldings, base, rectangular profile, 1" x 6", pine 202.00 L.F. $2…" at bounding box center [430, 206] width 563 height 23
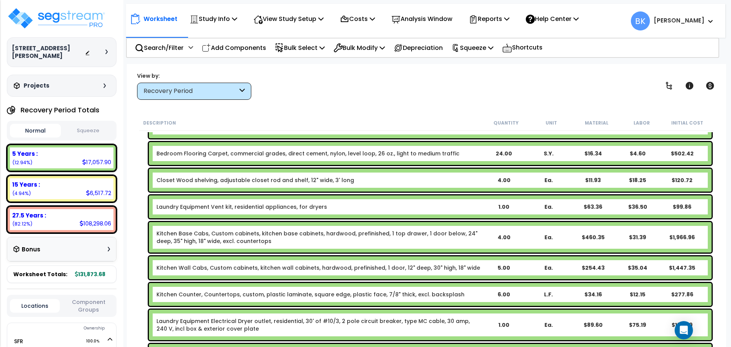
scroll to position [343, 0]
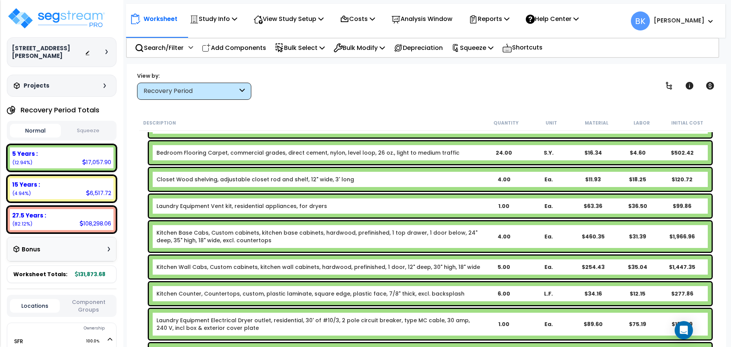
click at [186, 233] on link "Kitchen Base Cabs, Custom cabinets, kitchen base cabinets, hardwood, prefinishe…" at bounding box center [319, 236] width 325 height 15
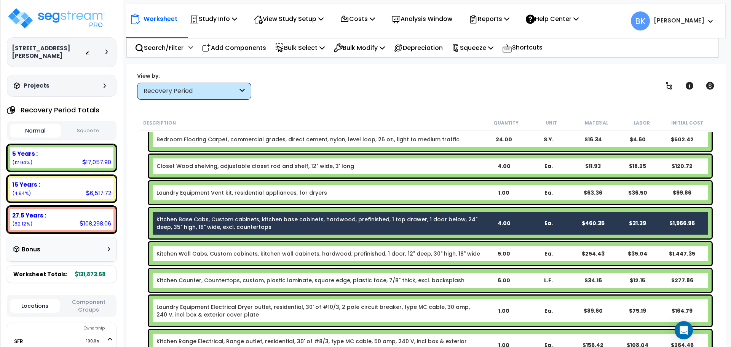
scroll to position [419, 0]
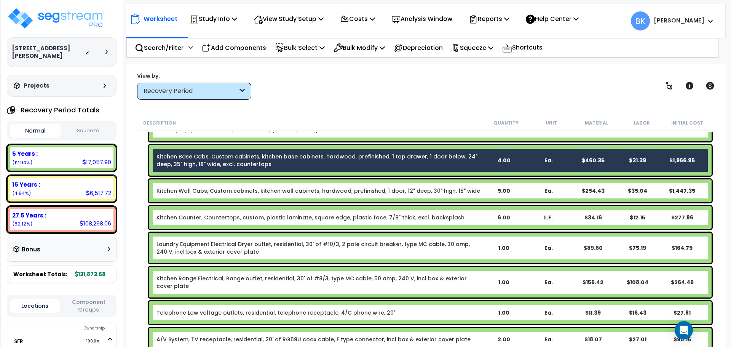
click at [206, 195] on div "Kitchen Wall Cabs, Custom cabinets, kitchen wall cabinets, hardwood, prefinishe…" at bounding box center [430, 190] width 563 height 23
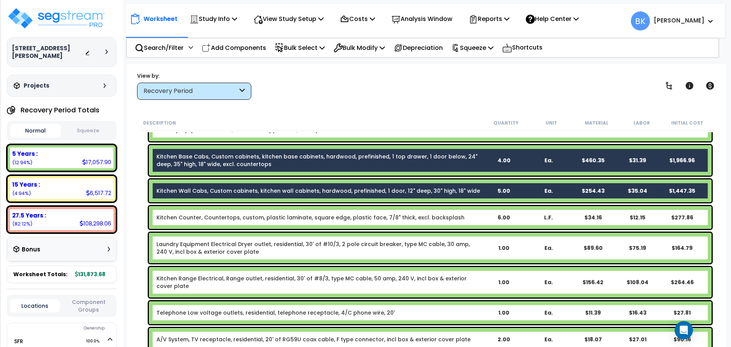
click at [197, 214] on link "Kitchen Counter, Countertops, custom, plastic laminate, square edge, plastic fa…" at bounding box center [311, 218] width 308 height 8
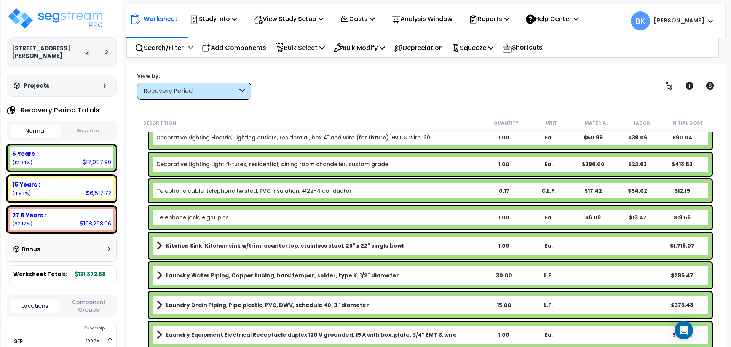
click at [205, 245] on b "Kitchen Sink, Kitchen sink w/trim, countertop, stainless steel, 25" x 22" singl…" at bounding box center [285, 246] width 238 height 8
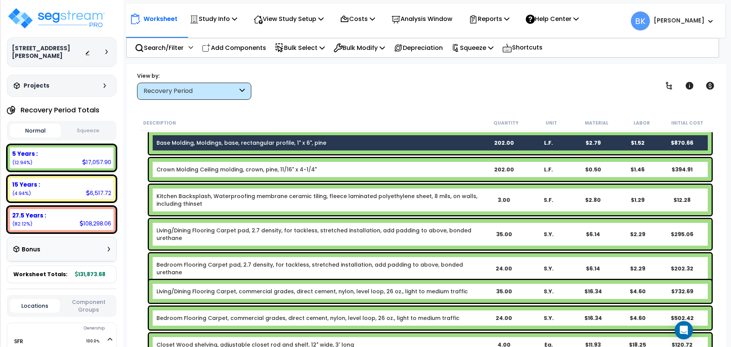
scroll to position [145, 0]
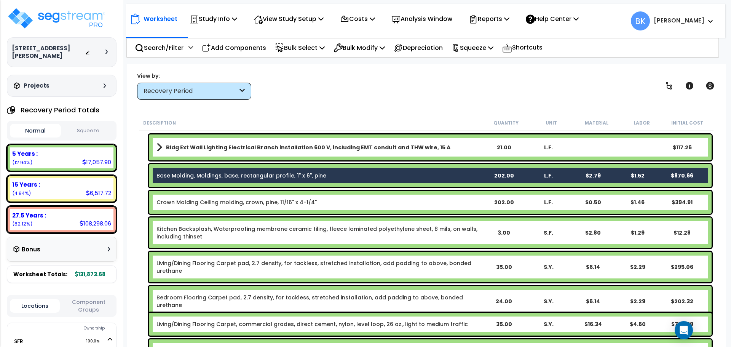
click at [200, 179] on link "Base Molding, Moldings, base, rectangular profile, 1" x 6", pine" at bounding box center [242, 176] width 170 height 8
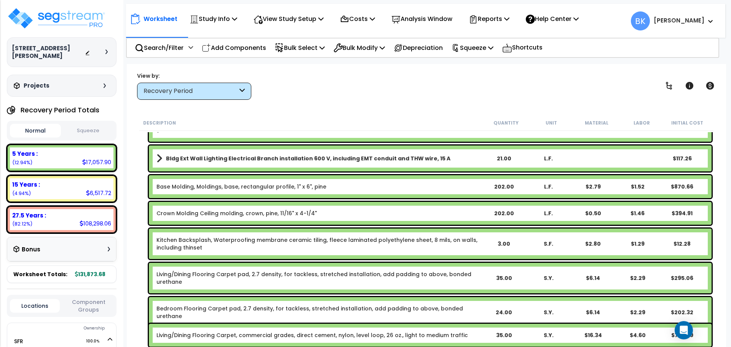
scroll to position [152, 0]
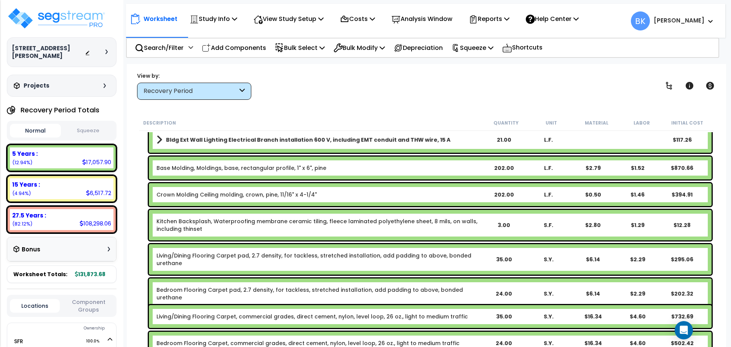
click at [201, 227] on link "Kitchen Backsplash, Waterproofing membrane ceramic tiling, fleece laminated pol…" at bounding box center [319, 224] width 325 height 15
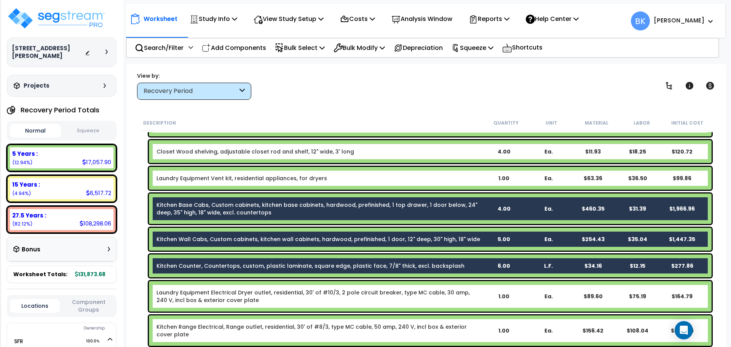
scroll to position [381, 0]
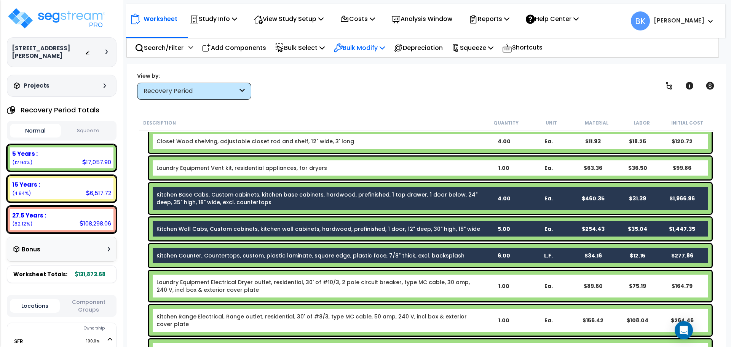
click at [373, 47] on p "Bulk Modify" at bounding box center [359, 48] width 51 height 10
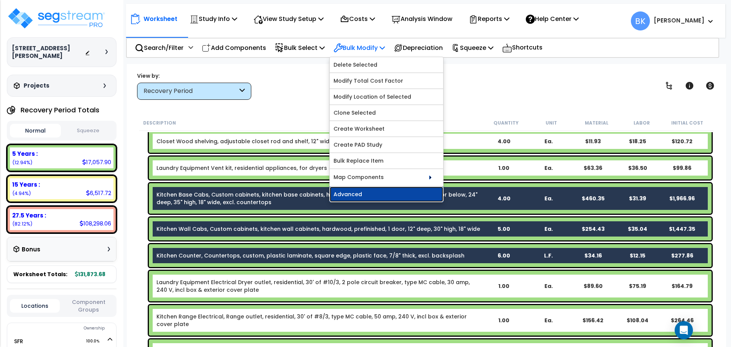
click at [358, 193] on link "Advanced" at bounding box center [386, 194] width 113 height 15
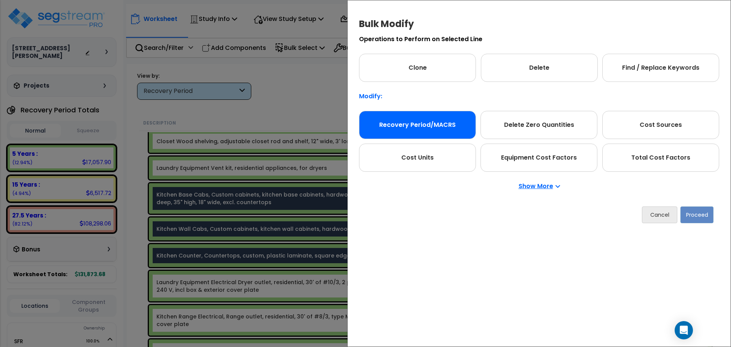
click at [419, 125] on div "Recovery Period/MACRS" at bounding box center [417, 125] width 117 height 28
click at [688, 215] on button "Proceed" at bounding box center [697, 214] width 33 height 17
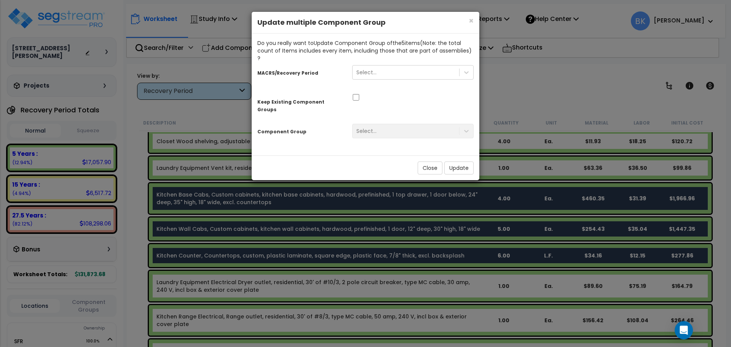
click at [361, 93] on div at bounding box center [413, 97] width 133 height 8
click at [356, 93] on div at bounding box center [413, 97] width 133 height 8
click at [365, 72] on div "Select..." at bounding box center [412, 72] width 121 height 14
click at [371, 69] on div "Select..." at bounding box center [366, 73] width 20 height 8
click at [356, 94] on input "checkbox" at bounding box center [356, 97] width 8 height 6
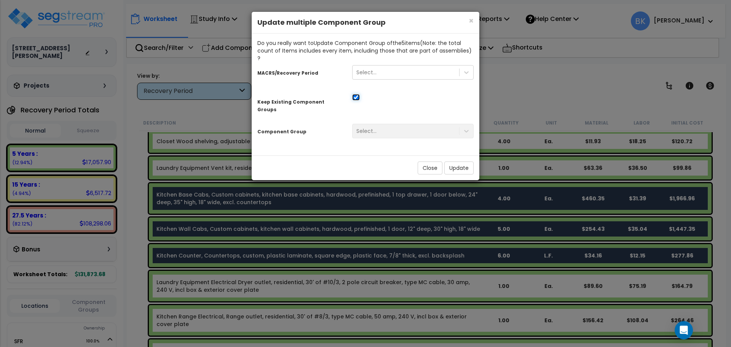
checkbox input "true"
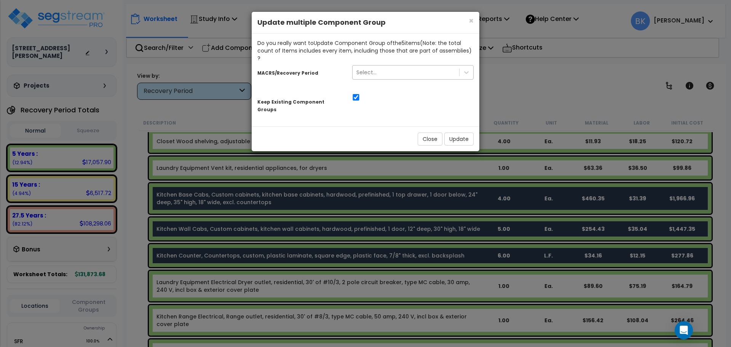
click at [390, 66] on div "Select..." at bounding box center [406, 72] width 107 height 12
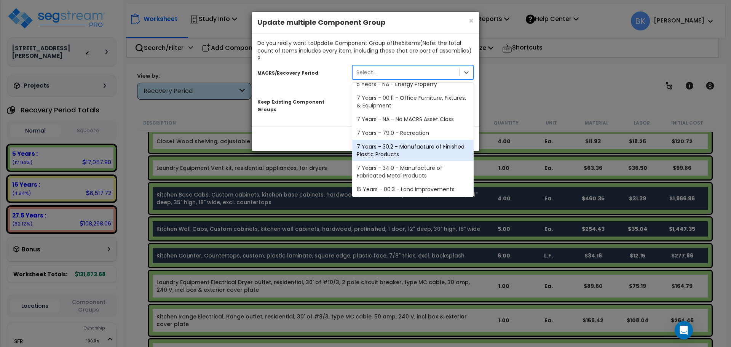
scroll to position [93, 0]
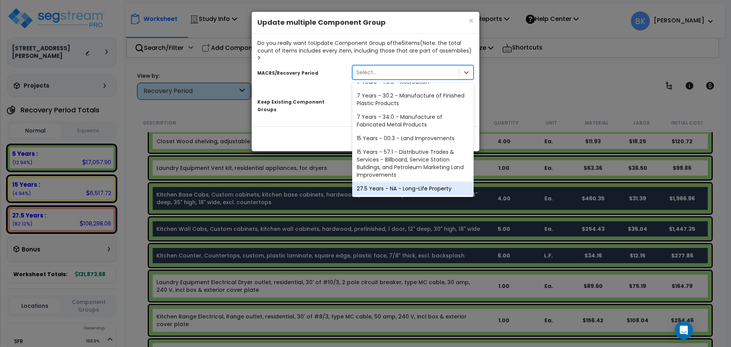
click at [386, 182] on div "27.5 Years - NA - Long-Life Property" at bounding box center [412, 189] width 121 height 14
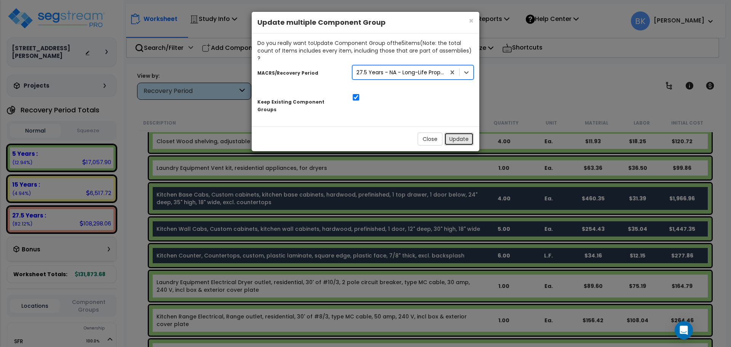
click at [456, 133] on button "Update" at bounding box center [458, 139] width 29 height 13
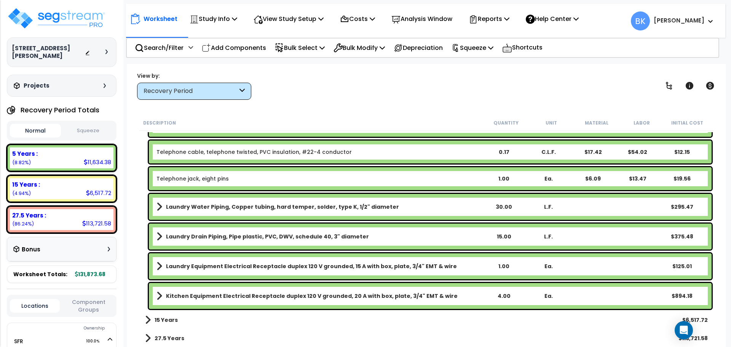
scroll to position [34, 0]
click at [80, 211] on div "27.5 Years :" at bounding box center [61, 215] width 99 height 8
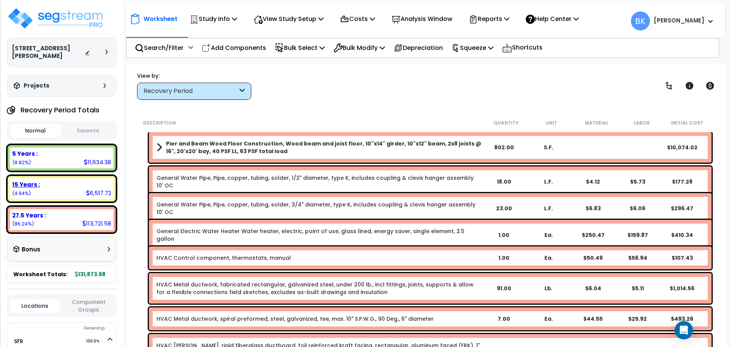
click at [79, 192] on div "15 Years : 6,517.72 (4.94%)" at bounding box center [62, 188] width 110 height 27
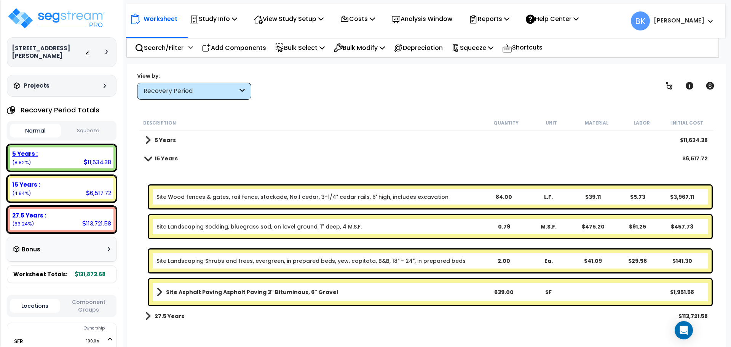
click at [70, 154] on div "5 Years : 11,634.38 (8.82%)" at bounding box center [62, 157] width 104 height 21
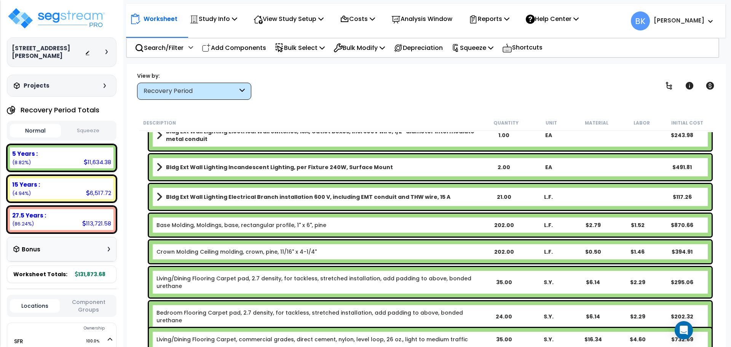
scroll to position [114, 0]
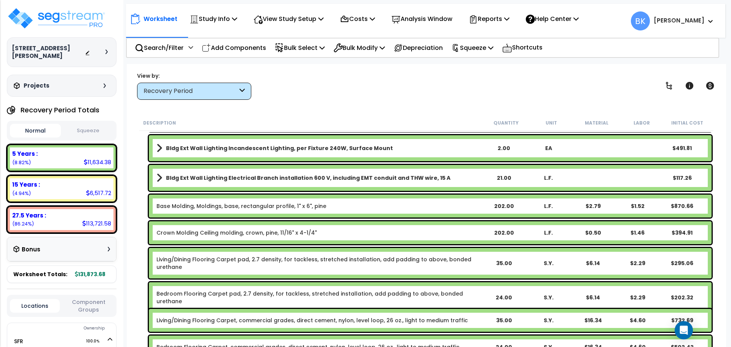
click at [208, 205] on link "Base Molding, Moldings, base, rectangular profile, 1" x 6", pine" at bounding box center [242, 206] width 170 height 8
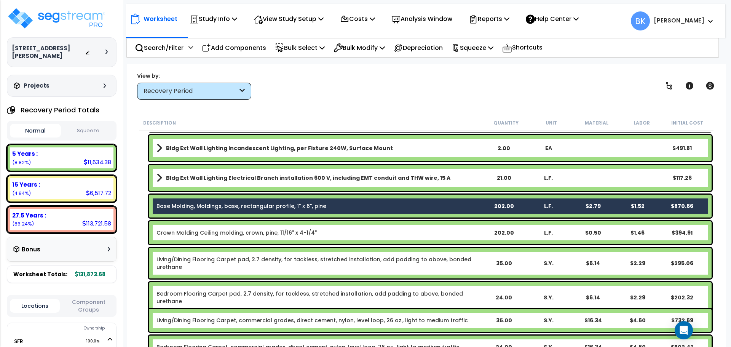
click at [192, 207] on link "Base Molding, Moldings, base, rectangular profile, 1" x 6", pine" at bounding box center [242, 206] width 170 height 8
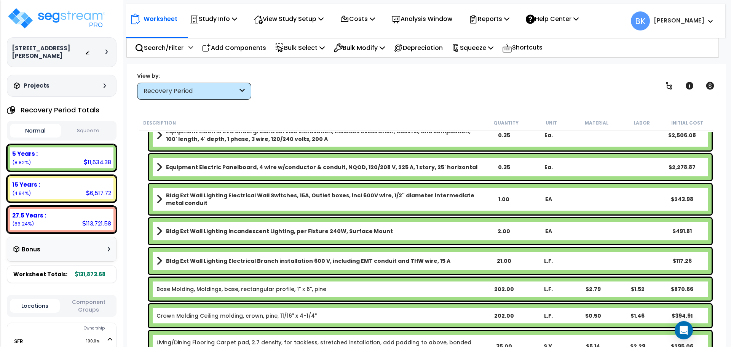
scroll to position [0, 0]
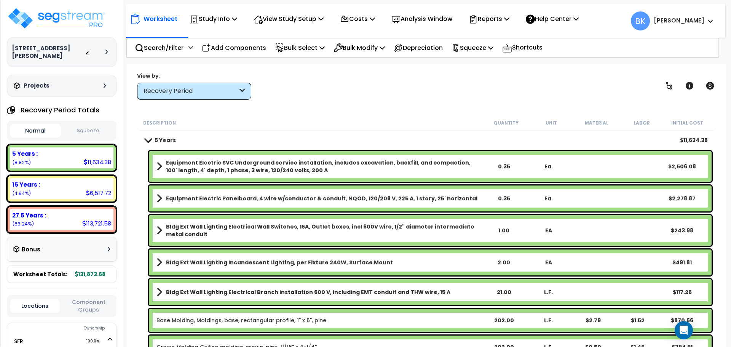
click at [50, 211] on div "27.5 Years :" at bounding box center [61, 215] width 99 height 8
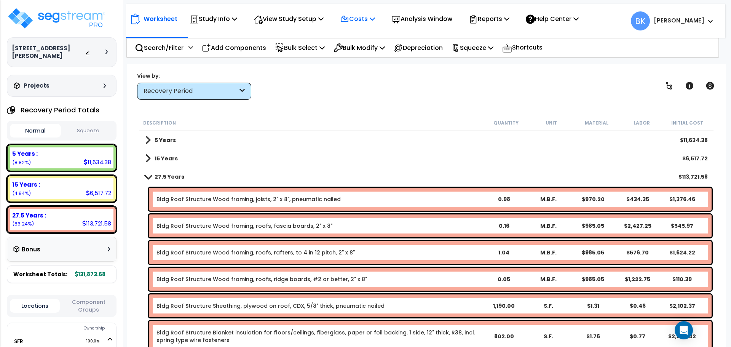
click at [375, 19] on icon at bounding box center [372, 19] width 5 height 6
click at [362, 50] on link "Direct Costs" at bounding box center [373, 52] width 75 height 15
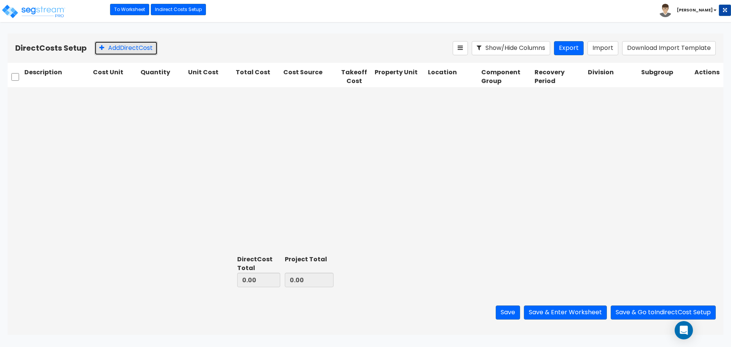
click at [106, 51] on button "Add Direct Cost" at bounding box center [125, 48] width 63 height 14
type input "Refrigerator"
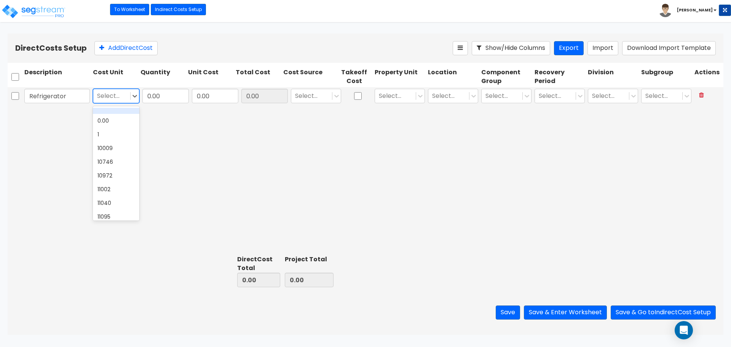
click at [100, 98] on div at bounding box center [111, 96] width 29 height 10
click at [106, 136] on div "1" at bounding box center [116, 135] width 46 height 14
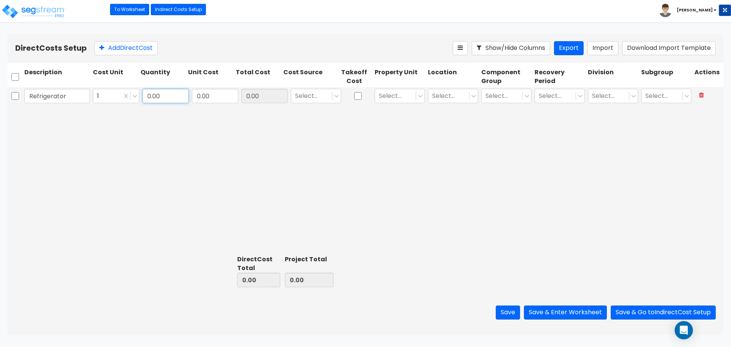
click at [153, 100] on input "0.00" at bounding box center [165, 96] width 46 height 14
type input "1"
click at [223, 98] on input "0.00" at bounding box center [215, 96] width 46 height 14
click at [258, 95] on input "0.00" at bounding box center [264, 96] width 46 height 14
click at [214, 95] on input "0.00" at bounding box center [215, 96] width 46 height 14
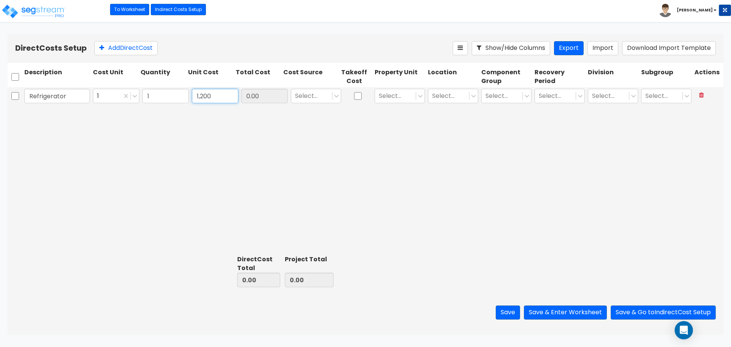
type input "1,200"
type input "1,200.00"
drag, startPoint x: 370, startPoint y: 144, endPoint x: 339, endPoint y: 121, distance: 38.7
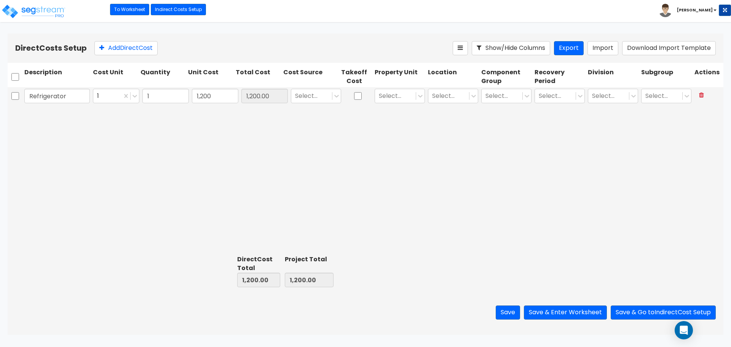
click at [369, 143] on div "Refrigerator 1 1 1,200 1,200.00 Select... Select... Select... Select... Select.…" at bounding box center [366, 169] width 716 height 165
click at [313, 96] on div at bounding box center [311, 96] width 33 height 10
type input "Various"
drag, startPoint x: 310, startPoint y: 115, endPoint x: 370, endPoint y: 111, distance: 60.3
click at [312, 115] on div "Various" at bounding box center [316, 115] width 50 height 14
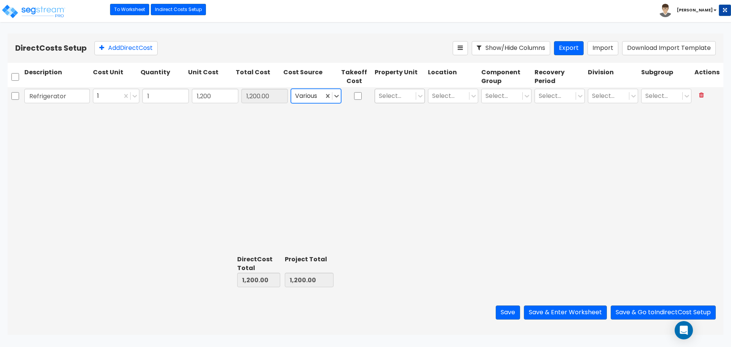
click at [394, 98] on div at bounding box center [395, 96] width 33 height 10
click at [396, 113] on div "SFR" at bounding box center [400, 115] width 50 height 14
click at [443, 94] on div at bounding box center [448, 96] width 33 height 10
click at [444, 130] on div "Building Interior" at bounding box center [453, 128] width 50 height 14
click at [499, 96] on div at bounding box center [502, 96] width 33 height 10
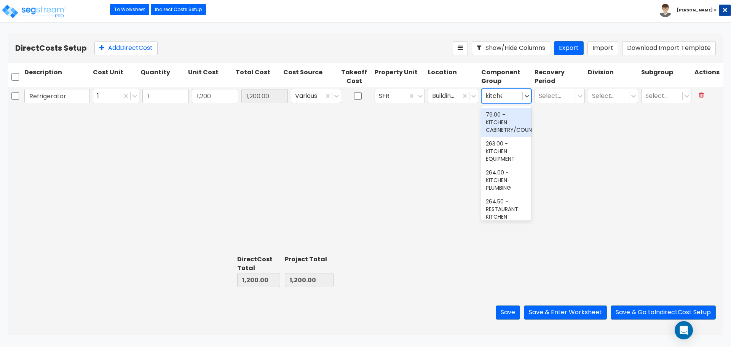
type input "kitchen"
click at [501, 149] on div "263.00 - KITCHEN EQUIPMENT" at bounding box center [506, 151] width 50 height 29
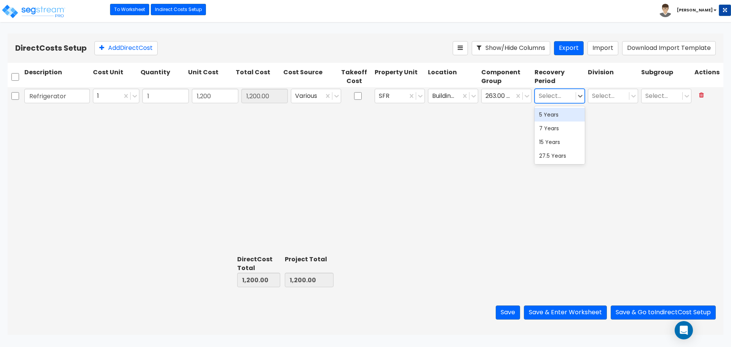
click at [557, 94] on div at bounding box center [555, 96] width 33 height 10
click at [563, 115] on div "5 Years" at bounding box center [560, 115] width 50 height 14
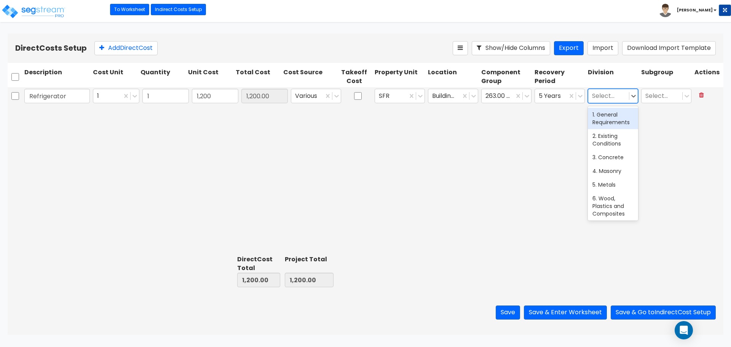
click at [612, 94] on div at bounding box center [608, 96] width 33 height 10
type input "11"
click at [602, 114] on div "11. Equipment" at bounding box center [613, 115] width 50 height 14
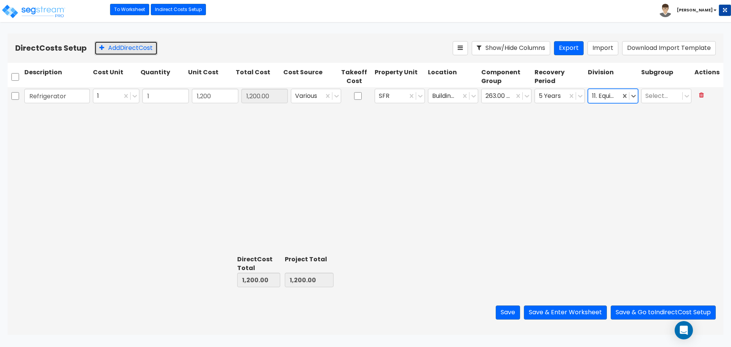
click at [109, 49] on button "Add Direct Cost" at bounding box center [125, 48] width 63 height 14
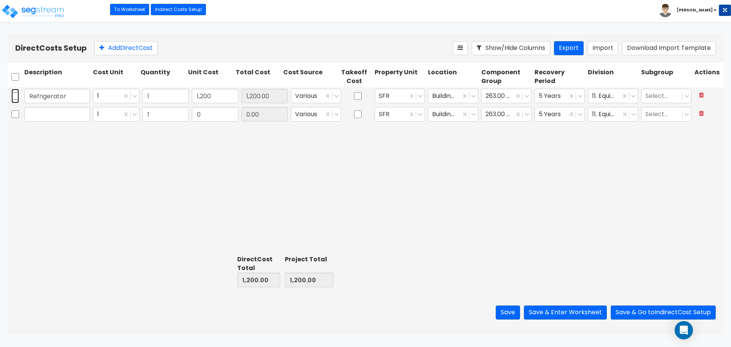
click at [17, 98] on input "checkbox" at bounding box center [15, 96] width 8 height 14
checkbox input "true"
click at [114, 50] on button "Add Direct Cost" at bounding box center [125, 48] width 63 height 14
click at [18, 115] on input "checkbox" at bounding box center [15, 114] width 8 height 14
checkbox input "true"
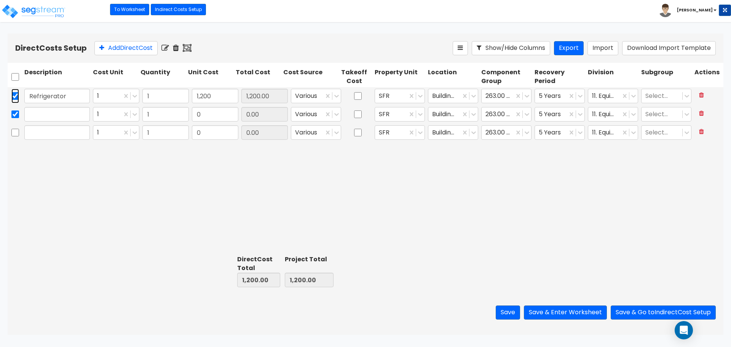
click at [16, 100] on input "checkbox" at bounding box center [15, 96] width 8 height 14
checkbox input "false"
drag, startPoint x: 15, startPoint y: 132, endPoint x: 128, endPoint y: 59, distance: 134.4
click at [16, 132] on input "checkbox" at bounding box center [15, 132] width 8 height 14
checkbox input "true"
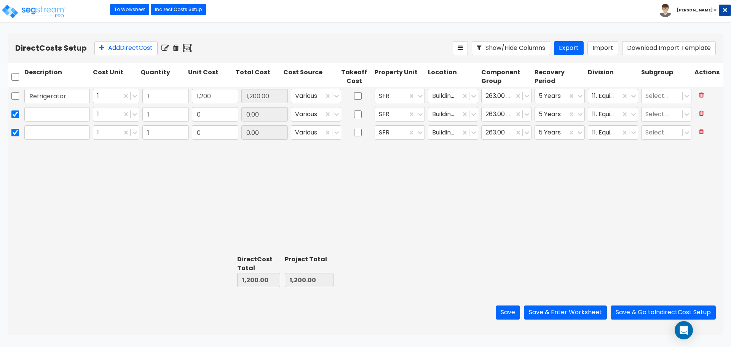
click at [179, 48] on icon at bounding box center [176, 48] width 6 height 8
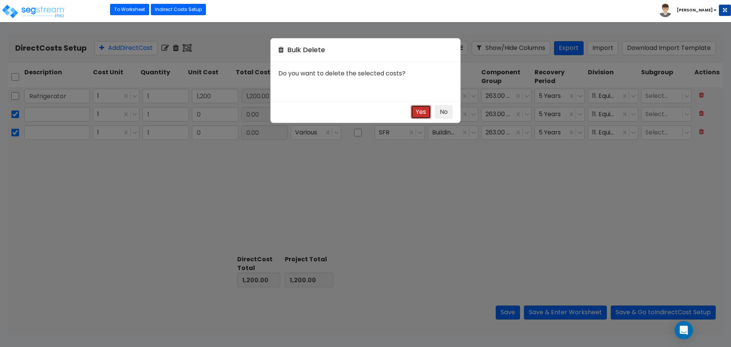
click at [422, 114] on button "Yes" at bounding box center [421, 112] width 20 height 14
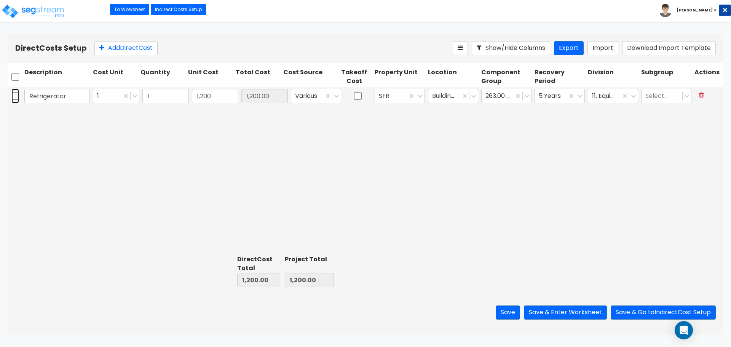
click at [14, 97] on input "checkbox" at bounding box center [15, 96] width 8 height 14
checkbox input "true"
click at [16, 97] on input "checkbox" at bounding box center [15, 96] width 8 height 14
checkbox input "false"
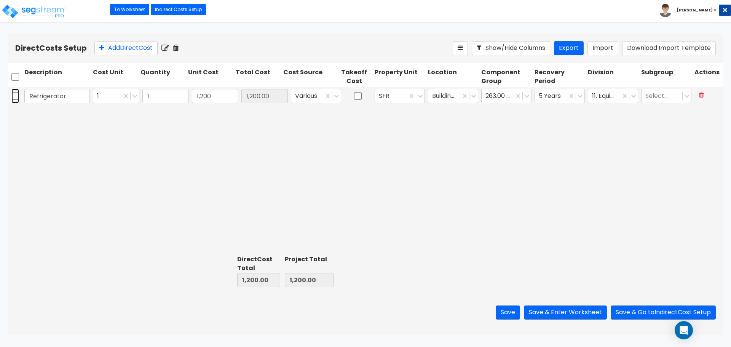
checkbox input "false"
click at [46, 96] on input "Refrigerator" at bounding box center [57, 96] width 66 height 14
click at [58, 98] on input "Refrigerator" at bounding box center [57, 96] width 66 height 14
click at [46, 98] on input "Refrigerator" at bounding box center [57, 96] width 66 height 14
click at [57, 95] on input "Refrigerator" at bounding box center [57, 96] width 66 height 14
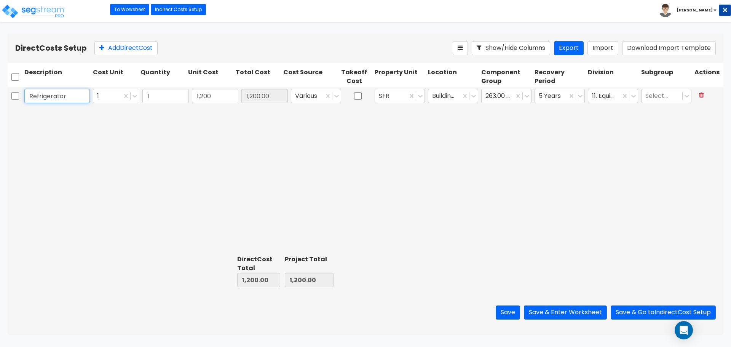
click at [57, 95] on input "Refrigerator" at bounding box center [57, 96] width 66 height 14
type input "Range"
click at [214, 93] on input "1,200" at bounding box center [215, 96] width 46 height 14
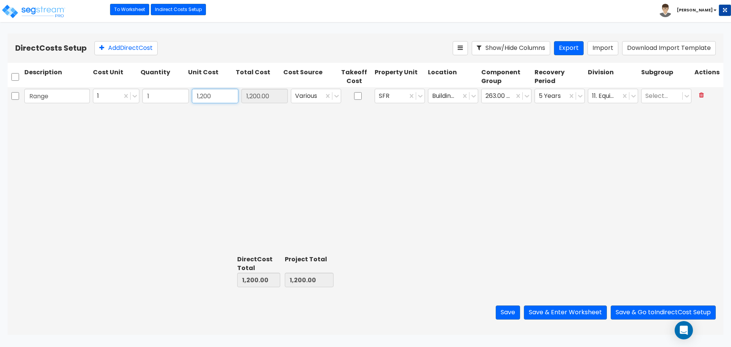
click at [214, 93] on input "1,200" at bounding box center [215, 96] width 46 height 14
type input "949"
type input "949.00"
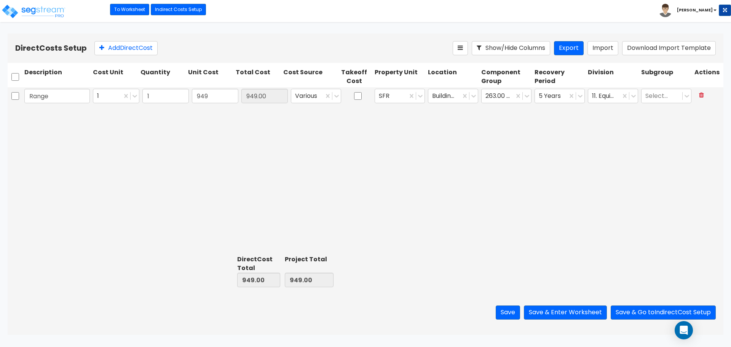
click at [190, 147] on div "Range 1 1 949 949.00 Various SFR Building Interior 263.00 - KITCHEN EQUIPMENT 5…" at bounding box center [366, 169] width 716 height 165
click at [110, 48] on button "Add Direct Cost" at bounding box center [125, 48] width 63 height 14
click at [58, 114] on input "text" at bounding box center [57, 114] width 66 height 14
type input "Rangehood"
click at [205, 111] on input "0" at bounding box center [215, 114] width 46 height 14
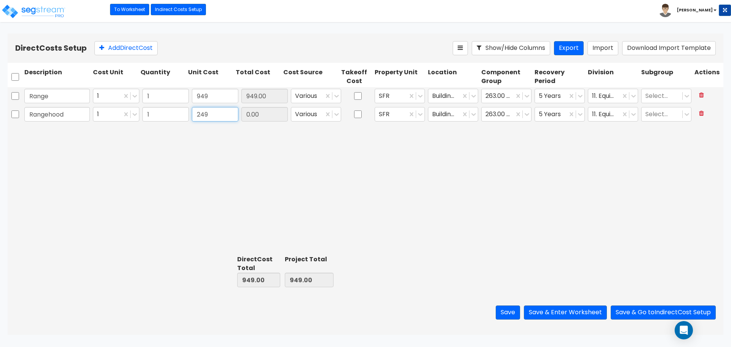
type input "249"
type input "1,198.00"
type input "249.00"
drag, startPoint x: 201, startPoint y: 183, endPoint x: 212, endPoint y: 156, distance: 28.7
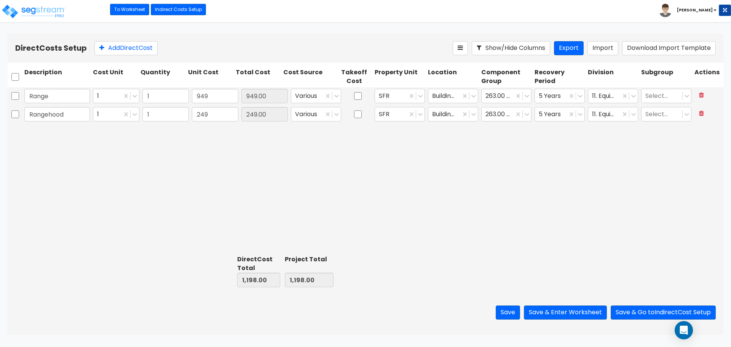
click at [201, 182] on div "Range 1 1 949 949.00 Various SFR Building Interior 263.00 - KITCHEN EQUIPMENT 5…" at bounding box center [366, 169] width 716 height 165
click at [97, 48] on button "Add Direct Cost" at bounding box center [125, 48] width 63 height 14
type input "Refrigerator"
click at [82, 186] on div "Range 1 1 949 949.00 Various SFR Building Interior 263.00 - KITCHEN EQUIPMENT 5…" at bounding box center [366, 169] width 716 height 165
click at [212, 129] on input "0" at bounding box center [215, 132] width 46 height 14
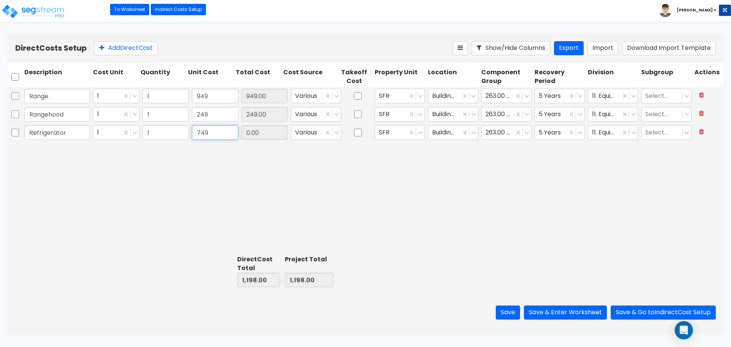
type input "749"
type input "1,947.00"
type input "749.00"
click at [245, 183] on div "Range 1 1 949 949.00 Various SFR Building Interior 263.00 - KITCHEN EQUIPMENT 5…" at bounding box center [366, 169] width 716 height 165
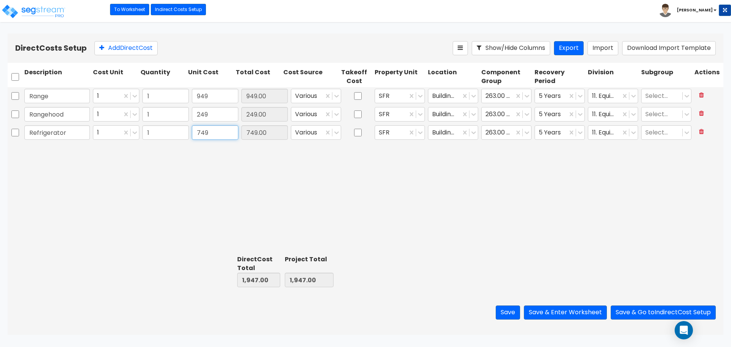
click at [225, 133] on input "749" at bounding box center [215, 132] width 46 height 14
click at [223, 133] on input "799" at bounding box center [215, 132] width 46 height 14
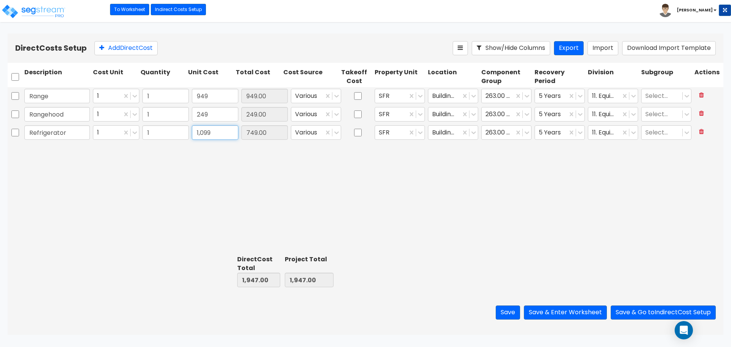
type input "1,099"
type input "2,297.00"
type input "1,099.00"
drag, startPoint x: 220, startPoint y: 206, endPoint x: 158, endPoint y: 195, distance: 62.4
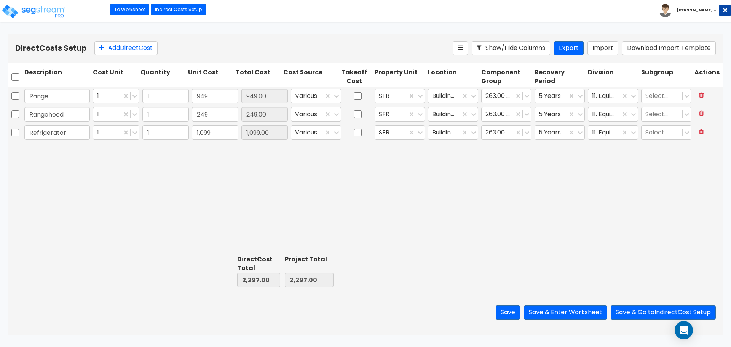
click at [219, 206] on div "Range 1 1 949 949.00 Various SFR Building Interior 263.00 - KITCHEN EQUIPMENT 5…" at bounding box center [366, 169] width 716 height 165
click at [582, 315] on button "Save & Enter Worksheet" at bounding box center [565, 312] width 83 height 14
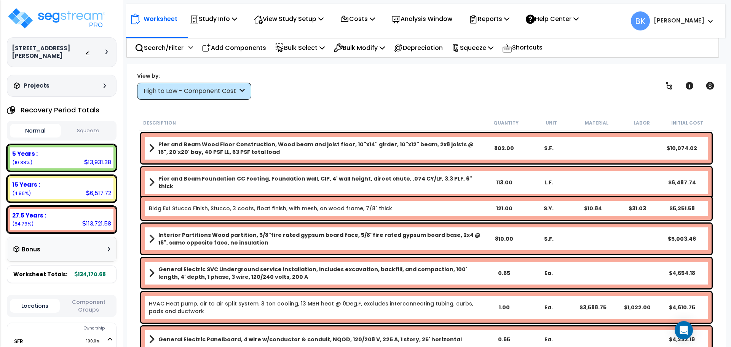
click at [42, 181] on div "15 Years :" at bounding box center [61, 185] width 99 height 8
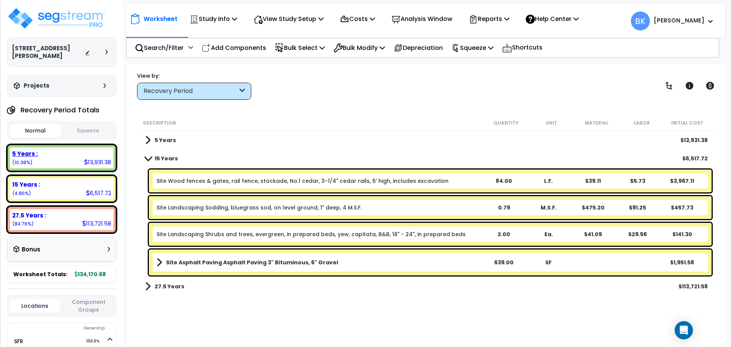
click at [51, 156] on div "5 Years : 13,931.38 (10.38%)" at bounding box center [62, 157] width 104 height 21
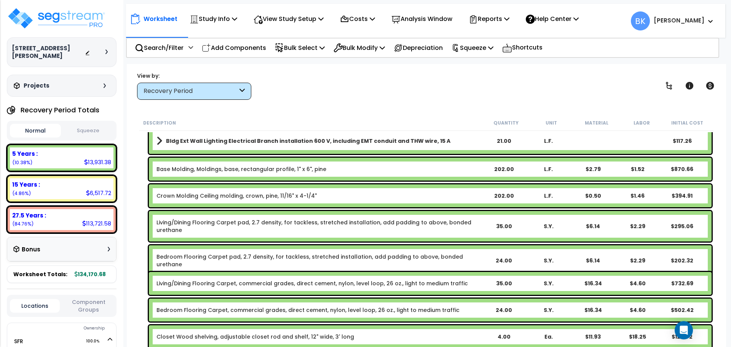
scroll to position [152, 0]
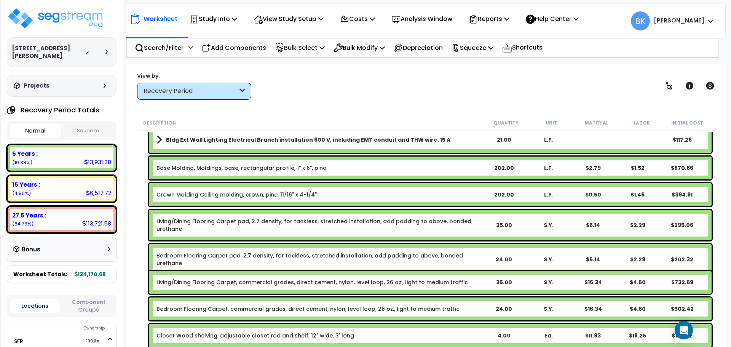
click at [207, 169] on link "Base Molding, Moldings, base, rectangular profile, 1" x 6", pine" at bounding box center [242, 168] width 170 height 8
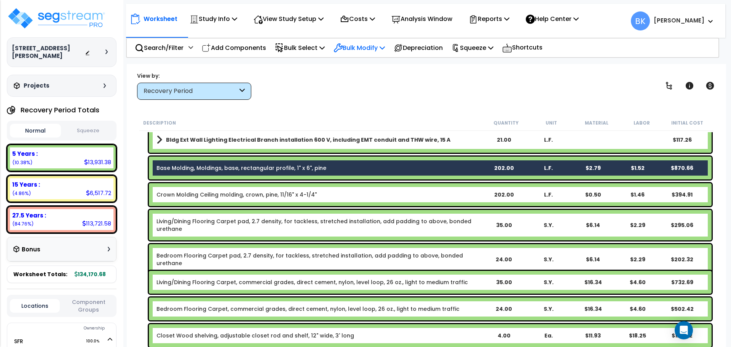
click at [351, 52] on p "Bulk Modify" at bounding box center [359, 48] width 51 height 10
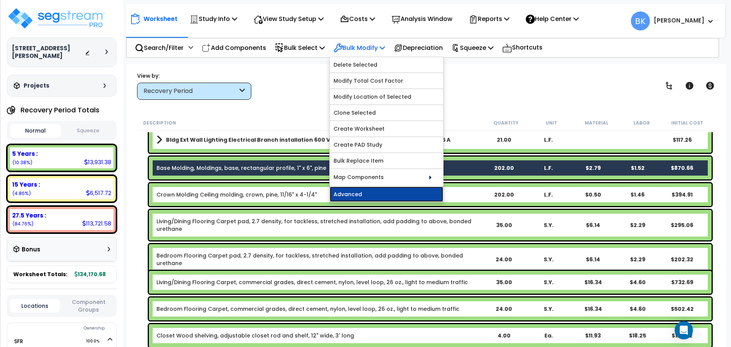
click at [370, 196] on link "Advanced" at bounding box center [386, 194] width 113 height 15
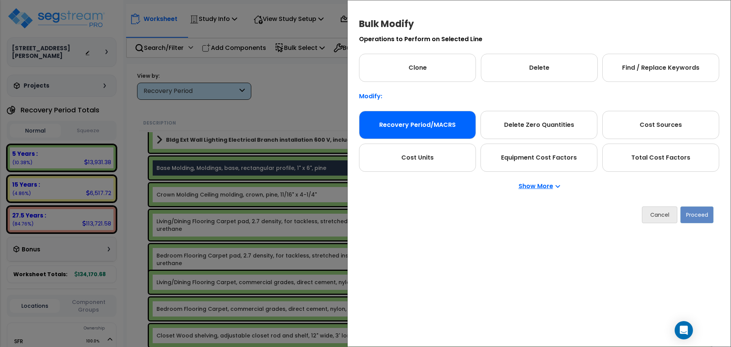
click at [436, 125] on div "Recovery Period/MACRS" at bounding box center [417, 125] width 117 height 28
click at [692, 217] on button "Proceed" at bounding box center [697, 214] width 33 height 17
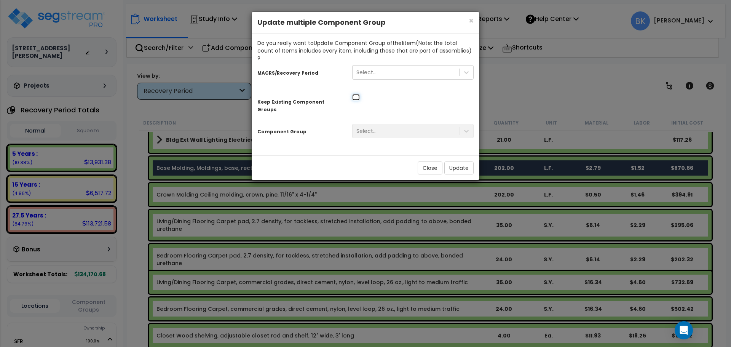
click at [360, 94] on input "checkbox" at bounding box center [356, 97] width 8 height 6
checkbox input "true"
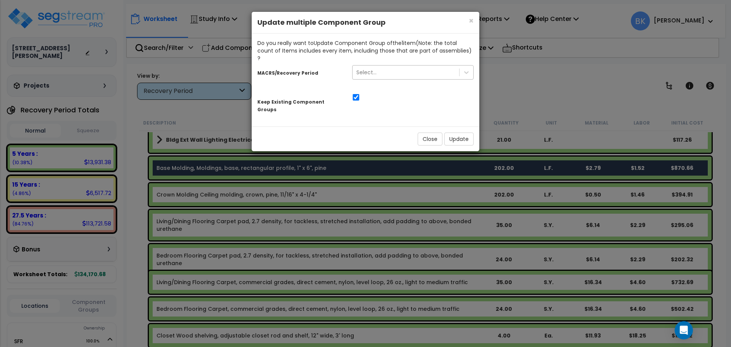
click at [374, 69] on div "Select..." at bounding box center [406, 72] width 107 height 12
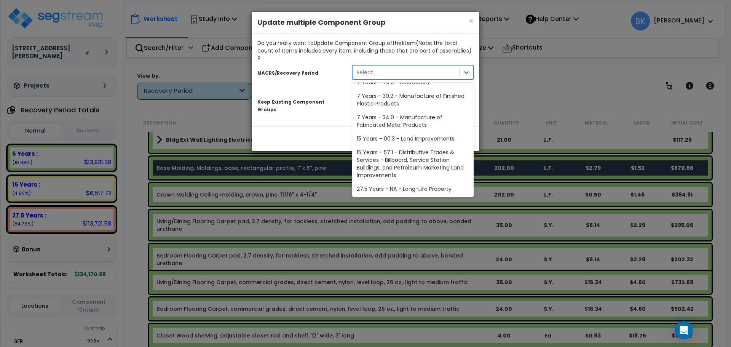
scroll to position [93, 0]
click at [391, 182] on div "27.5 Years - NA - Long-Life Property" at bounding box center [412, 189] width 121 height 14
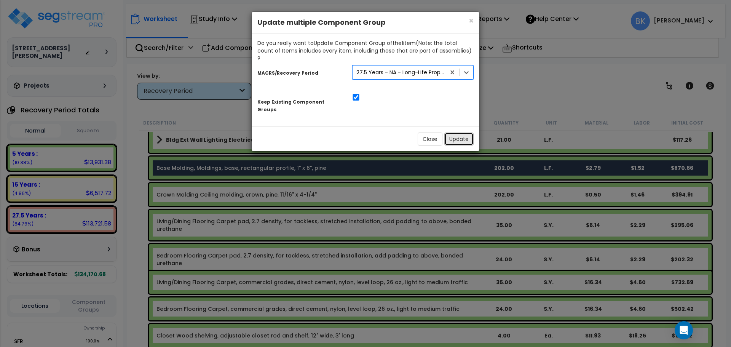
click at [460, 133] on button "Update" at bounding box center [458, 139] width 29 height 13
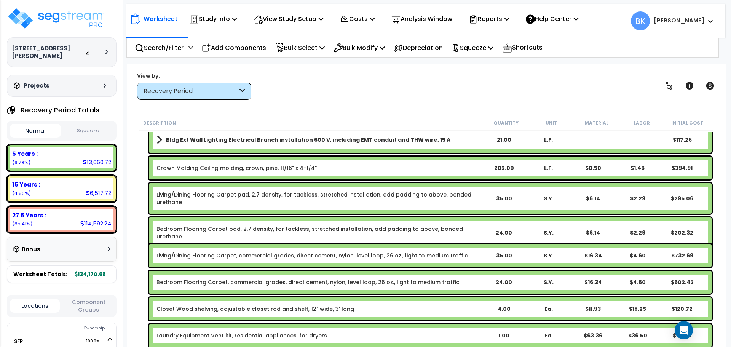
click at [55, 186] on div "15 Years : 6,517.72 (4.86%)" at bounding box center [62, 188] width 104 height 21
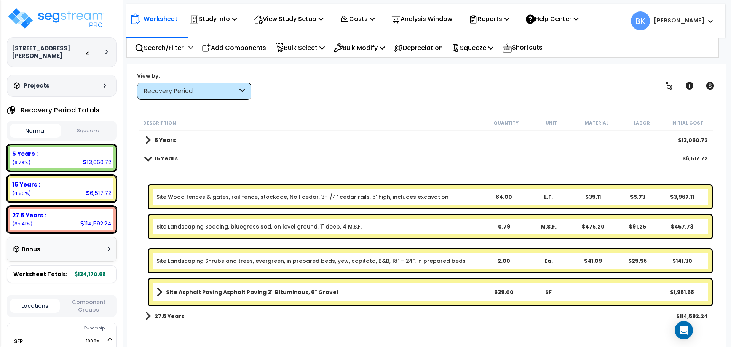
scroll to position [34, 0]
click at [204, 192] on div "Site Wood fences & gates, rail fence, stockade, No.1 cedar, 3-1/4" cedar rails,…" at bounding box center [430, 196] width 563 height 23
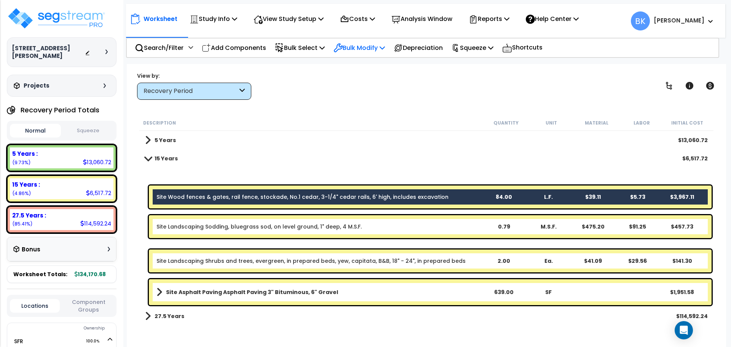
click at [360, 49] on p "Bulk Modify" at bounding box center [359, 48] width 51 height 10
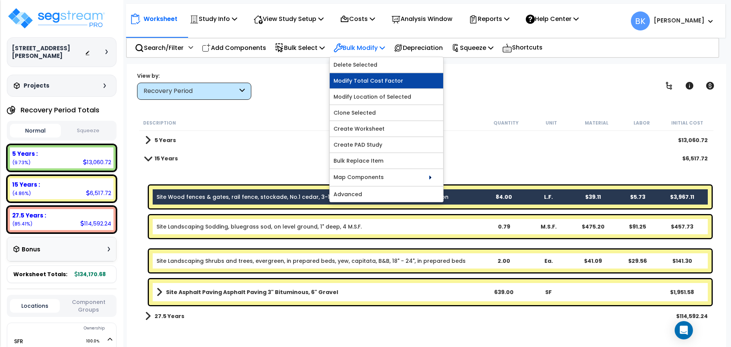
click at [373, 86] on link "Modify Total Cost Factor" at bounding box center [386, 80] width 113 height 15
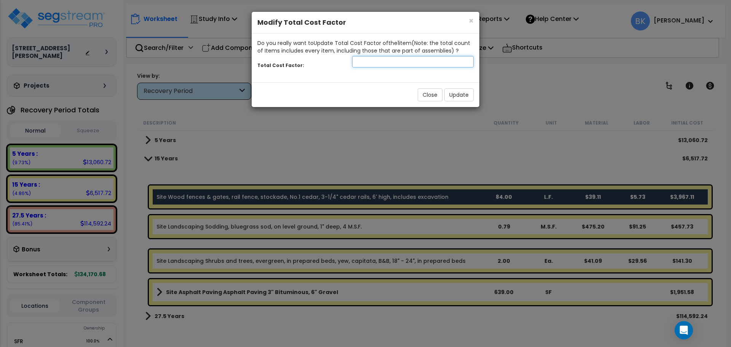
click at [387, 61] on input "number" at bounding box center [412, 61] width 121 height 11
type input "0.5"
click at [456, 96] on button "Update" at bounding box center [458, 94] width 29 height 13
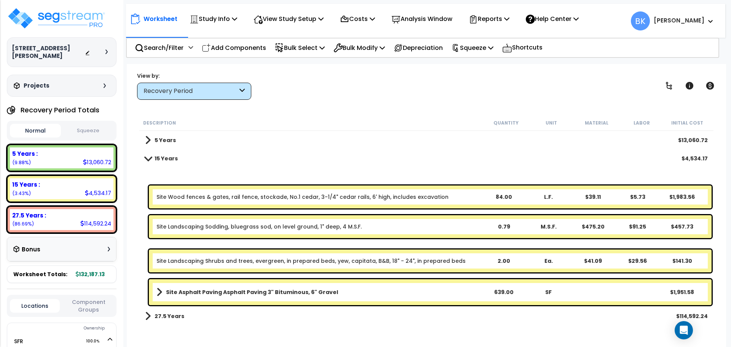
scroll to position [0, 0]
click at [297, 48] on p "Bulk Select" at bounding box center [300, 48] width 50 height 10
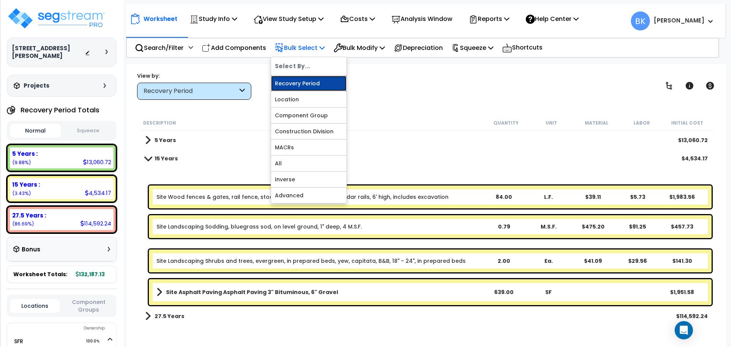
click at [303, 82] on link "Recovery Period" at bounding box center [308, 83] width 75 height 15
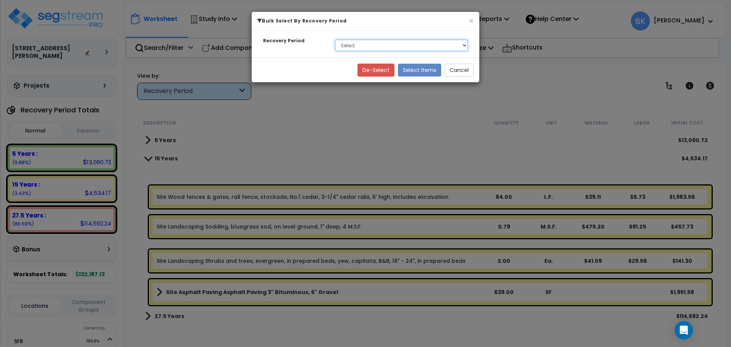
click at [363, 49] on select "Select 5 Years 15 Years 27.5 Years" at bounding box center [401, 45] width 133 height 11
select select "5Y"
click at [335, 40] on select "Select 5 Years 15 Years 27.5 Years" at bounding box center [401, 45] width 133 height 11
click at [424, 68] on button "Select Items" at bounding box center [419, 70] width 43 height 13
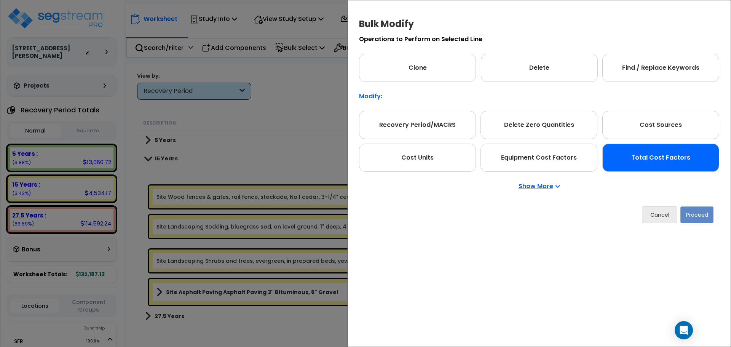
click at [646, 161] on div "Total Cost Factors" at bounding box center [661, 158] width 117 height 28
click at [685, 215] on button "Proceed" at bounding box center [697, 214] width 33 height 17
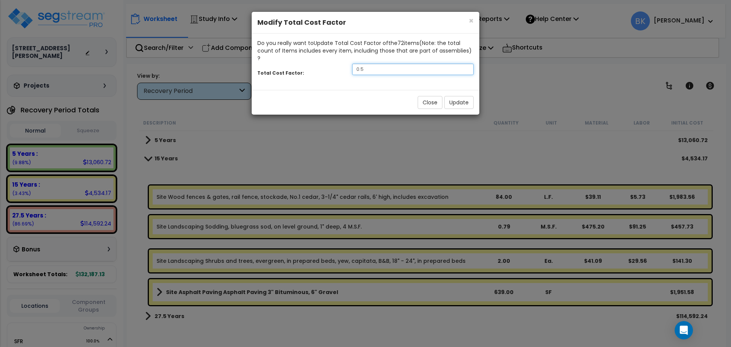
click at [387, 64] on input "0.5" at bounding box center [412, 69] width 121 height 11
type input "0.88"
click at [467, 96] on button "Update" at bounding box center [458, 102] width 29 height 13
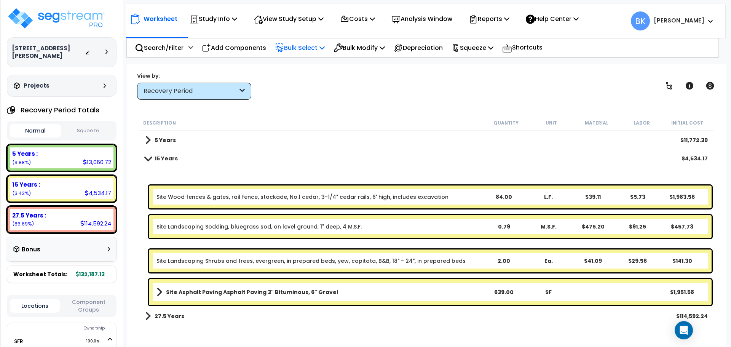
click at [311, 47] on p "Bulk Select" at bounding box center [300, 48] width 50 height 10
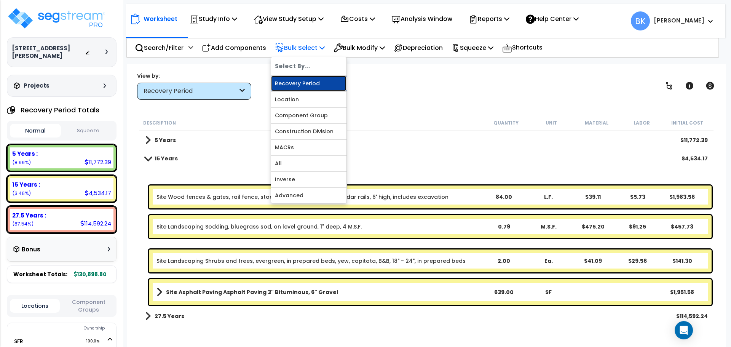
click at [306, 81] on link "Recovery Period" at bounding box center [308, 83] width 75 height 15
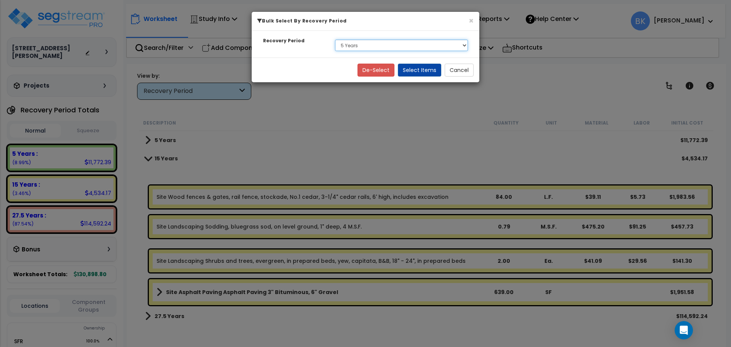
click at [368, 44] on select "Select 5 Years 15 Years 27.5 Years" at bounding box center [401, 45] width 133 height 11
click at [335, 40] on select "Select 5 Years 15 Years 27.5 Years" at bounding box center [401, 45] width 133 height 11
click at [420, 70] on button "Select Items" at bounding box center [419, 70] width 43 height 13
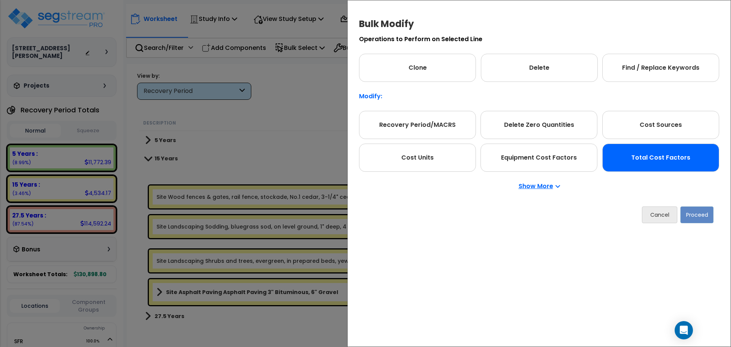
drag, startPoint x: 663, startPoint y: 160, endPoint x: 665, endPoint y: 164, distance: 4.5
click at [664, 160] on div "Total Cost Factors" at bounding box center [661, 158] width 117 height 28
click at [700, 211] on button "Proceed" at bounding box center [697, 214] width 33 height 17
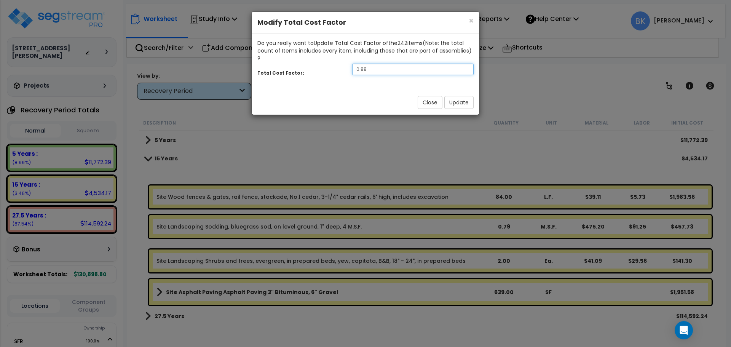
click at [413, 65] on input "0.88" at bounding box center [412, 69] width 121 height 11
click at [456, 99] on button "Update" at bounding box center [458, 102] width 29 height 13
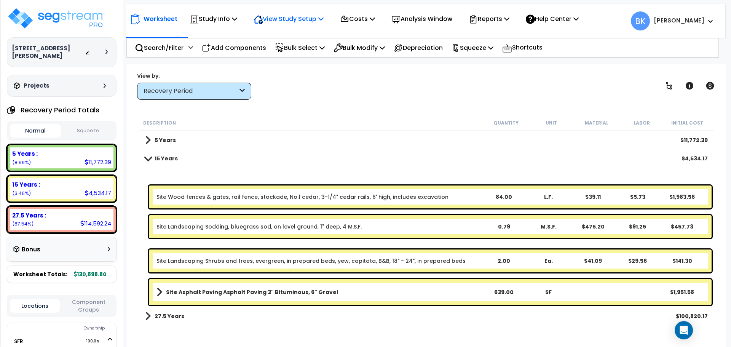
click at [307, 20] on p "View Study Setup" at bounding box center [289, 19] width 70 height 10
click at [288, 49] on link "View Questionnaire" at bounding box center [287, 52] width 75 height 15
click at [314, 50] on p "Bulk Select" at bounding box center [300, 48] width 50 height 10
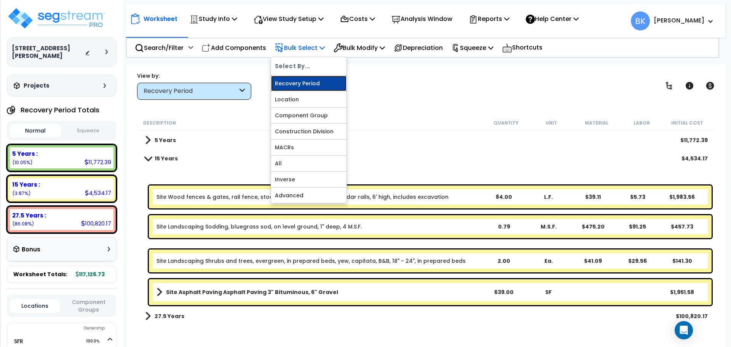
click at [305, 83] on link "Recovery Period" at bounding box center [308, 83] width 75 height 15
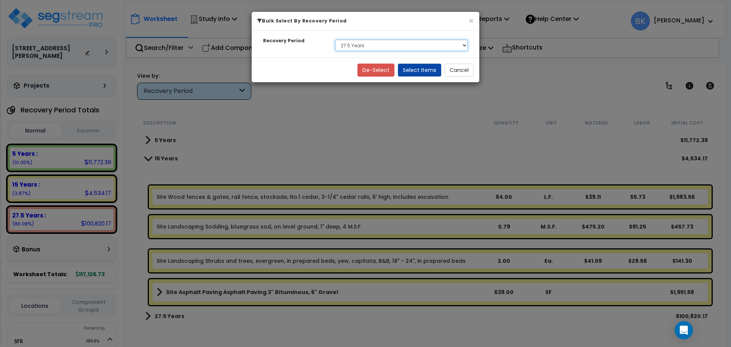
click at [374, 45] on select "Select 5 Years 15 Years 27.5 Years" at bounding box center [401, 45] width 133 height 11
select select "15Y"
click at [335, 40] on select "Select 5 Years 15 Years 27.5 Years" at bounding box center [401, 45] width 133 height 11
click at [420, 70] on button "Select Items" at bounding box center [419, 70] width 43 height 13
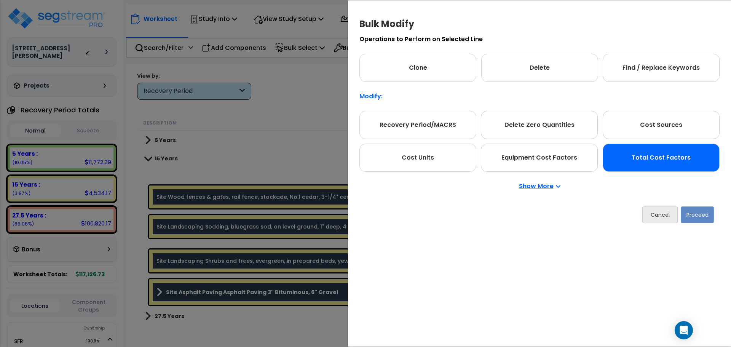
click at [629, 157] on div "Total Cost Factors" at bounding box center [661, 158] width 117 height 28
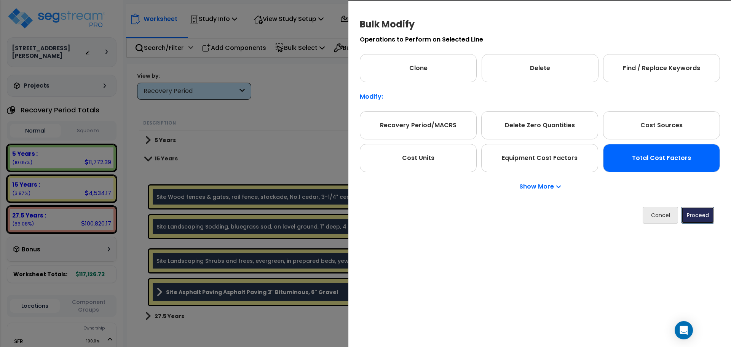
click at [697, 218] on button "Proceed" at bounding box center [697, 215] width 33 height 17
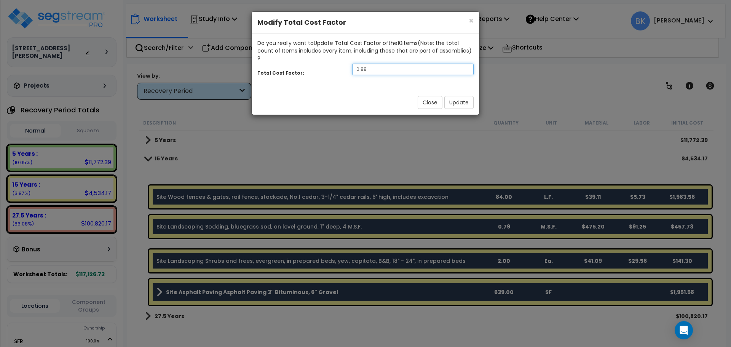
click at [385, 64] on input "0.88" at bounding box center [412, 69] width 121 height 11
type input "0.75"
click at [456, 96] on button "Update" at bounding box center [458, 102] width 29 height 13
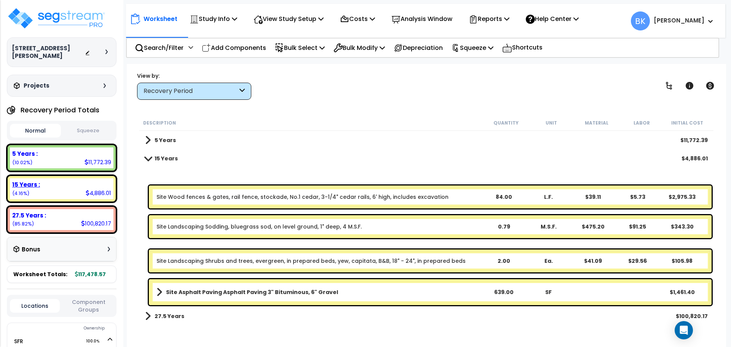
click at [75, 181] on div "15 Years :" at bounding box center [61, 185] width 99 height 8
click at [316, 205] on div "Site Wood fences & gates, rail fence, stockade, No.1 cedar, 3-1/4" cedar rails,…" at bounding box center [430, 196] width 563 height 23
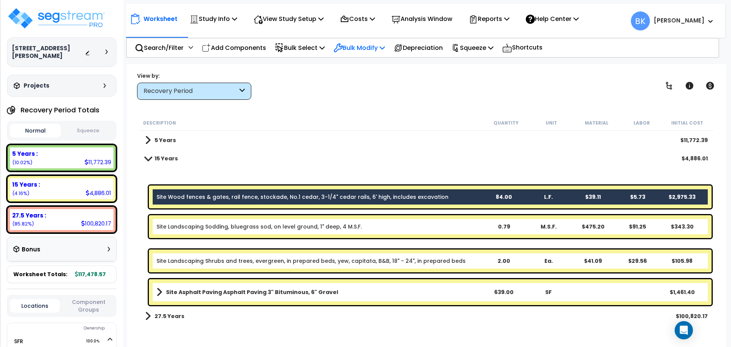
click at [362, 48] on p "Bulk Modify" at bounding box center [359, 48] width 51 height 10
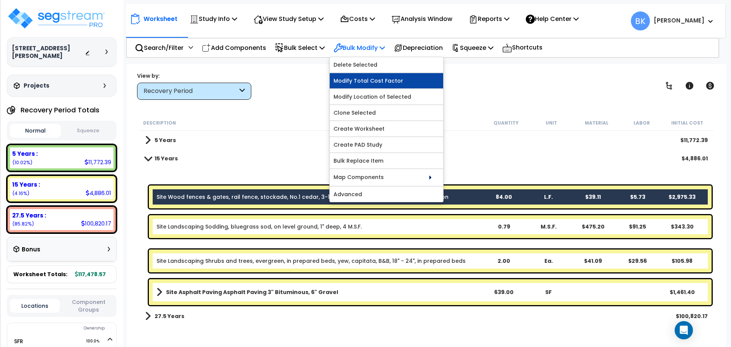
click at [359, 82] on link "Modify Total Cost Factor" at bounding box center [386, 80] width 113 height 15
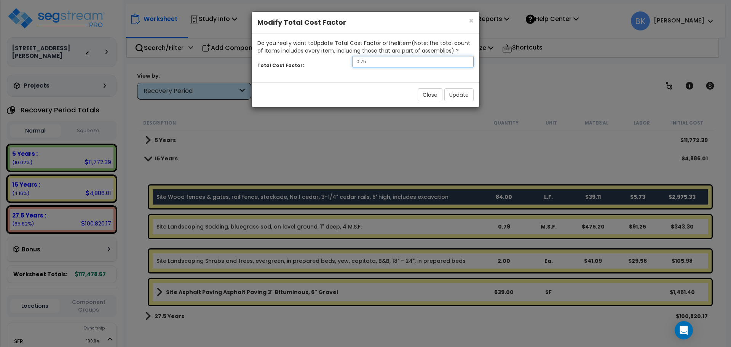
click at [376, 64] on input "0.75" at bounding box center [412, 61] width 121 height 11
type input "0.45"
click at [461, 96] on button "Update" at bounding box center [458, 94] width 29 height 13
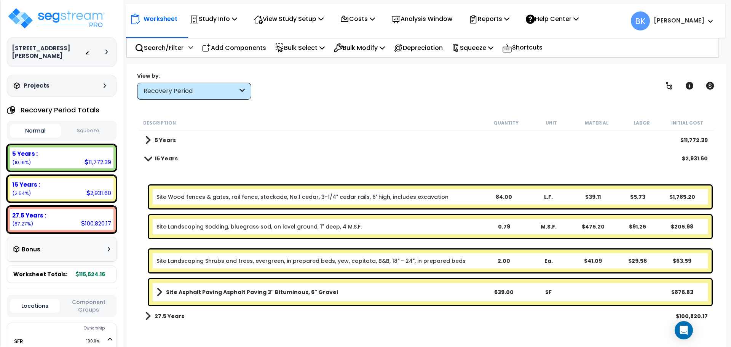
click at [151, 160] on span at bounding box center [148, 158] width 11 height 6
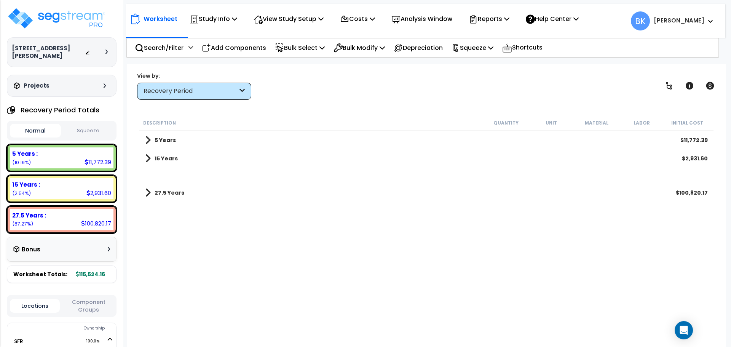
click at [59, 209] on div "27.5 Years : 100,820.17 (87.27%)" at bounding box center [62, 219] width 104 height 21
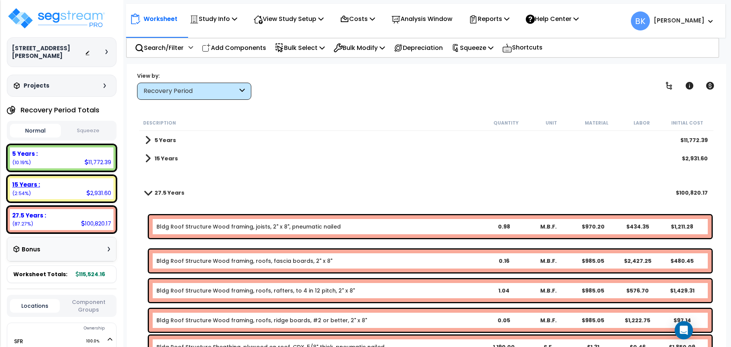
click at [57, 184] on div "15 Years : 2,931.60 (2.54%)" at bounding box center [62, 188] width 104 height 21
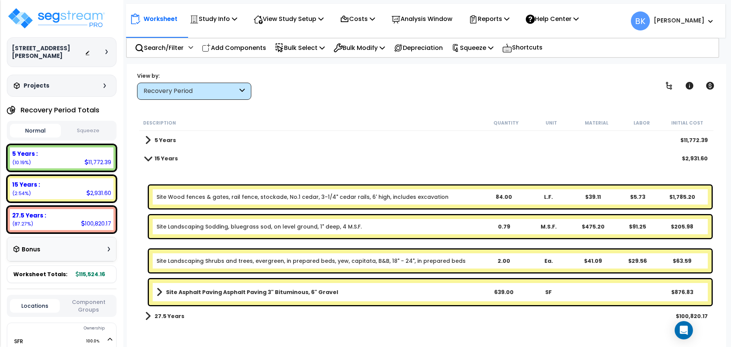
click at [248, 198] on link "Site Wood fences & gates, rail fence, stockade, No.1 cedar, 3-1/4" cedar rails,…" at bounding box center [303, 197] width 292 height 8
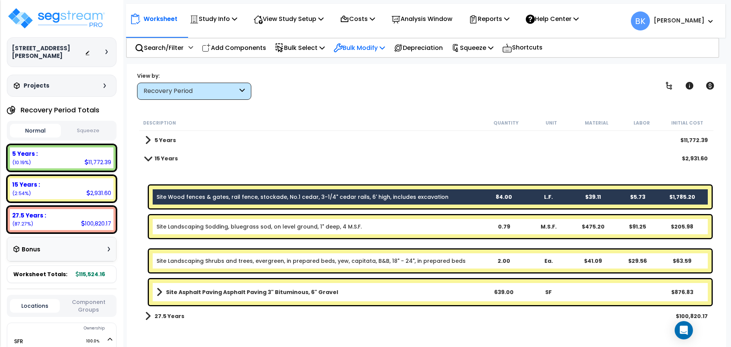
click at [373, 50] on p "Bulk Modify" at bounding box center [359, 48] width 51 height 10
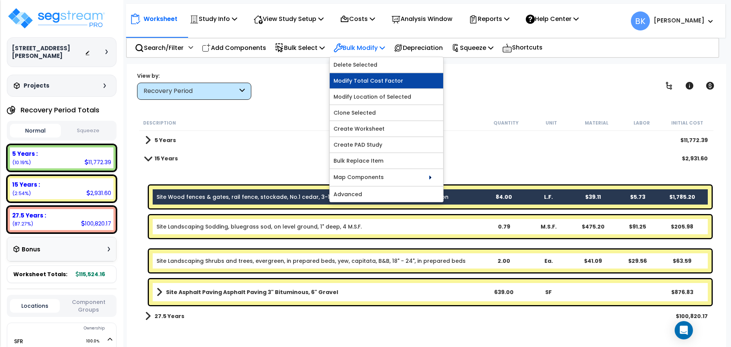
click at [368, 81] on link "Modify Total Cost Factor" at bounding box center [386, 80] width 113 height 15
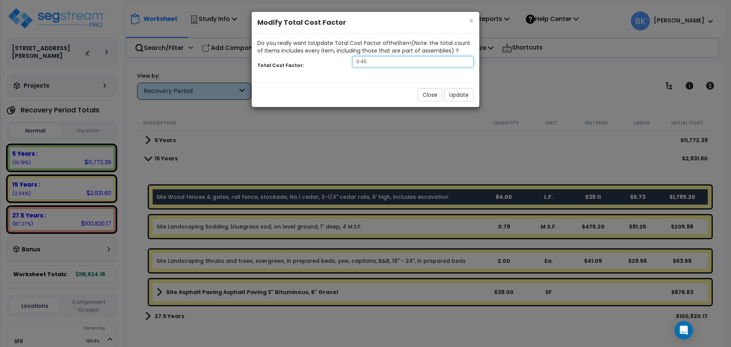
click at [373, 63] on input "0.45" at bounding box center [412, 61] width 121 height 11
type input "0.65"
click at [452, 94] on button "Update" at bounding box center [458, 94] width 29 height 13
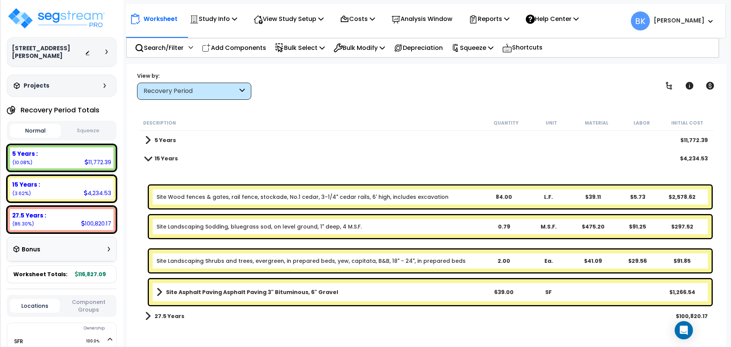
click at [147, 161] on span at bounding box center [148, 158] width 11 height 6
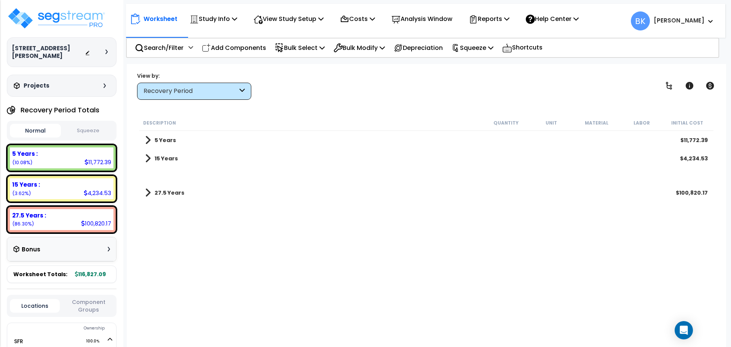
click at [147, 161] on span at bounding box center [148, 158] width 6 height 11
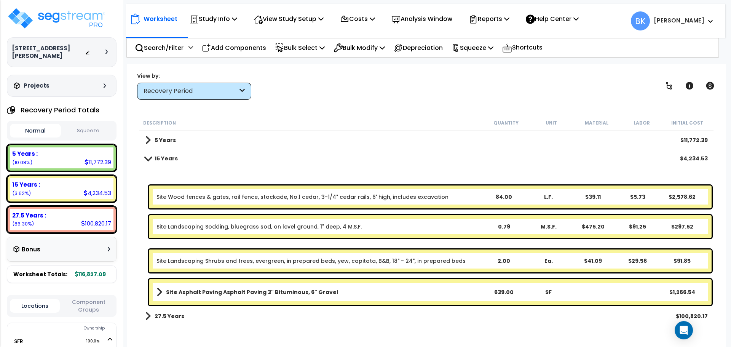
click at [146, 160] on span at bounding box center [148, 158] width 11 height 6
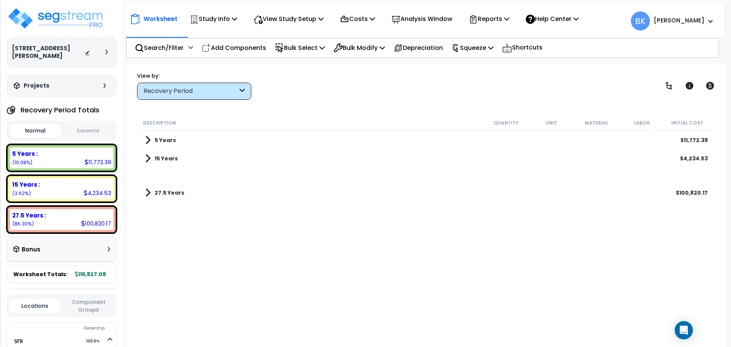
click at [150, 139] on span at bounding box center [148, 140] width 6 height 11
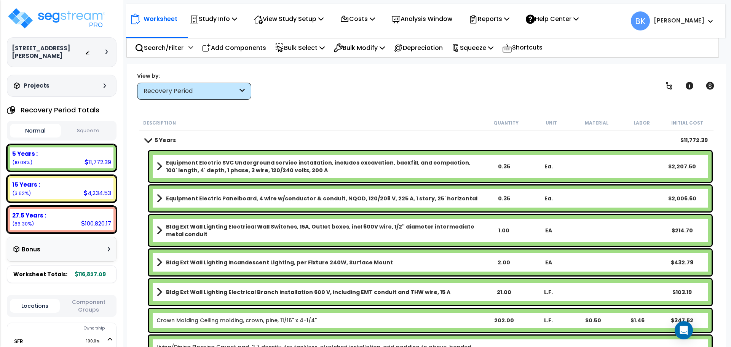
click at [150, 139] on span at bounding box center [148, 140] width 11 height 6
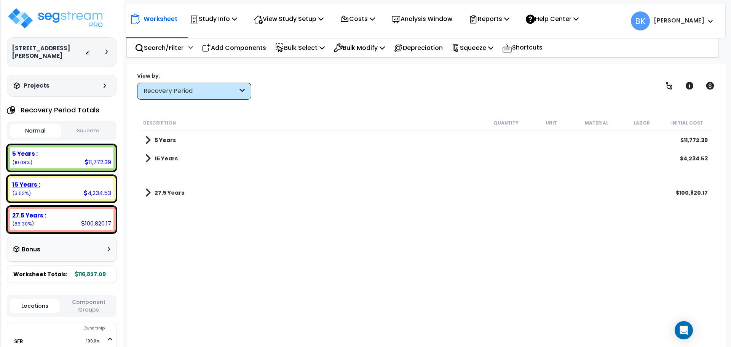
click at [61, 181] on div "15 Years : 4,234.53 (3.62%)" at bounding box center [62, 188] width 104 height 21
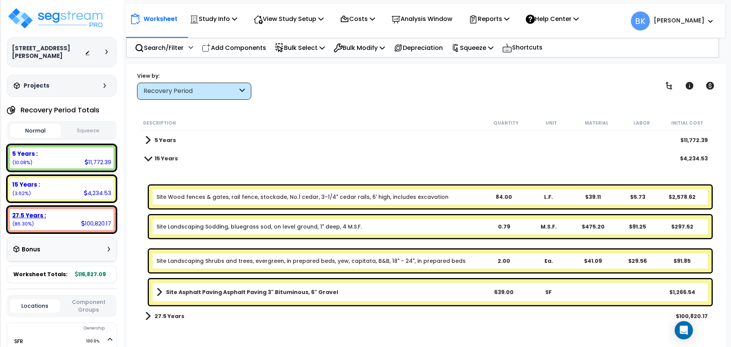
click at [61, 211] on div "27.5 Years :" at bounding box center [61, 215] width 99 height 8
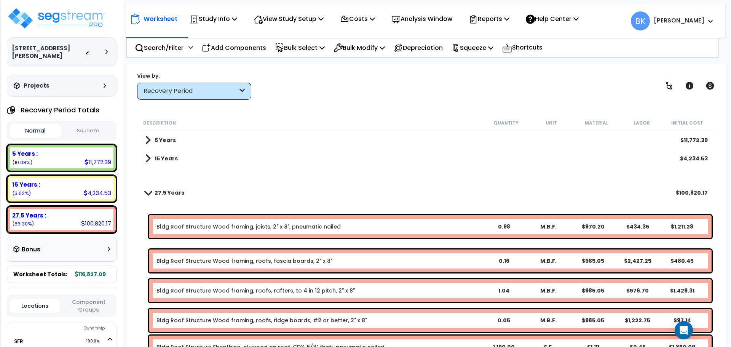
click at [67, 192] on div "15 Years : 4,234.53 (3.62%)" at bounding box center [62, 188] width 110 height 27
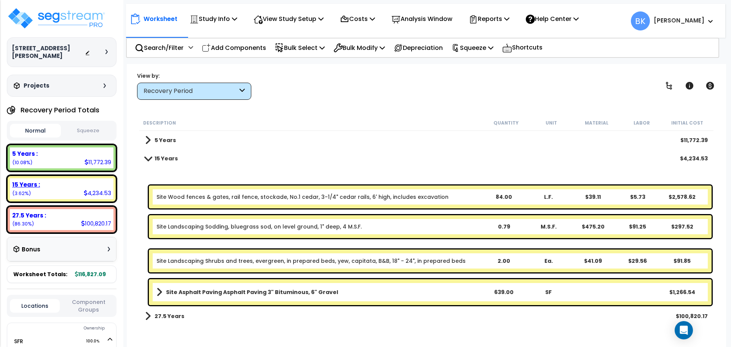
click at [71, 154] on div "5 Years : 11,772.39 (10.08%)" at bounding box center [62, 157] width 104 height 21
